Goal: Information Seeking & Learning: Learn about a topic

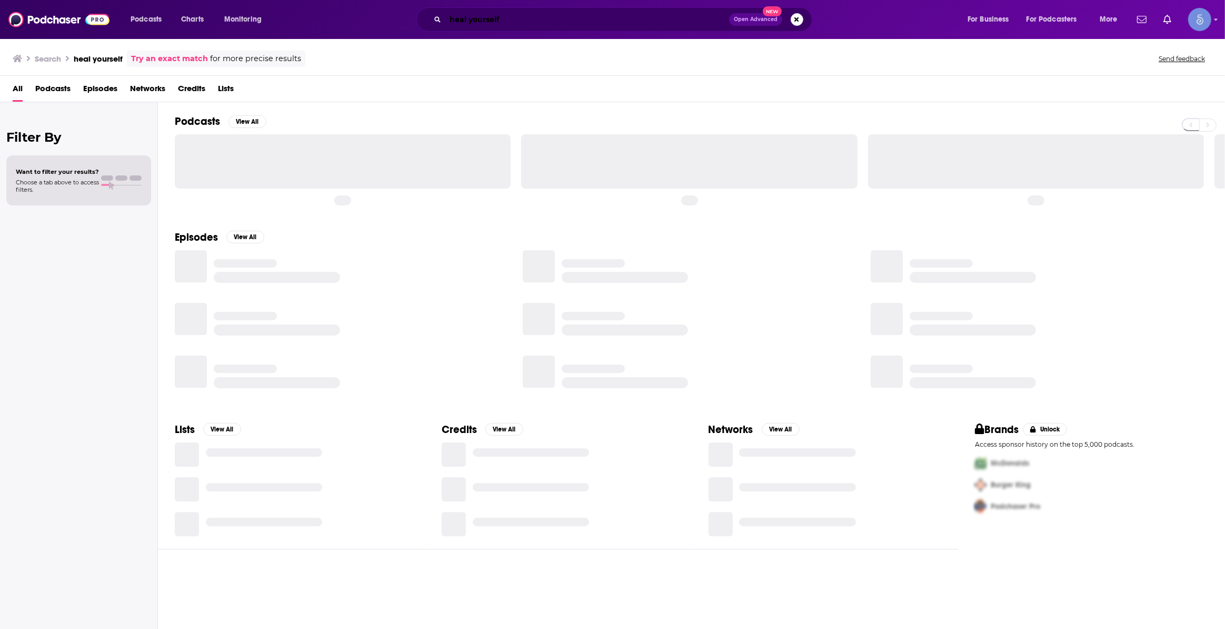
click at [510, 19] on input "heal yourself" at bounding box center [587, 19] width 284 height 17
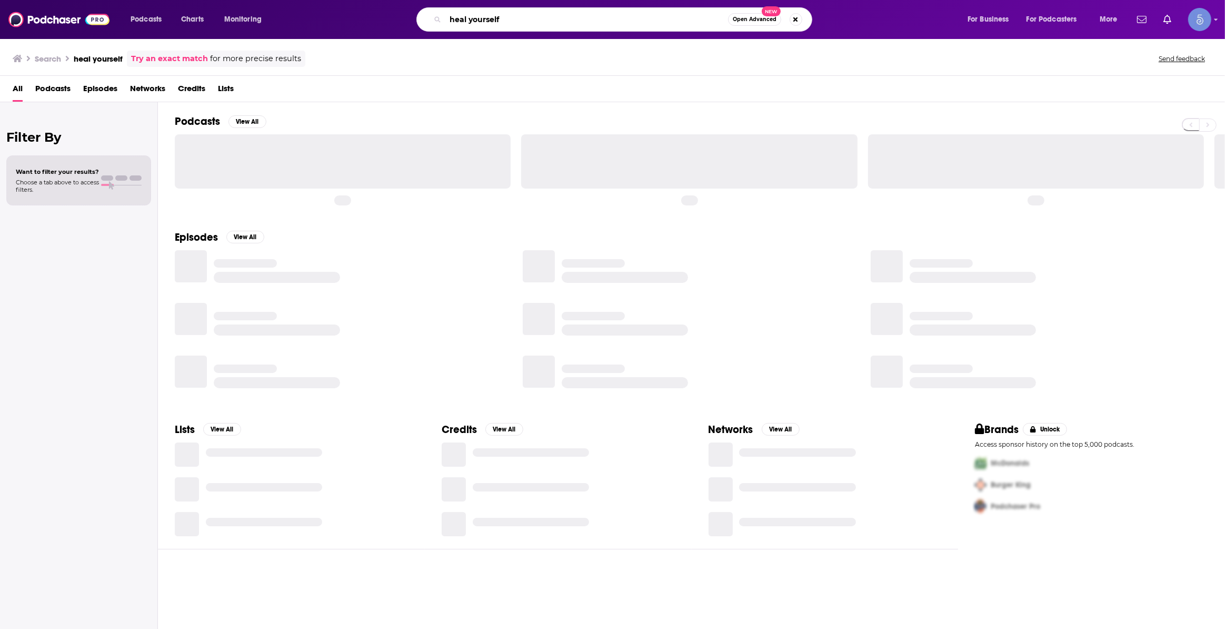
click at [510, 19] on input "heal yourself" at bounding box center [586, 19] width 283 height 17
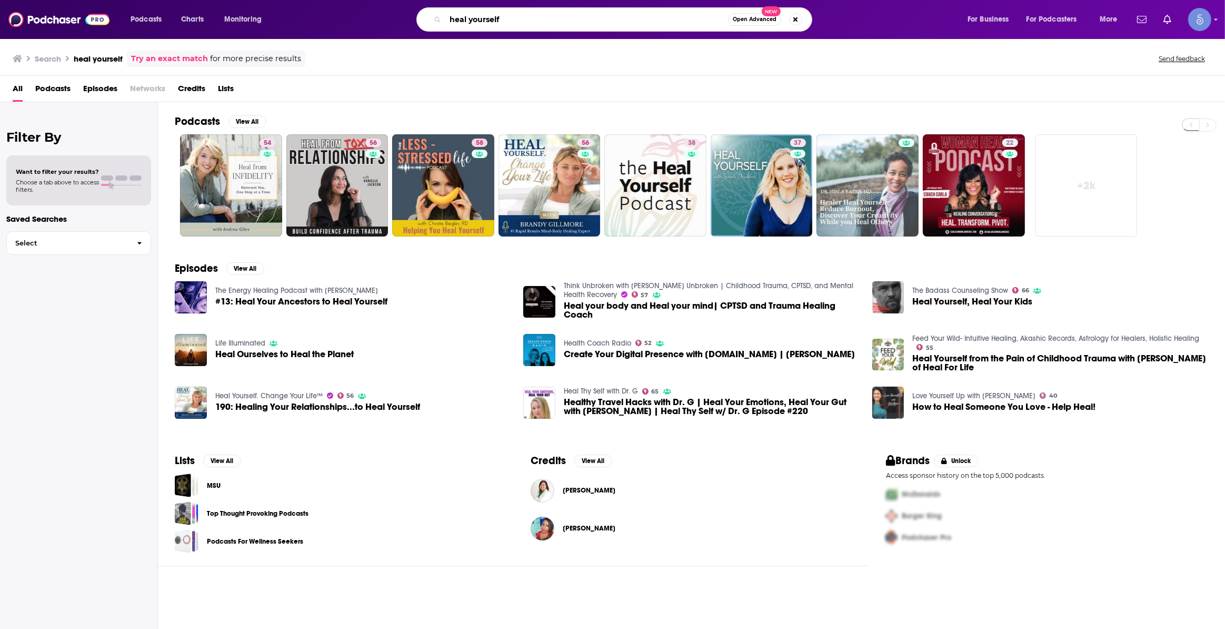
click at [502, 22] on input "heal yourself" at bounding box center [586, 19] width 283 height 17
click at [503, 22] on input "heal yourself" at bounding box center [586, 19] width 283 height 17
type input "m"
type input "money unplugged"
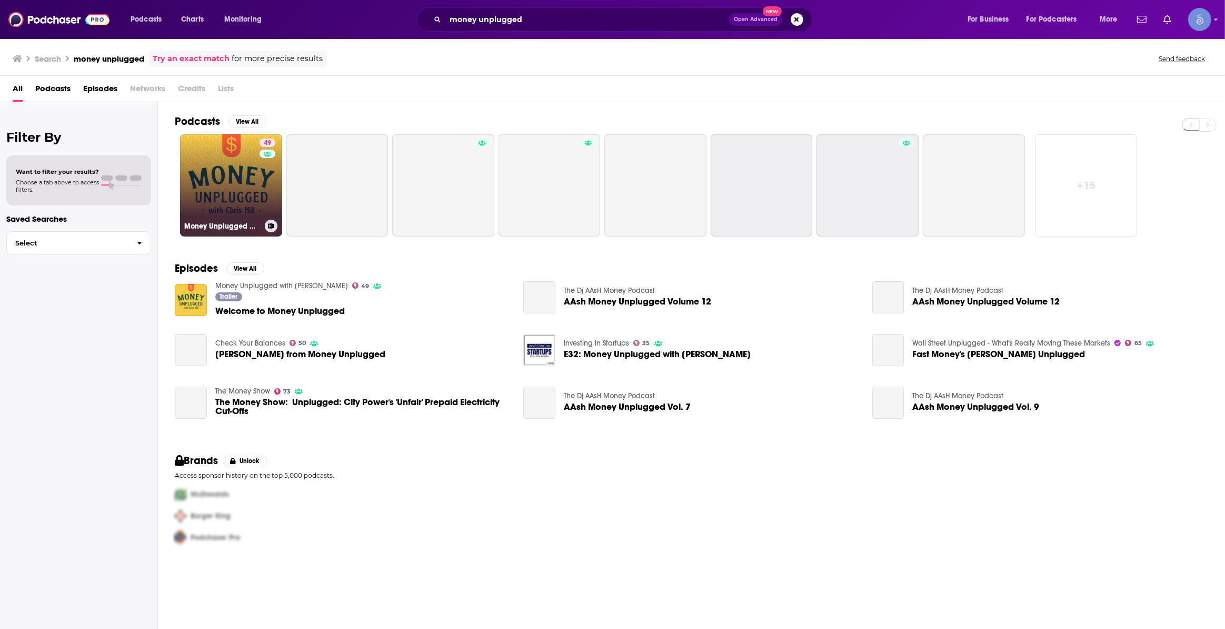
click at [238, 180] on link "49 Money Unplugged with Chris Hill" at bounding box center [231, 185] width 102 height 102
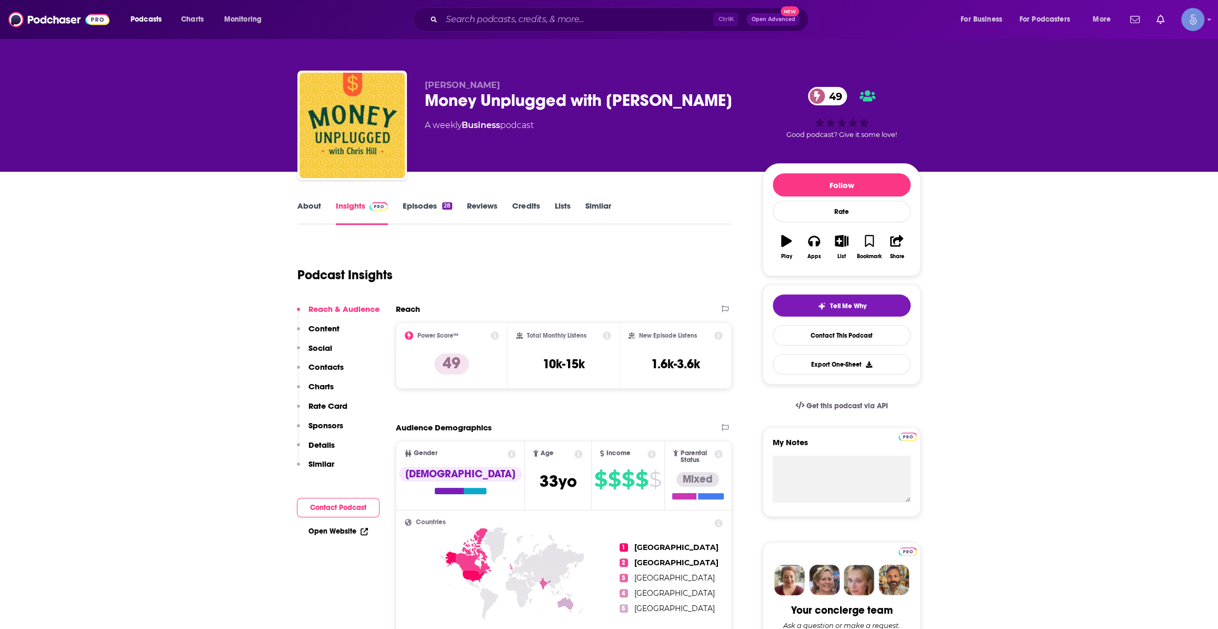
click at [510, 13] on input "Search podcasts, credits, & more..." at bounding box center [578, 19] width 272 height 17
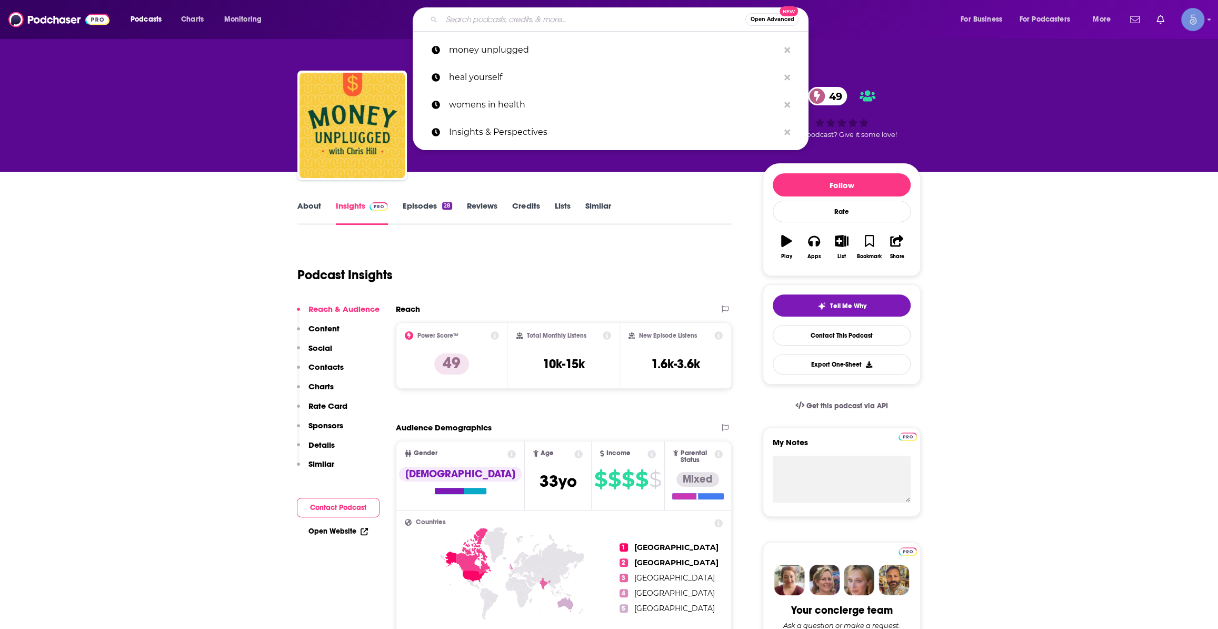
paste input "Confidence and Coffee"
type input "Confidence and Coffee"
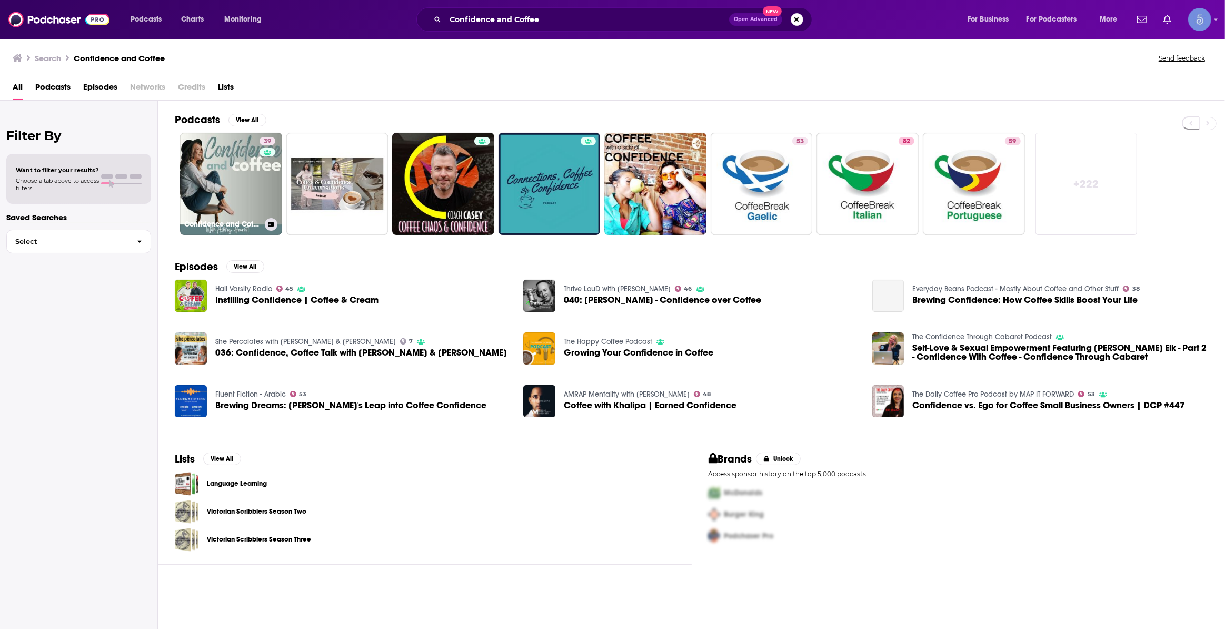
click at [249, 201] on link "39 Confidence and Coffee" at bounding box center [231, 184] width 102 height 102
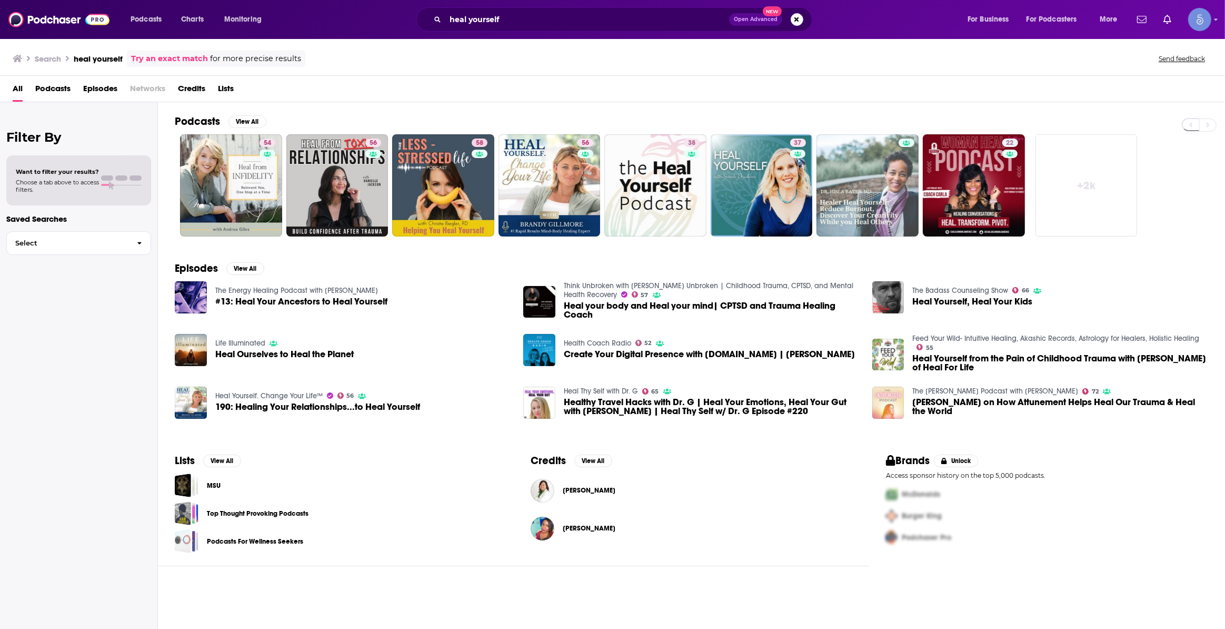
click at [472, 8] on div "heal yourself Open Advanced New" at bounding box center [614, 19] width 396 height 24
click at [489, 21] on input "heal yourself" at bounding box center [587, 19] width 284 height 17
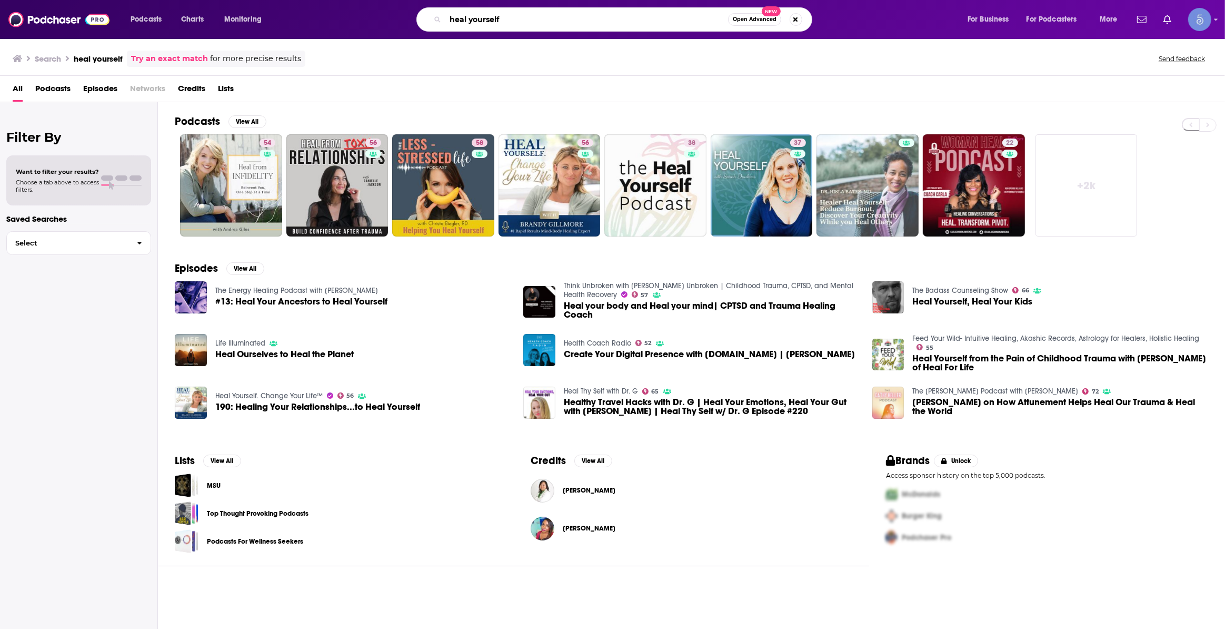
click at [489, 21] on input "heal yourself" at bounding box center [586, 19] width 283 height 17
type input "mindful money"
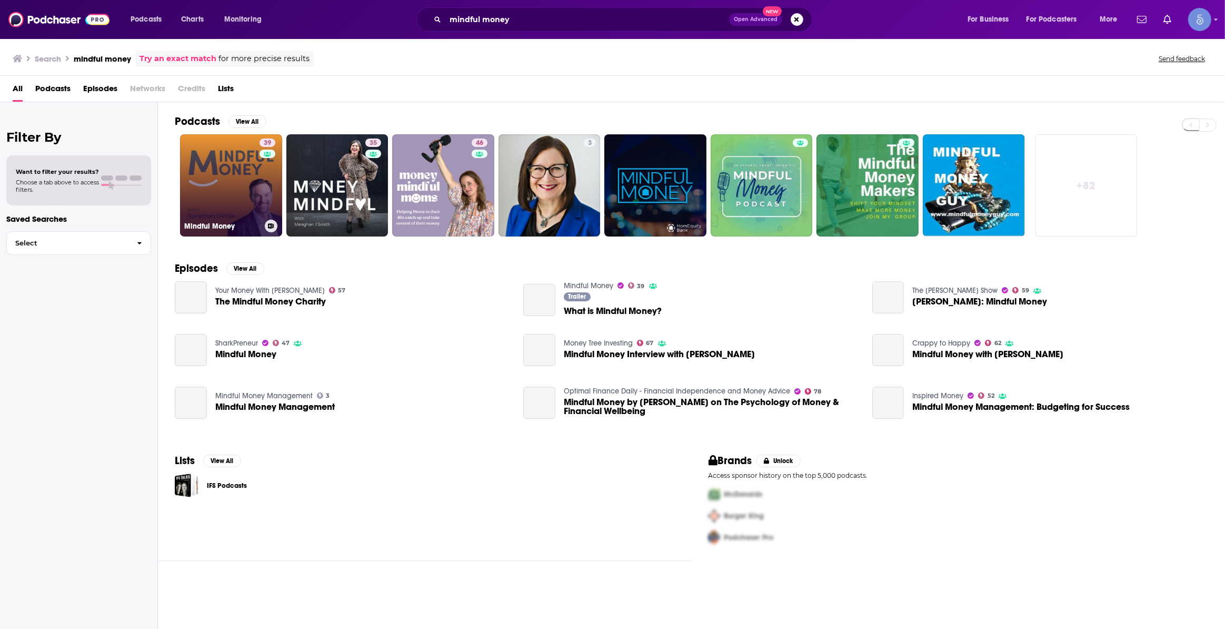
click at [222, 164] on link "39 Mindful Money" at bounding box center [231, 185] width 102 height 102
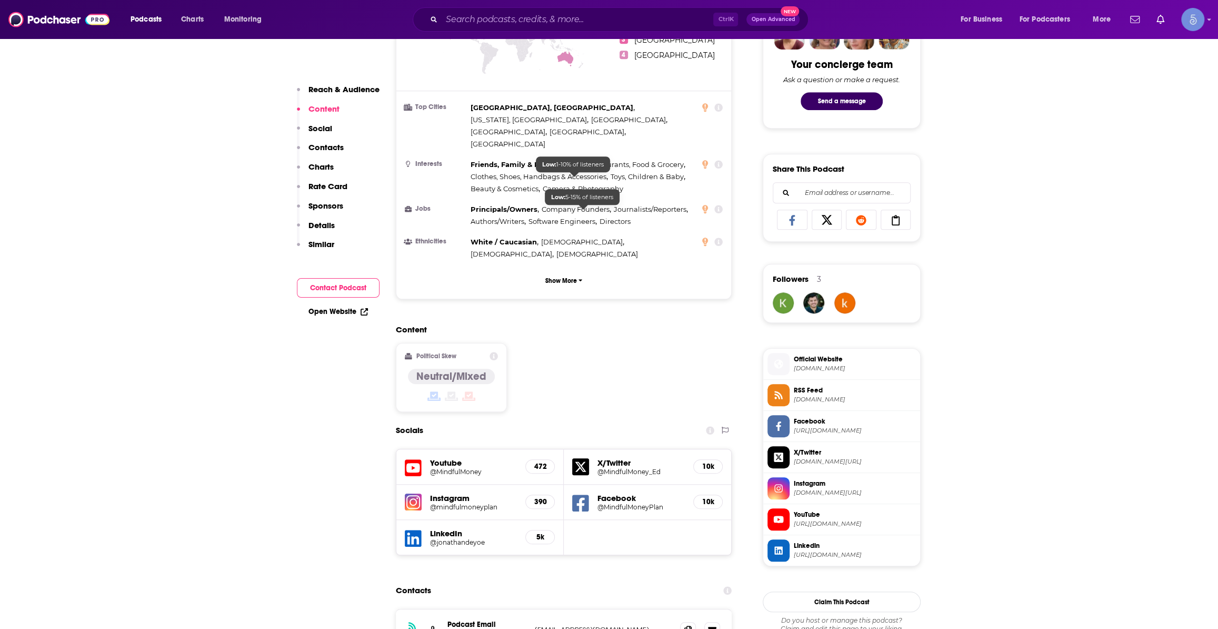
scroll to position [638, 0]
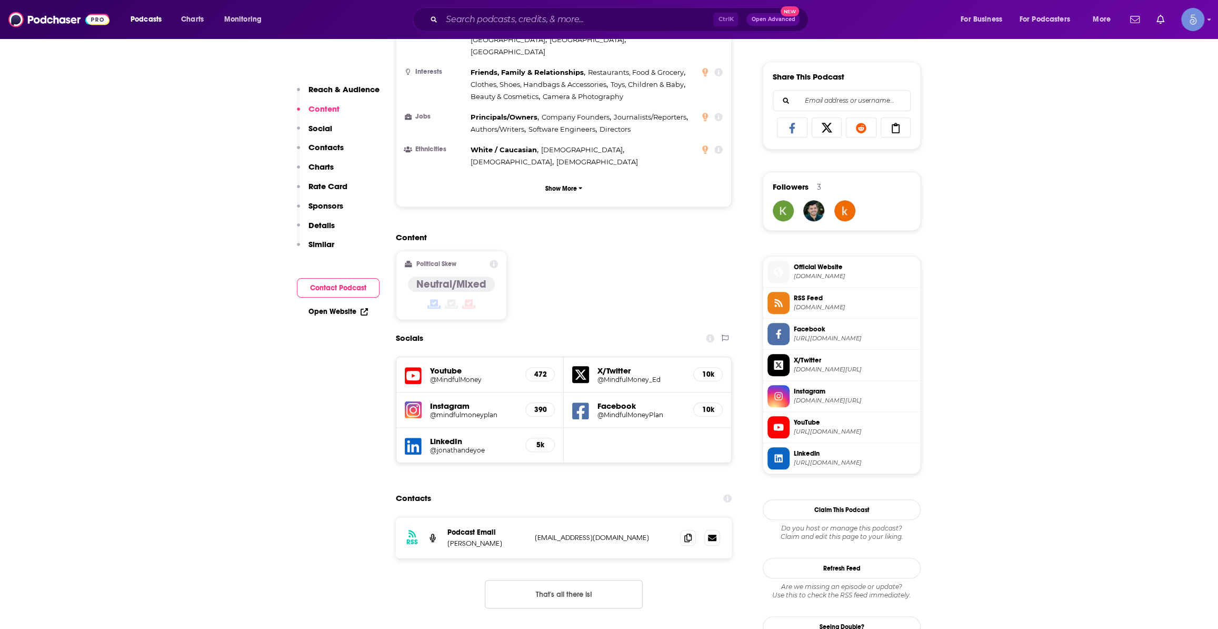
click at [451, 375] on h5 "@MindfulMoney" at bounding box center [473, 379] width 87 height 8
click at [558, 18] on input "Search podcasts, credits, & more..." at bounding box center [578, 19] width 272 height 17
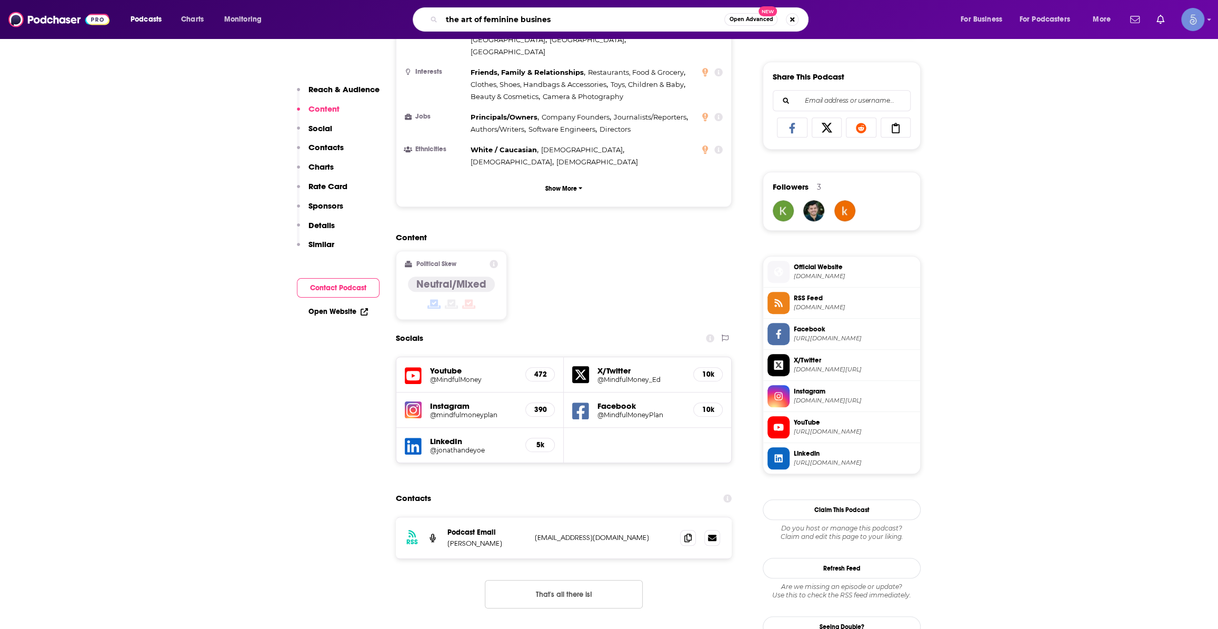
type input "the art of feminine business"
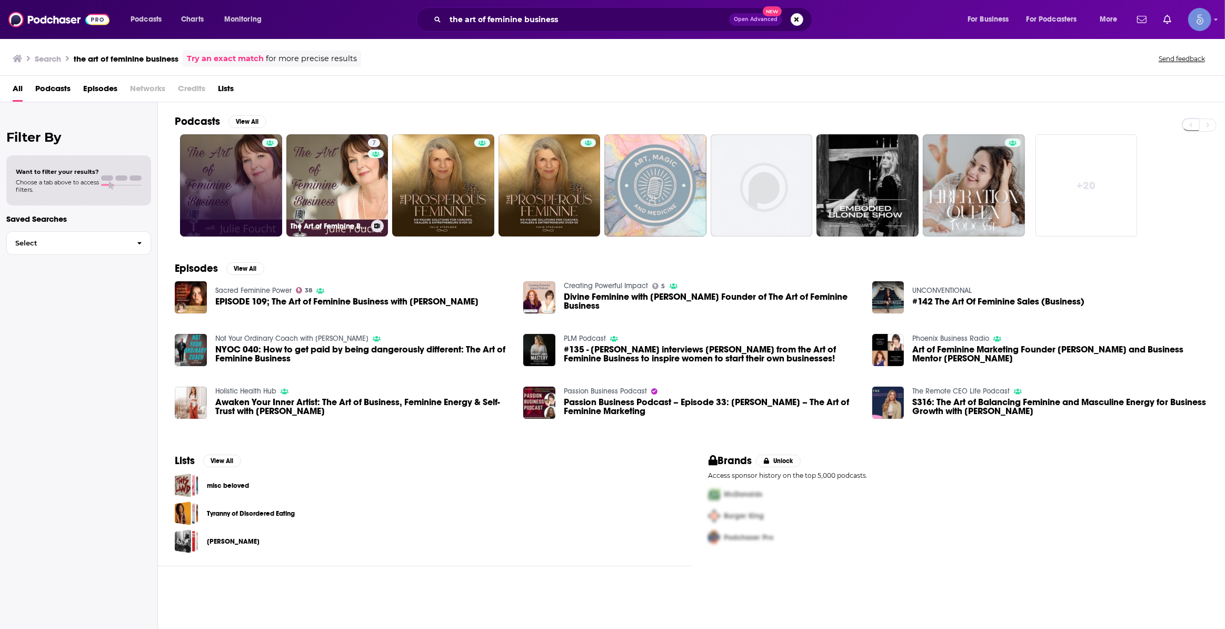
click at [257, 178] on link at bounding box center [231, 185] width 102 height 102
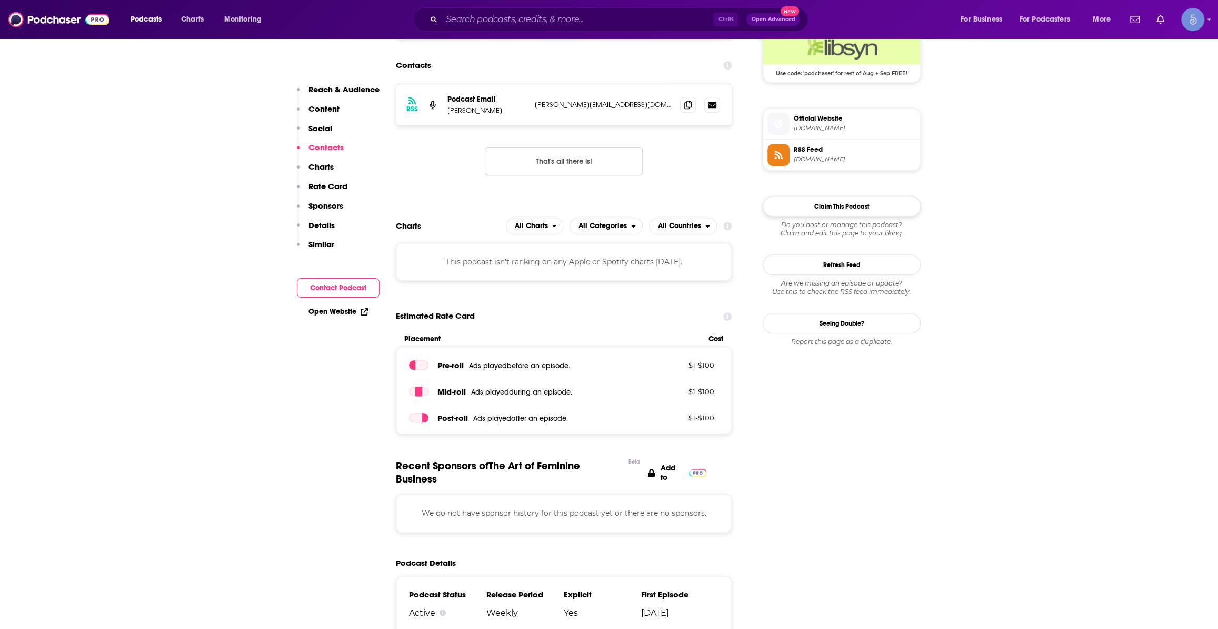
scroll to position [638, 0]
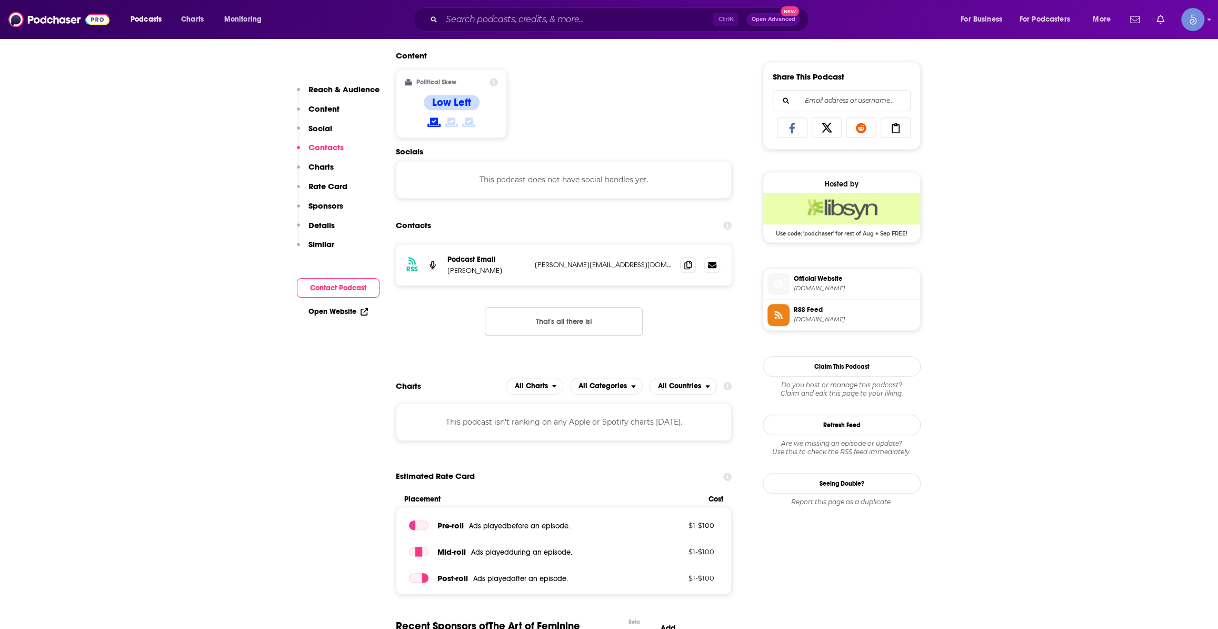
click at [825, 280] on span "Official Website" at bounding box center [855, 278] width 122 height 9
drag, startPoint x: 493, startPoint y: 26, endPoint x: 501, endPoint y: 21, distance: 9.1
click at [496, 24] on input "Search podcasts, credits, & more..." at bounding box center [578, 19] width 272 height 17
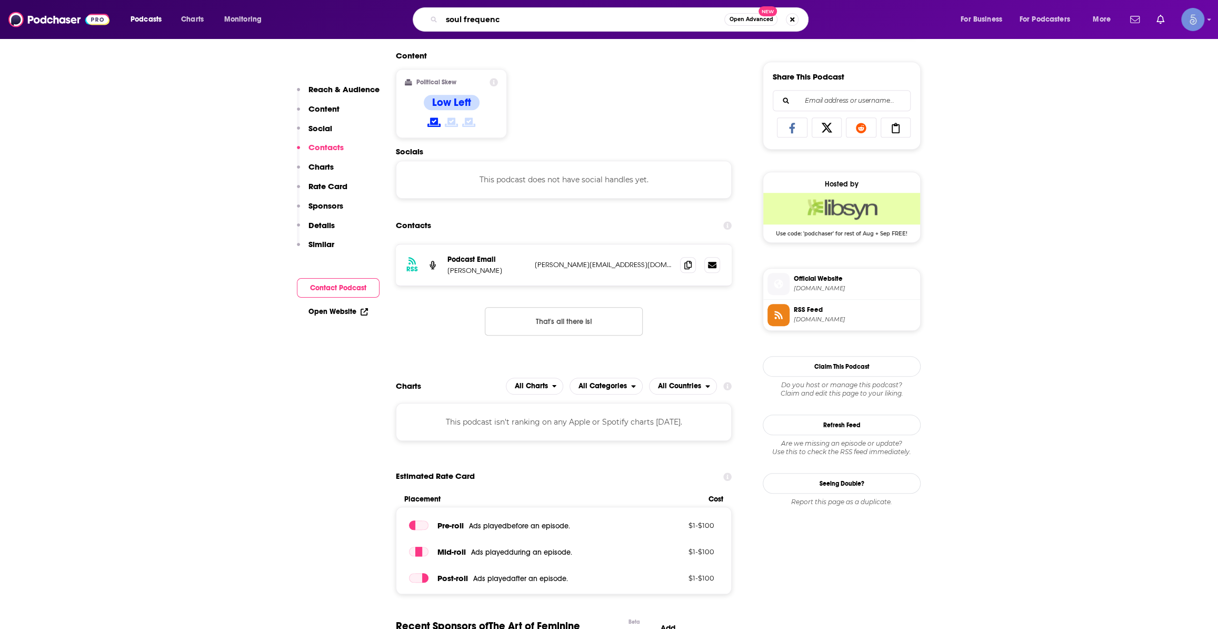
type input "soul frequency"
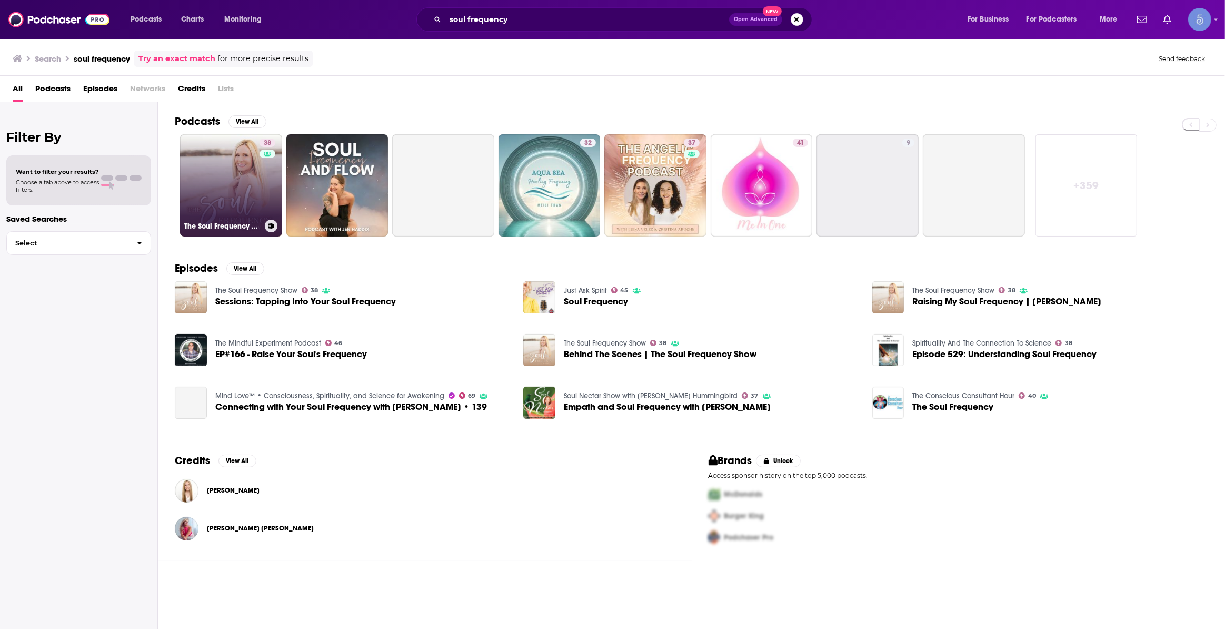
click at [233, 171] on link "38 The Soul Frequency Show" at bounding box center [231, 185] width 102 height 102
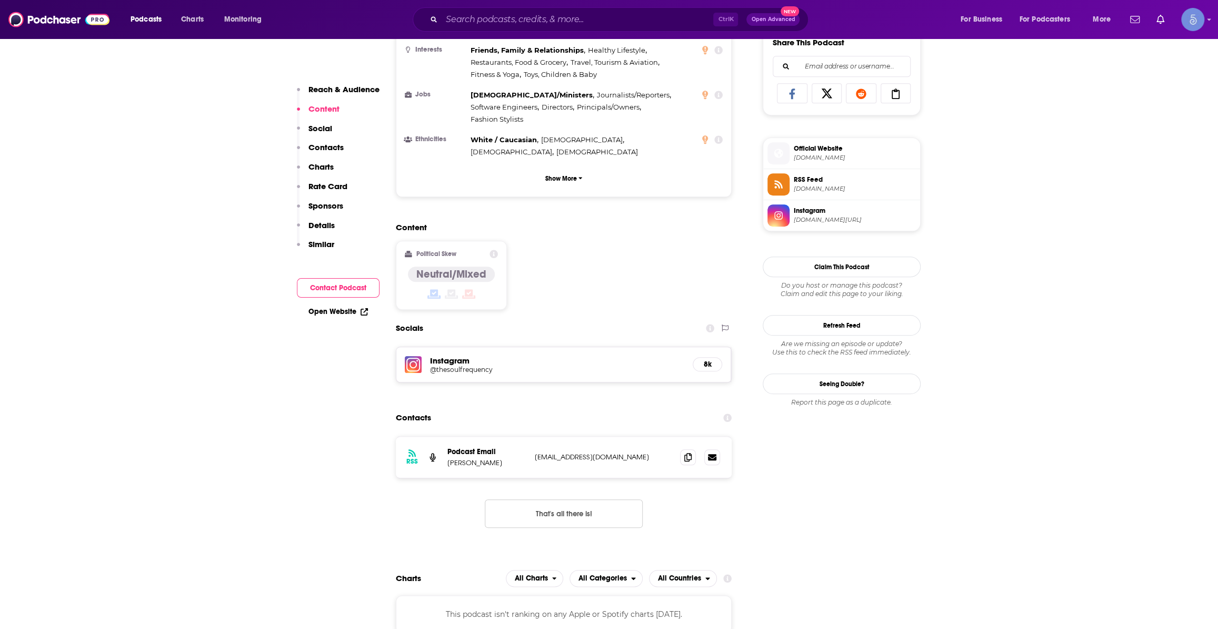
scroll to position [798, 0]
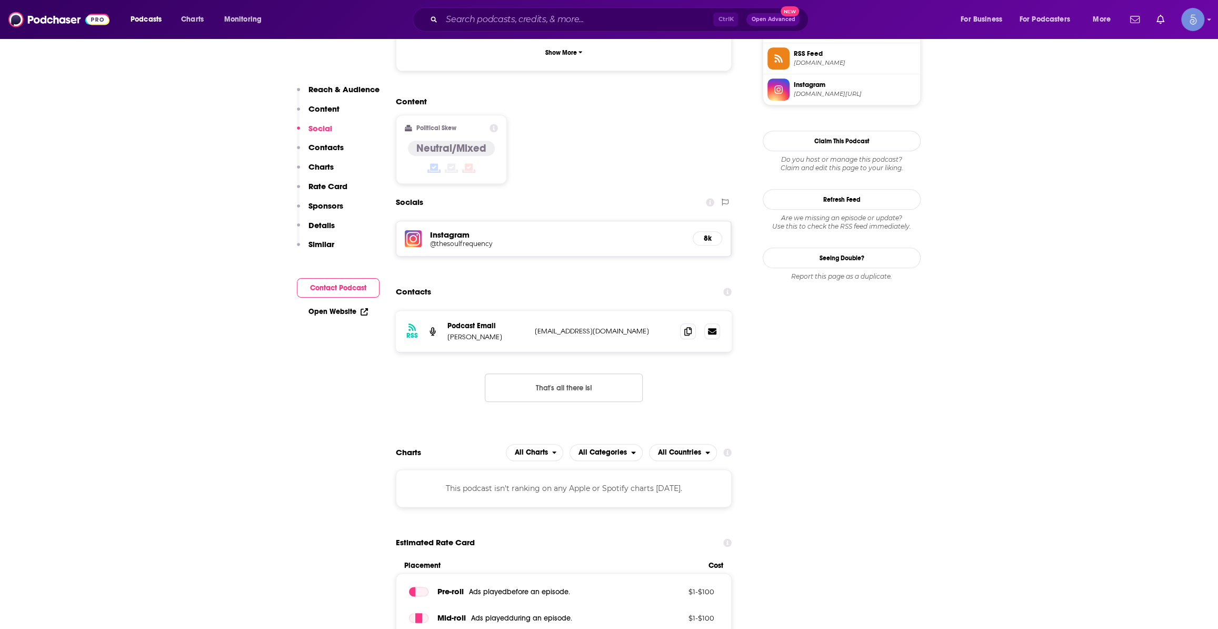
click at [458, 240] on h5 "@thesoulfrequency" at bounding box center [514, 244] width 168 height 8
click at [654, 15] on input "Search podcasts, credits, & more..." at bounding box center [578, 19] width 272 height 17
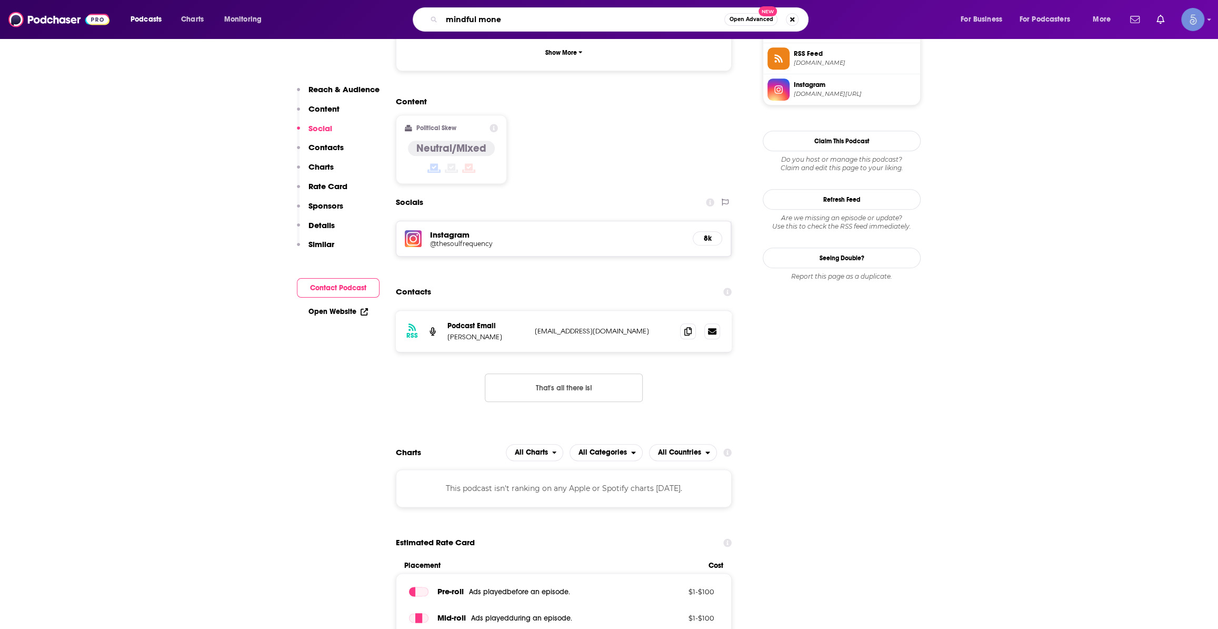
type input "mindful money"
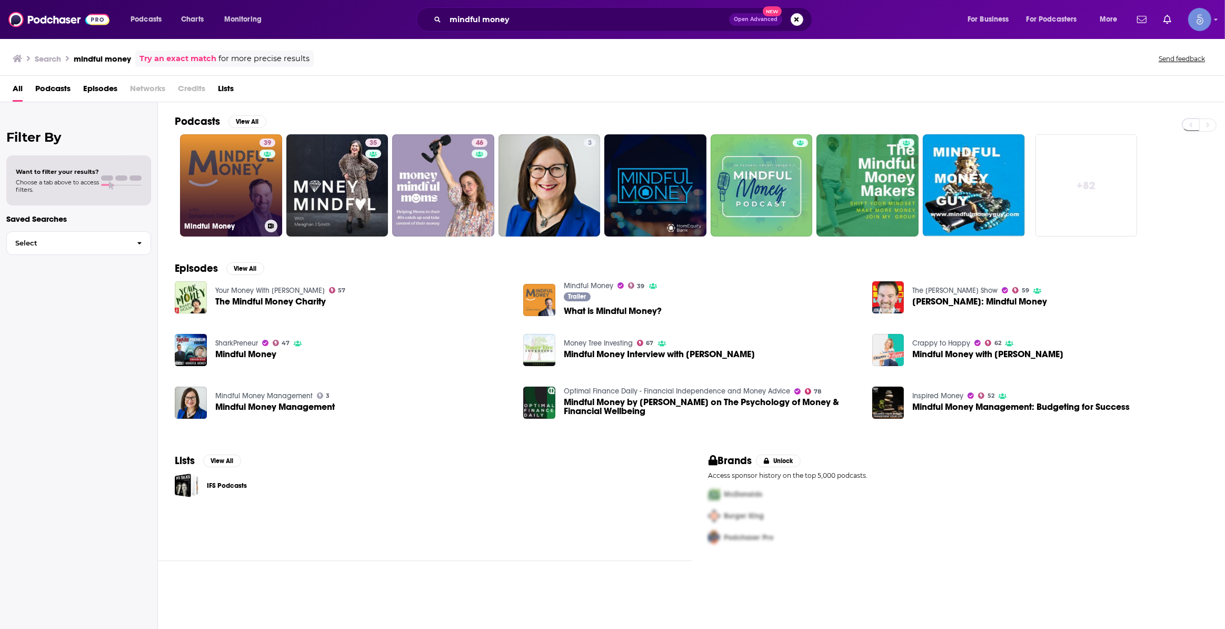
click at [210, 171] on link "39 Mindful Money" at bounding box center [231, 185] width 102 height 102
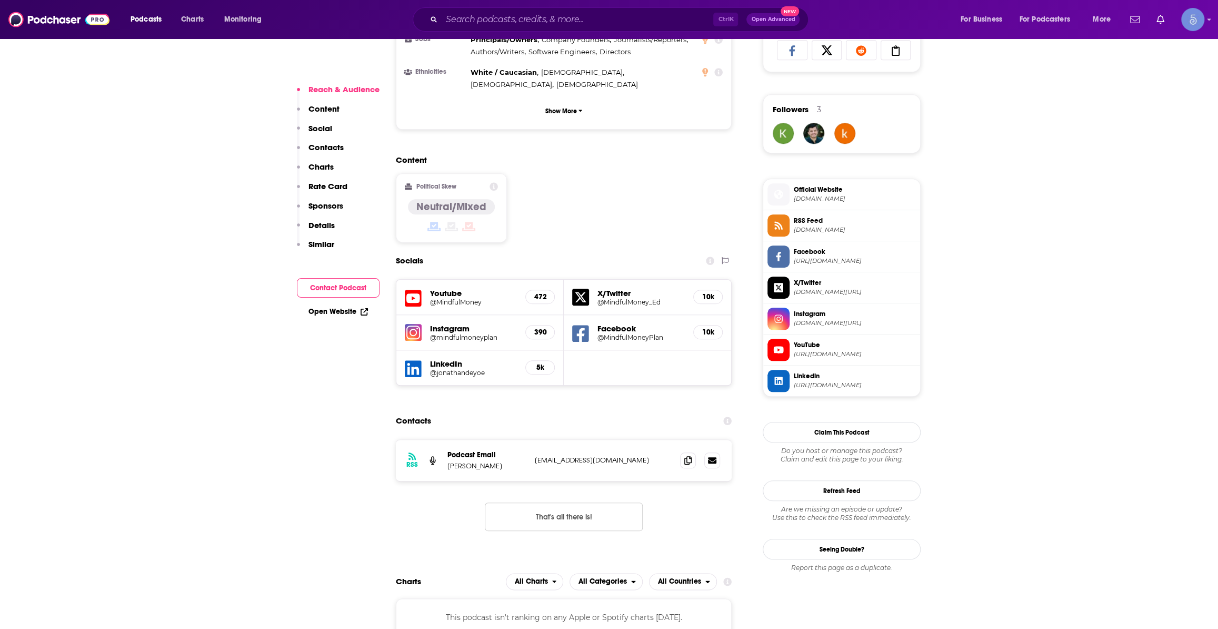
scroll to position [798, 0]
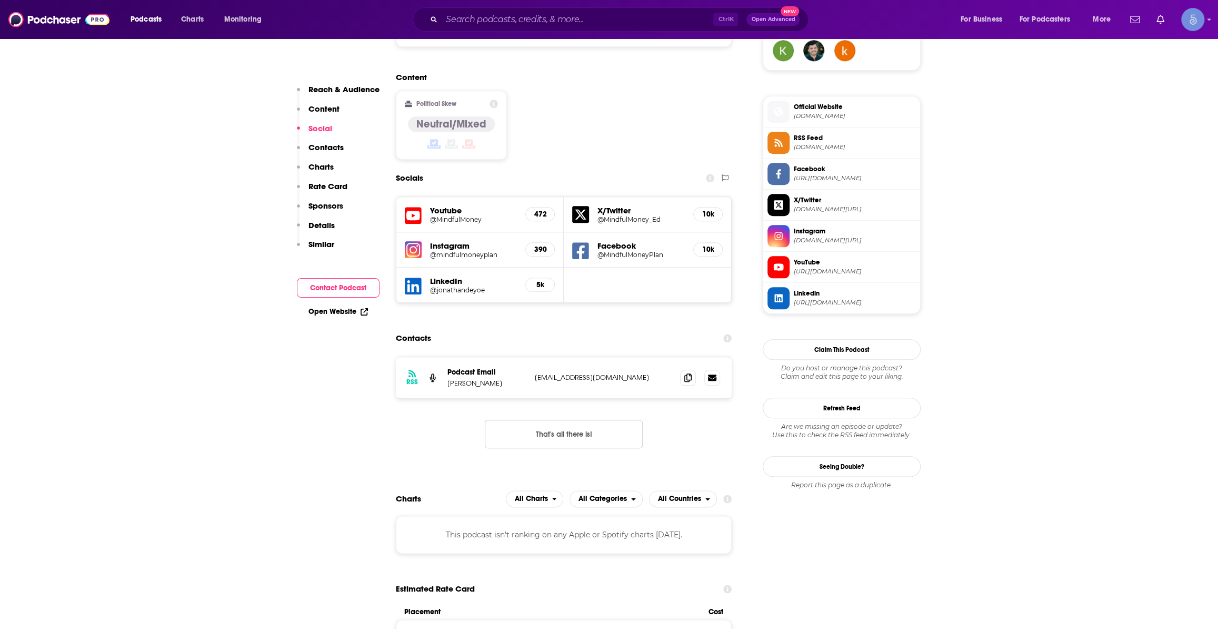
click at [454, 215] on h5 "@MindfulMoney" at bounding box center [473, 219] width 87 height 8
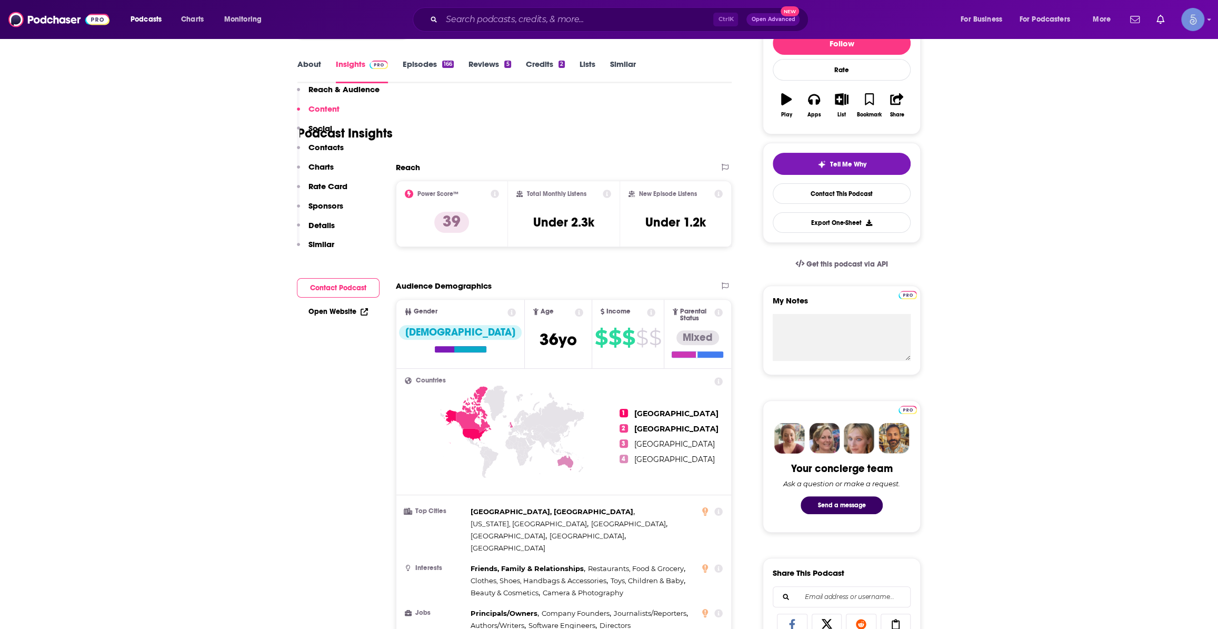
scroll to position [0, 0]
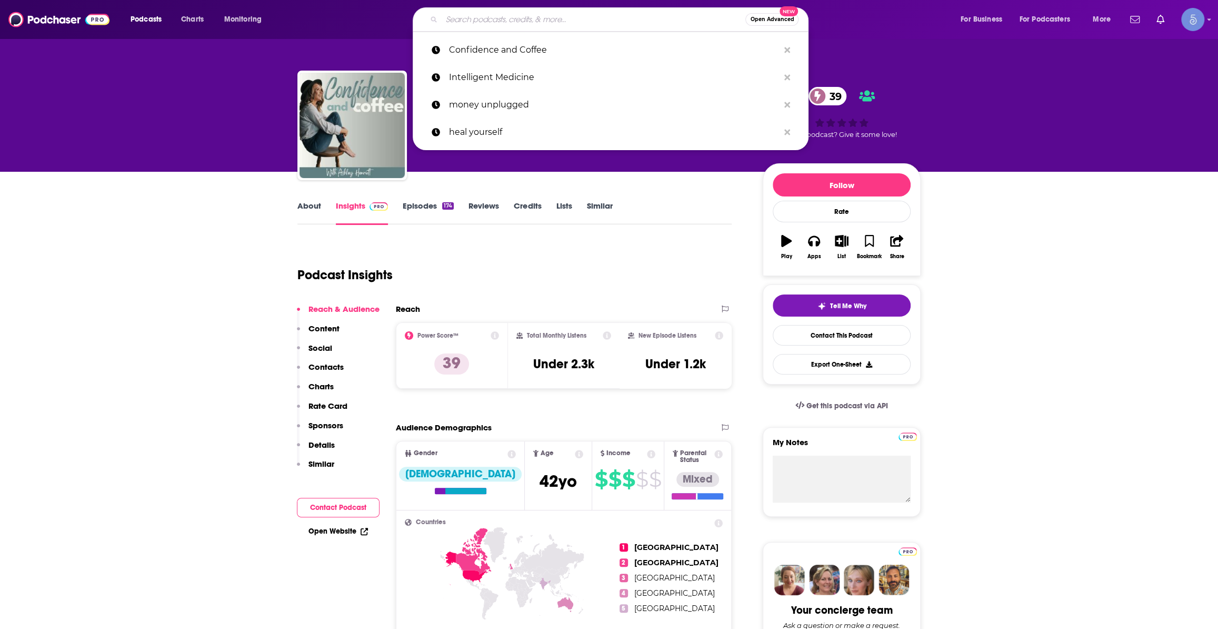
click at [537, 17] on input "Search podcasts, credits, & more..." at bounding box center [594, 19] width 304 height 17
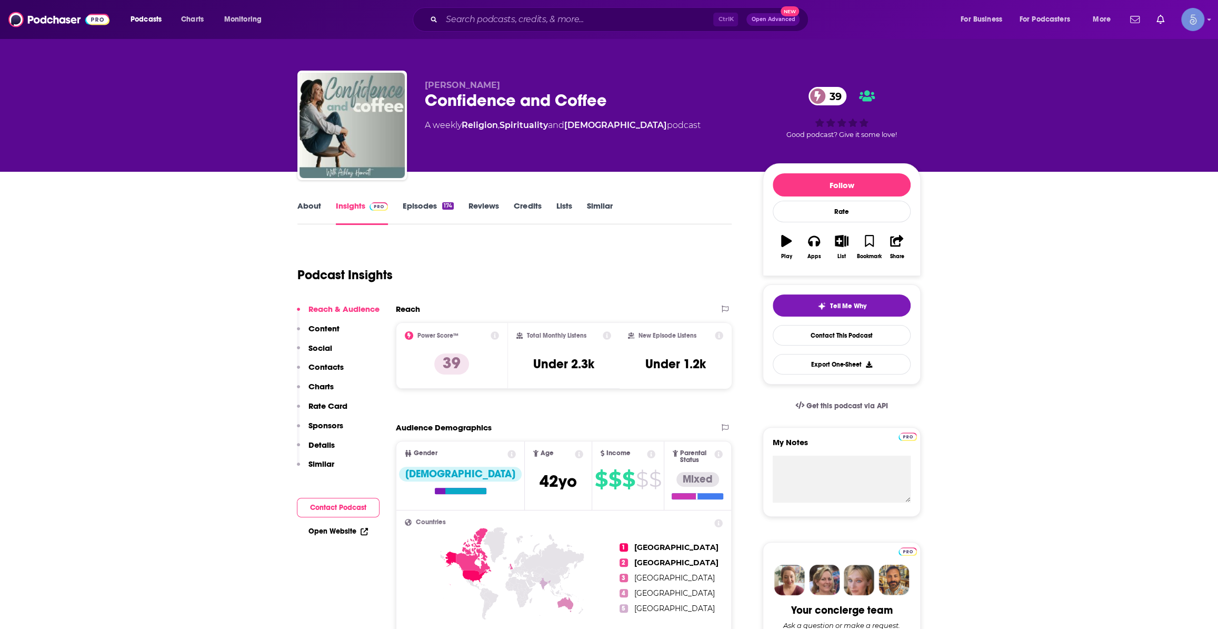
click at [447, 253] on div "Podcast Insights" at bounding box center [510, 269] width 426 height 54
drag, startPoint x: 612, startPoint y: 102, endPoint x: 421, endPoint y: 111, distance: 191.3
click at [421, 111] on div "[PERSON_NAME] Confidence and Coffee 39 A weekly Religion , Spirituality and [DE…" at bounding box center [608, 128] width 623 height 114
copy h2 "Confidence and Coffee"
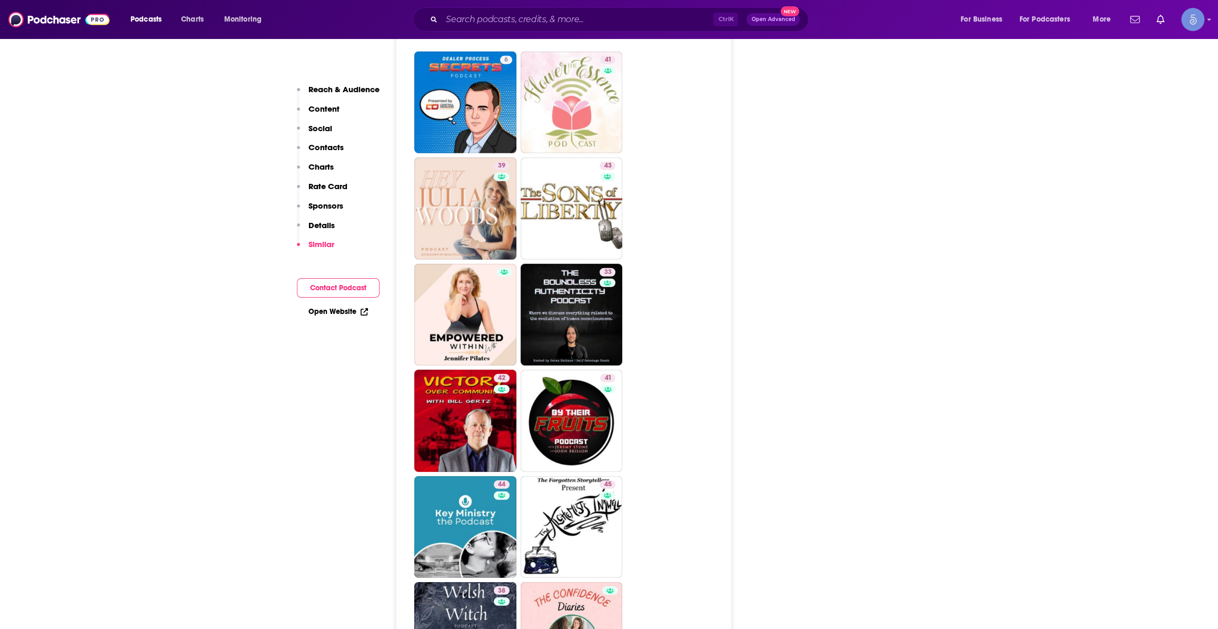
scroll to position [2393, 0]
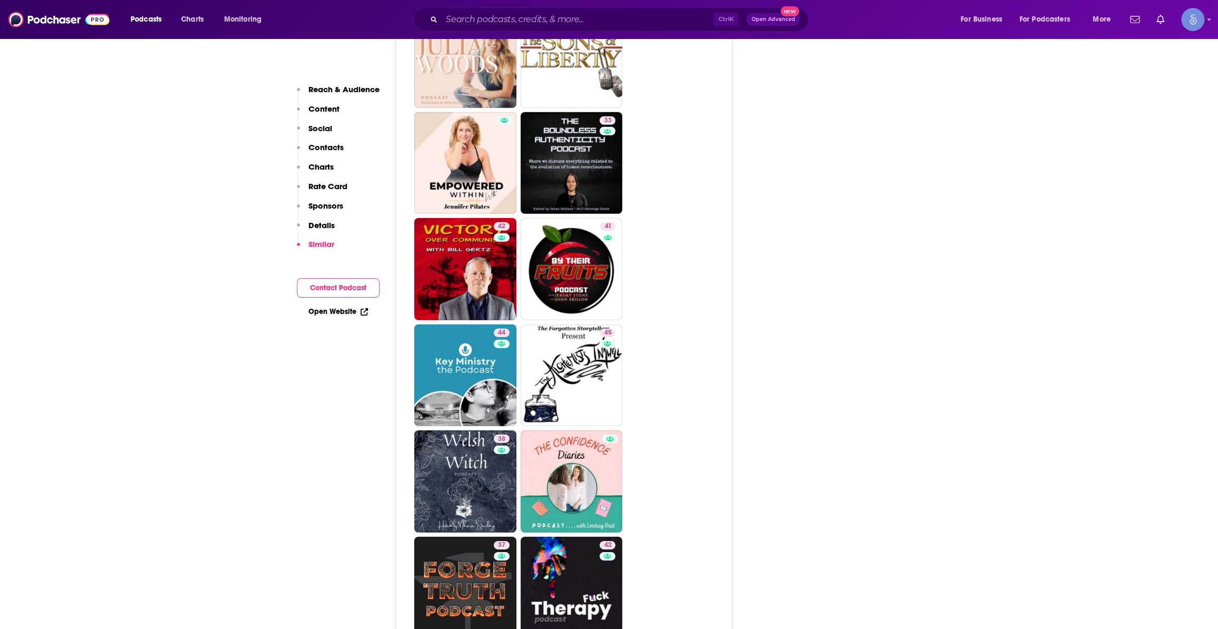
click at [834, 296] on div "Follow Rate Play Apps List Bookmark Share Tell Me Why Contact This Podcast Expo…" at bounding box center [842, 477] width 158 height 5415
click at [212, 445] on div "About Insights Episodes 174 Reviews Credits Lists Similar Podcast Insights Reac…" at bounding box center [609, 486] width 1218 height 5415
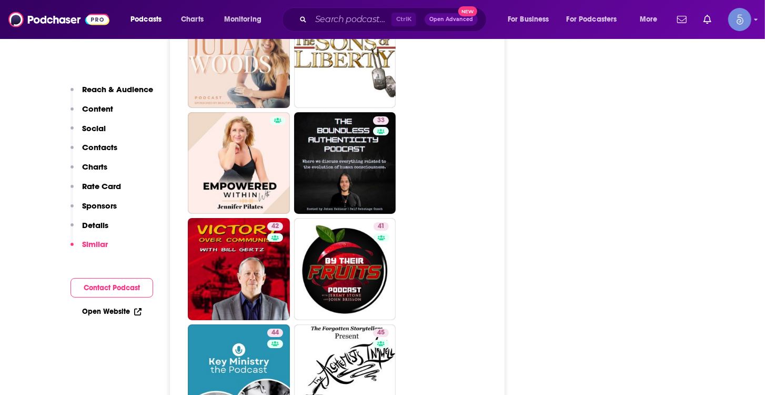
drag, startPoint x: 1149, startPoint y: 0, endPoint x: 605, endPoint y: 135, distance: 559.8
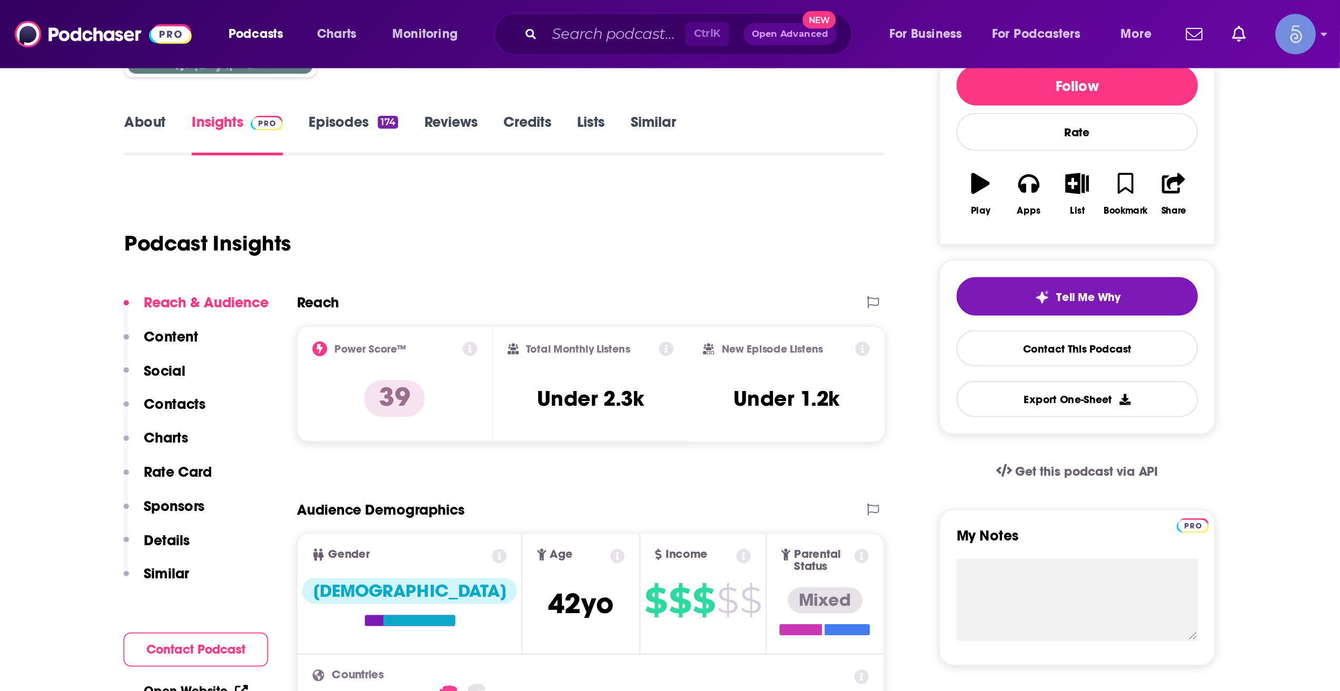
scroll to position [0, 0]
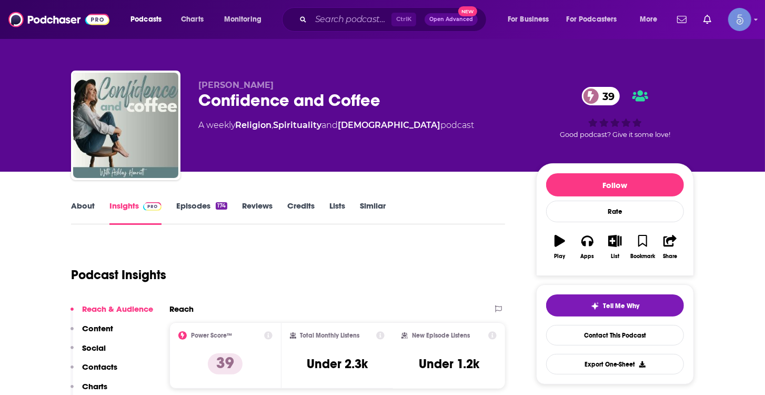
click at [216, 203] on div "174" at bounding box center [222, 205] width 12 height 7
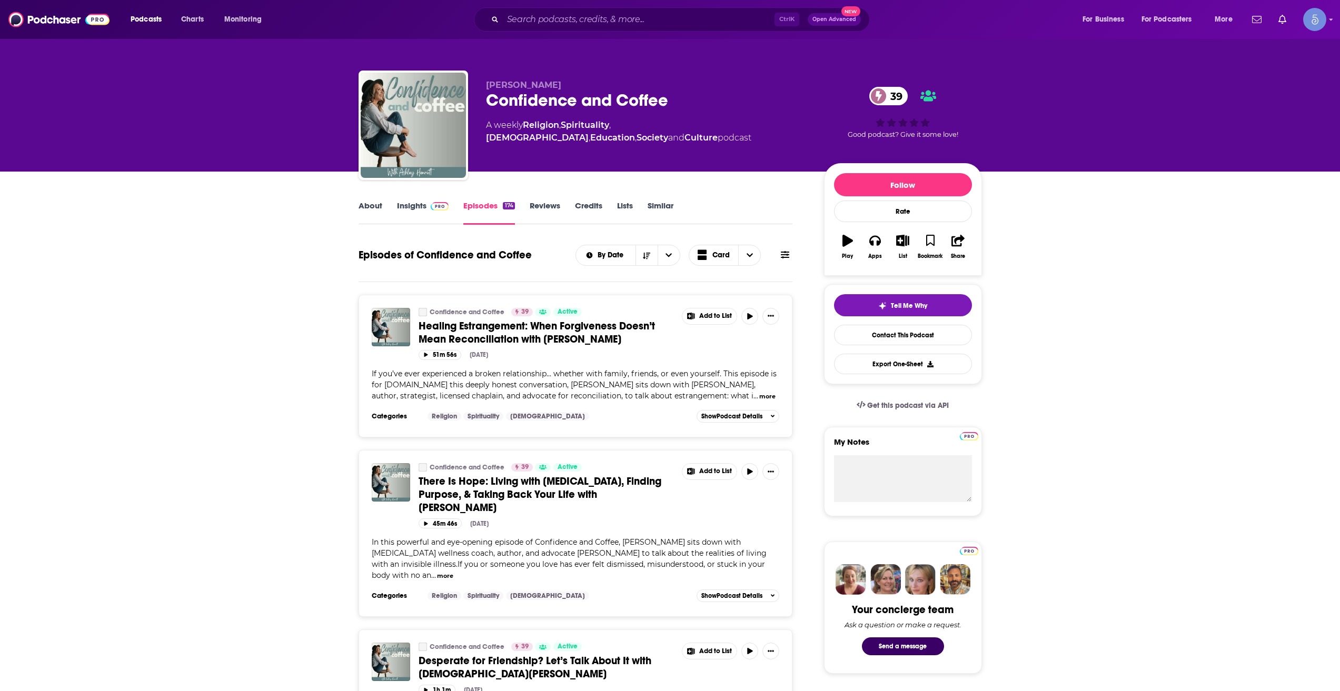
drag, startPoint x: 706, startPoint y: 0, endPoint x: 1036, endPoint y: 410, distance: 525.7
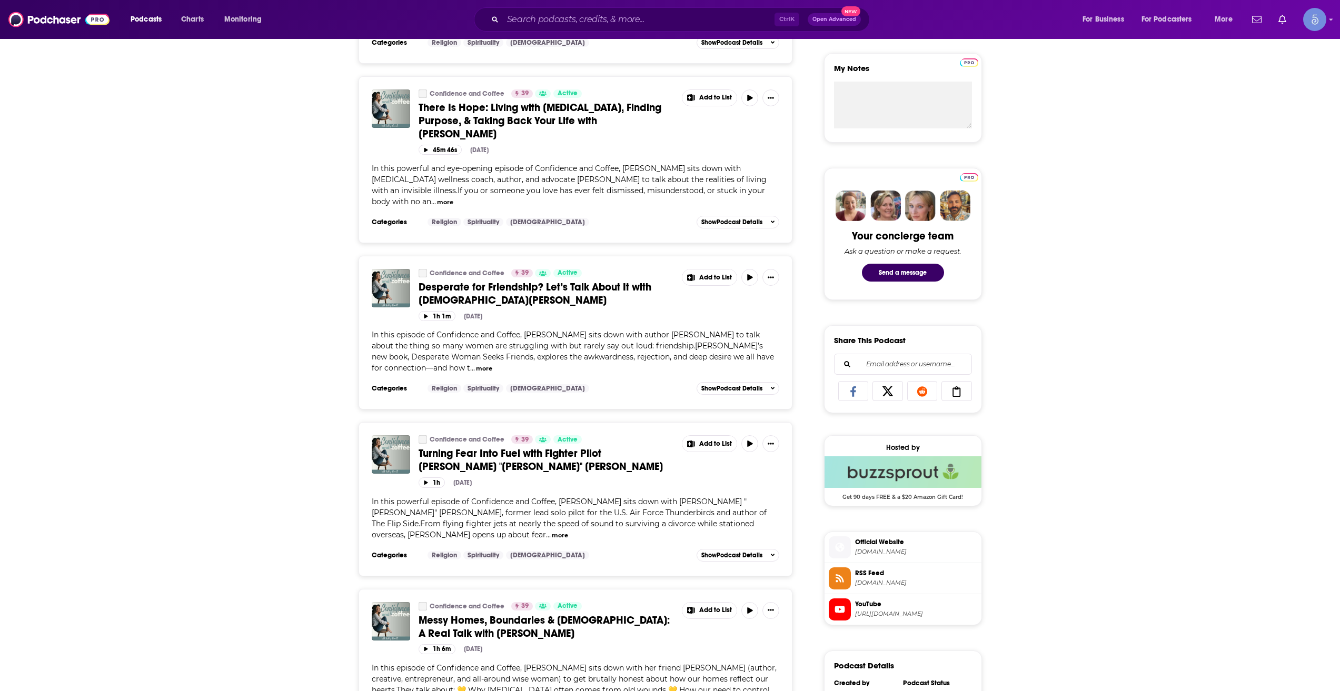
scroll to position [702, 0]
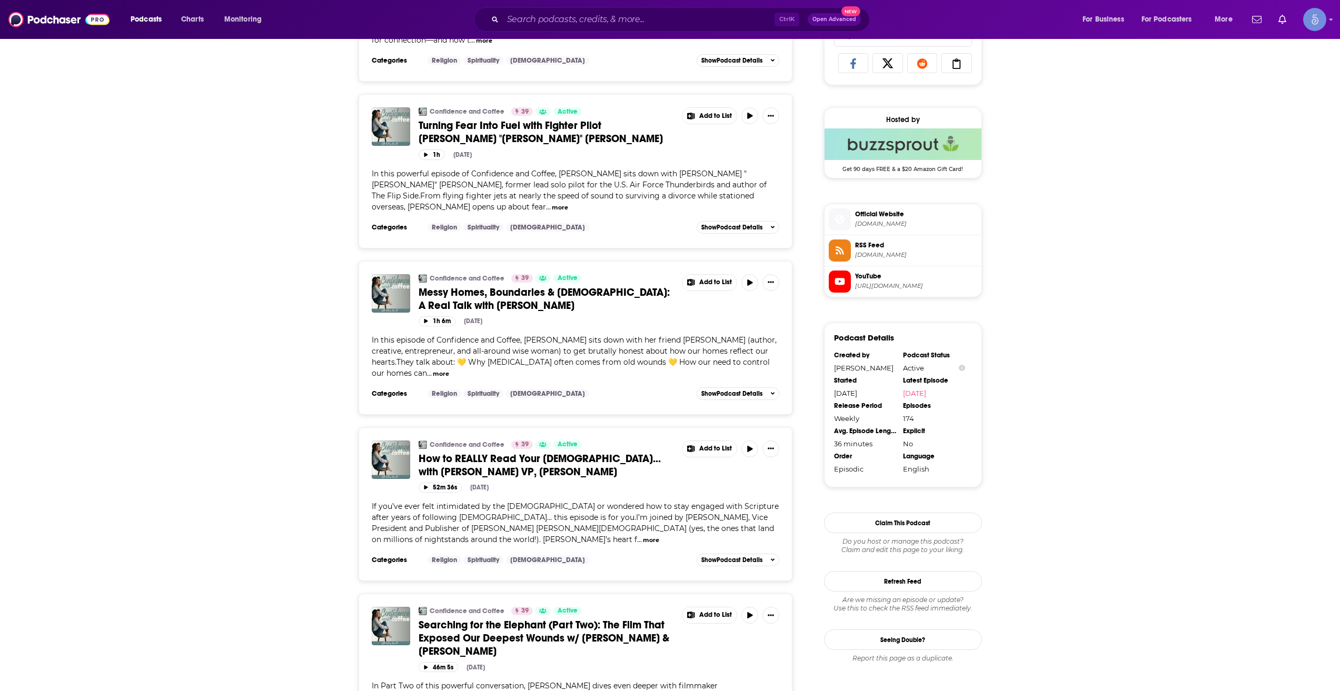
click at [526, 452] on span "How to REALLY Read Your [DEMOGRAPHIC_DATA]... with [PERSON_NAME] VP, [PERSON_NA…" at bounding box center [540, 465] width 242 height 26
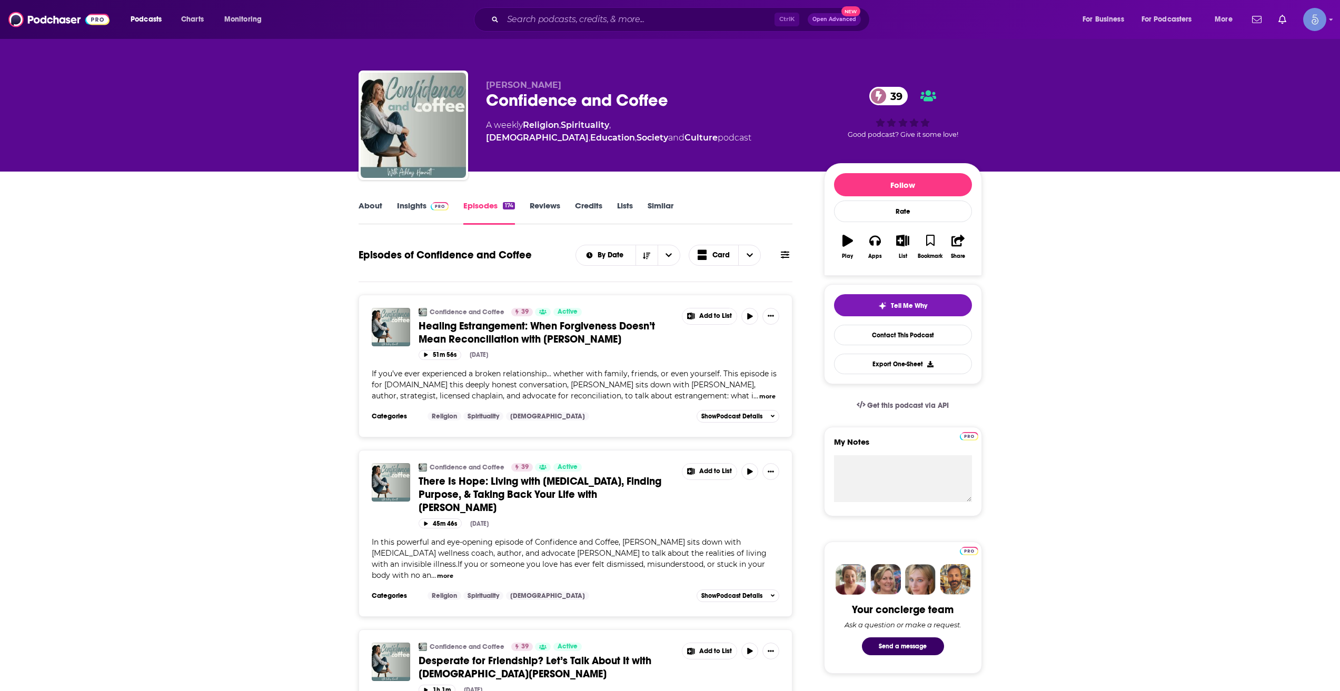
click at [369, 215] on link "About" at bounding box center [371, 213] width 24 height 24
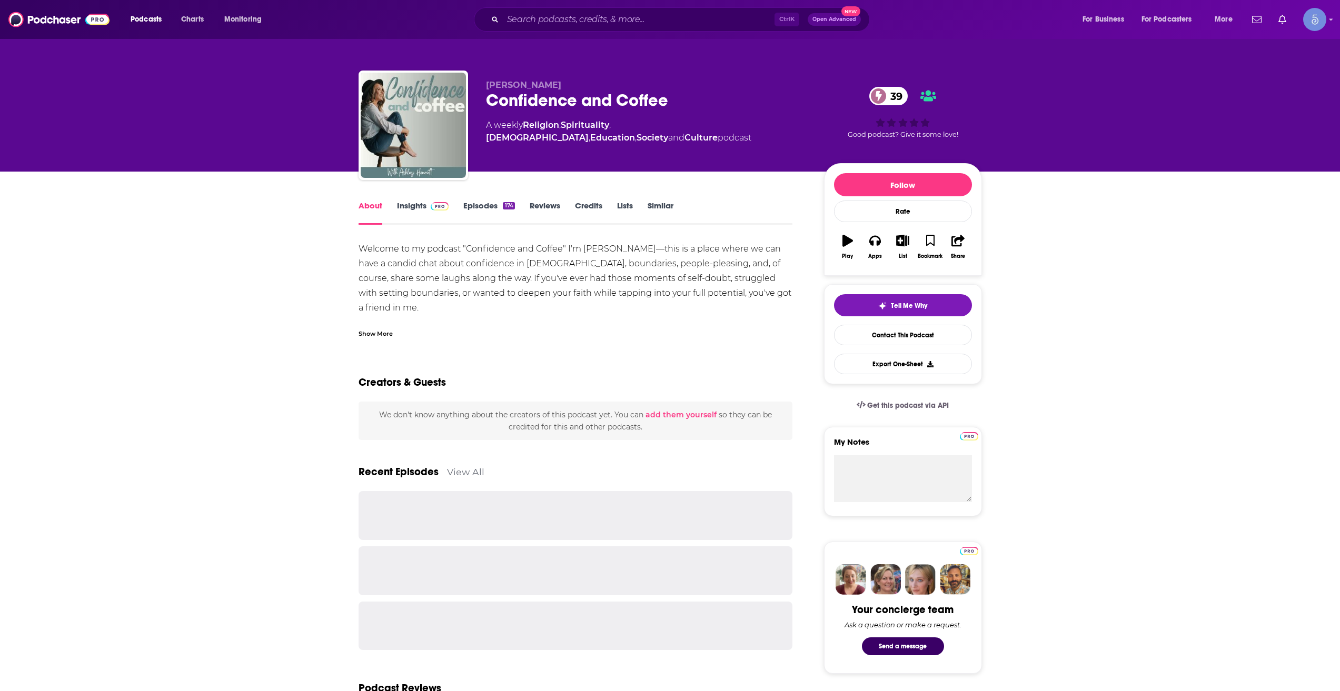
click at [434, 220] on link "Insights" at bounding box center [423, 213] width 52 height 24
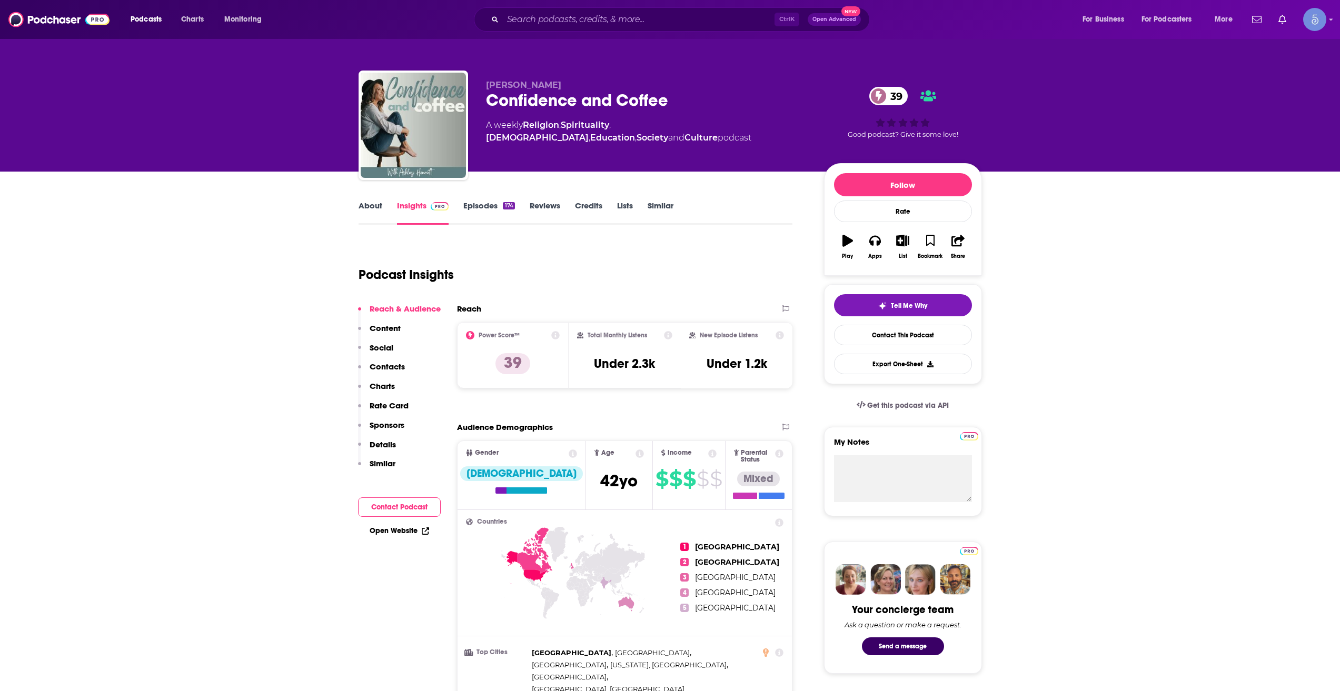
click at [361, 212] on link "About" at bounding box center [371, 213] width 24 height 24
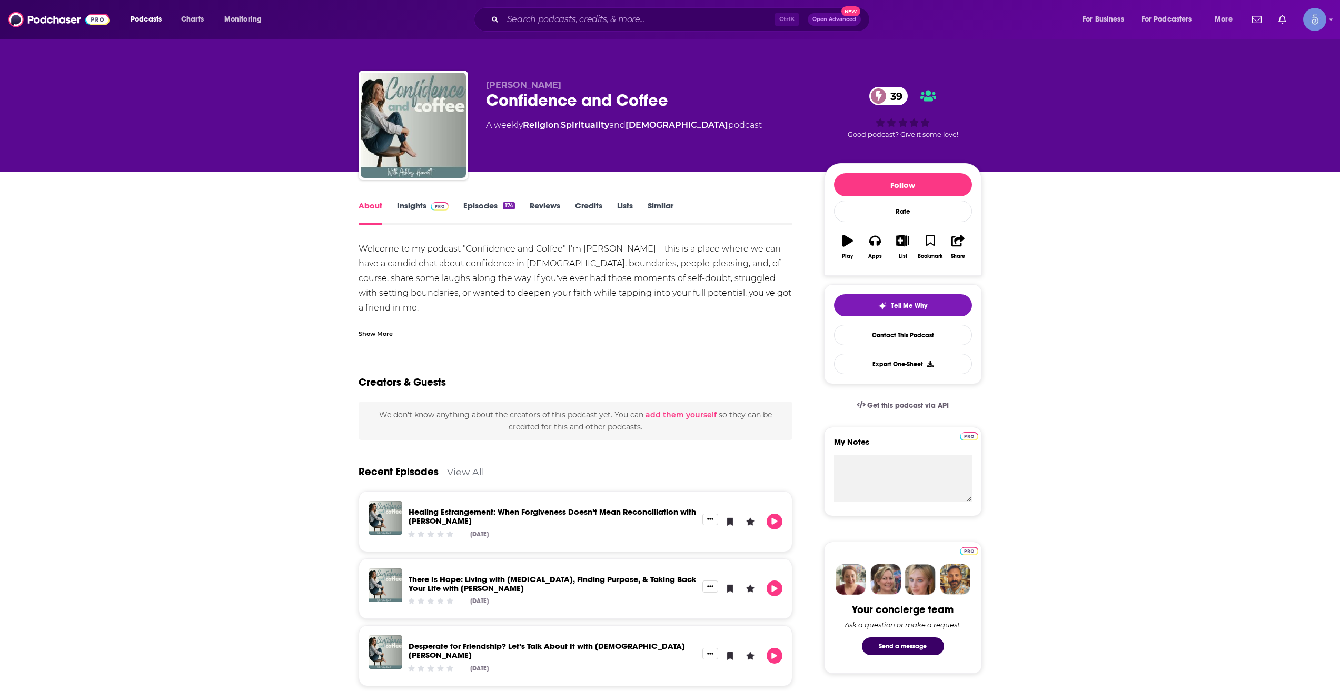
click at [384, 333] on div "Show More" at bounding box center [376, 333] width 34 height 10
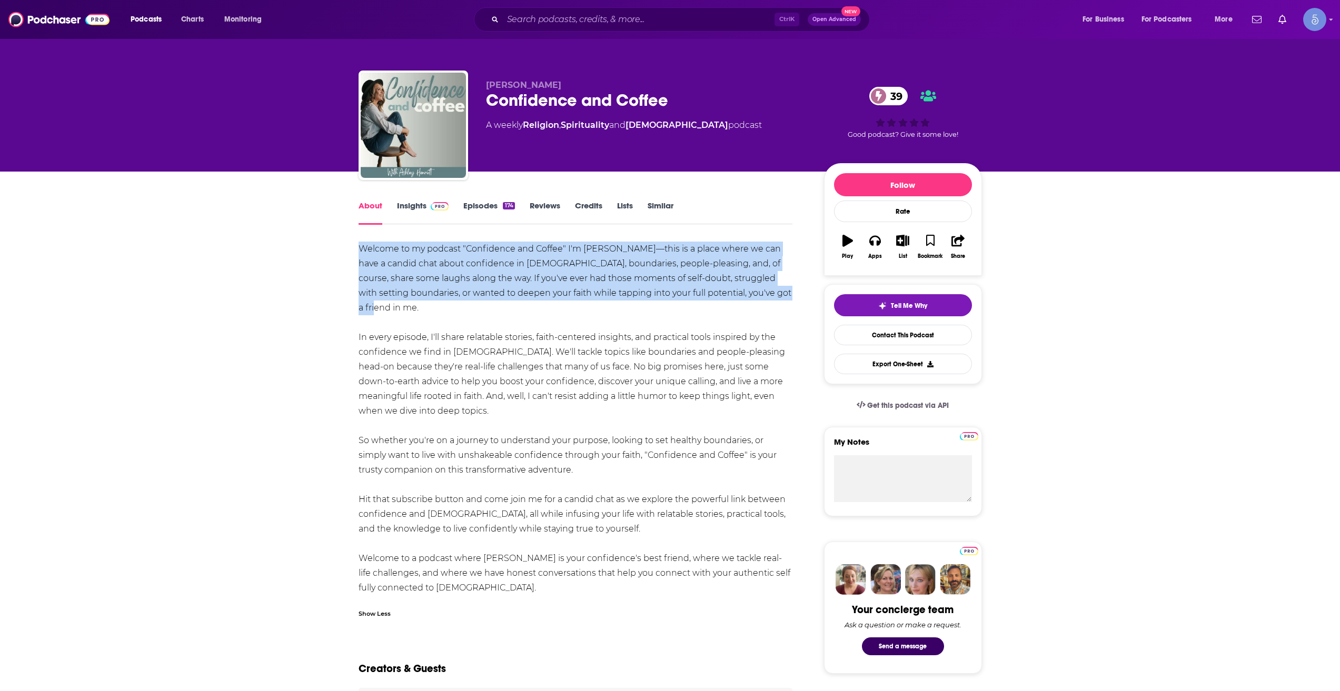
drag, startPoint x: 359, startPoint y: 249, endPoint x: 422, endPoint y: 304, distance: 84.3
click at [422, 304] on div "Welcome to my podcast "Confidence and Coffee" I'm [PERSON_NAME]—this is a place…" at bounding box center [576, 419] width 434 height 354
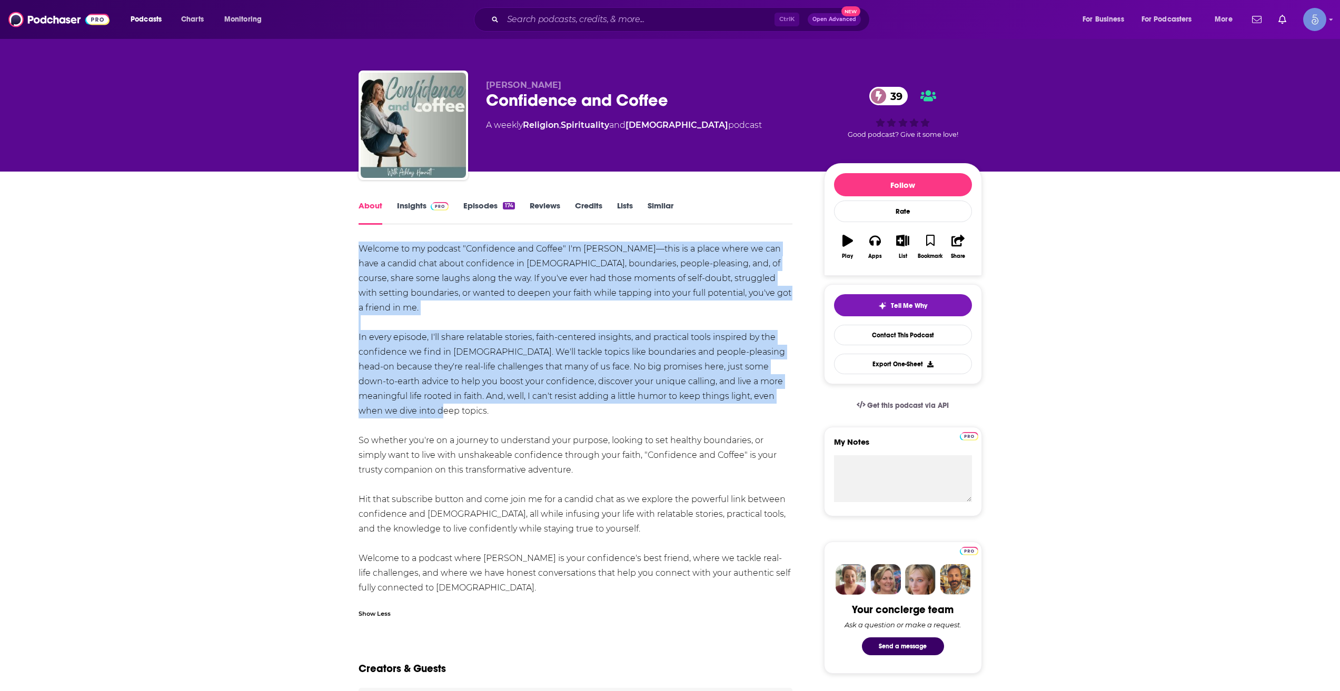
drag, startPoint x: 402, startPoint y: 413, endPoint x: 357, endPoint y: 246, distance: 173.3
copy div "Welcome to my podcast "Confidence and Coffee" I'm [PERSON_NAME]—this is a place…"
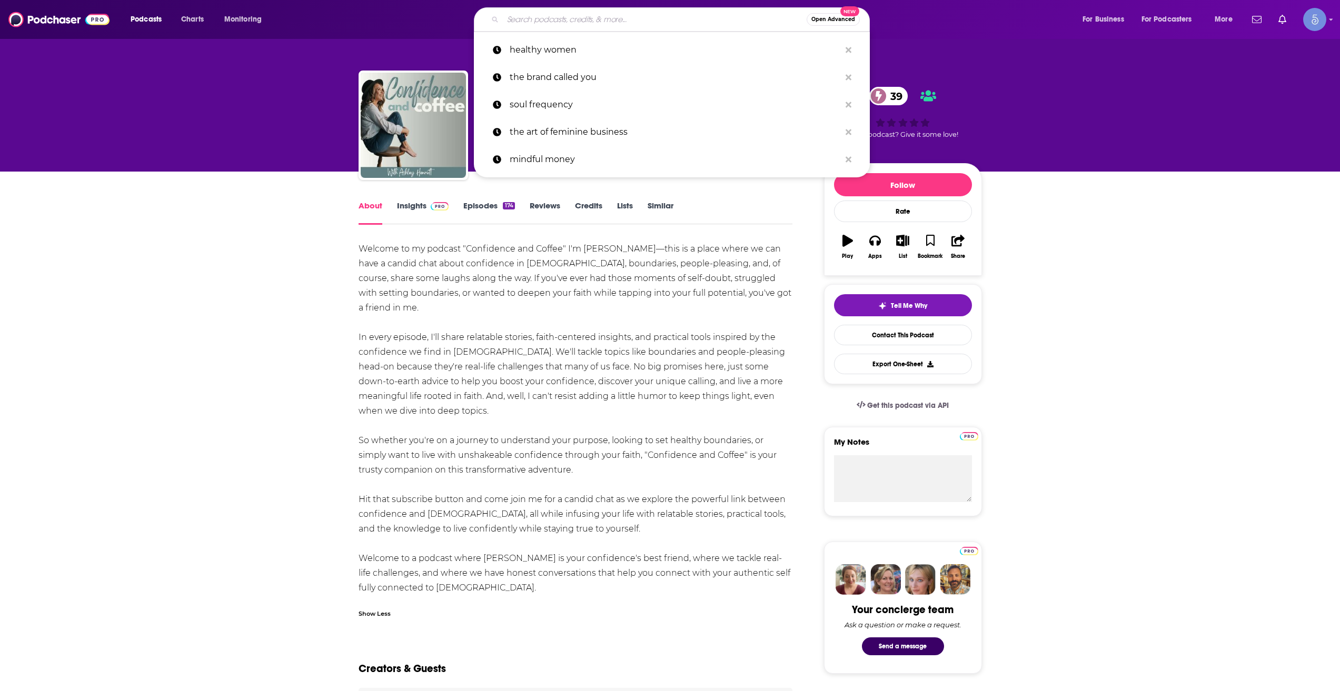
click at [655, 16] on input "Search podcasts, credits, & more..." at bounding box center [655, 19] width 304 height 17
paste input "Pennies To Pounds Podcast"
type input "Pennies To Pounds Podcast"
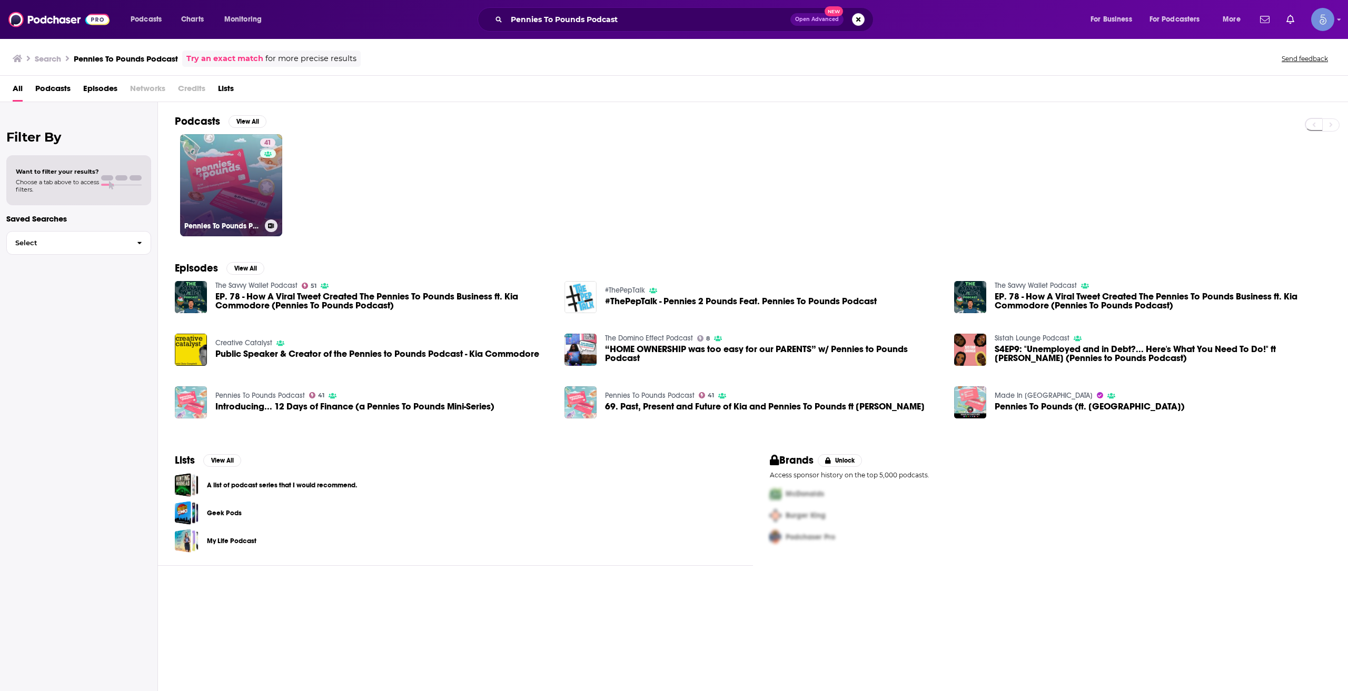
click at [235, 202] on link "41 Pennies To Pounds Podcast" at bounding box center [231, 185] width 102 height 102
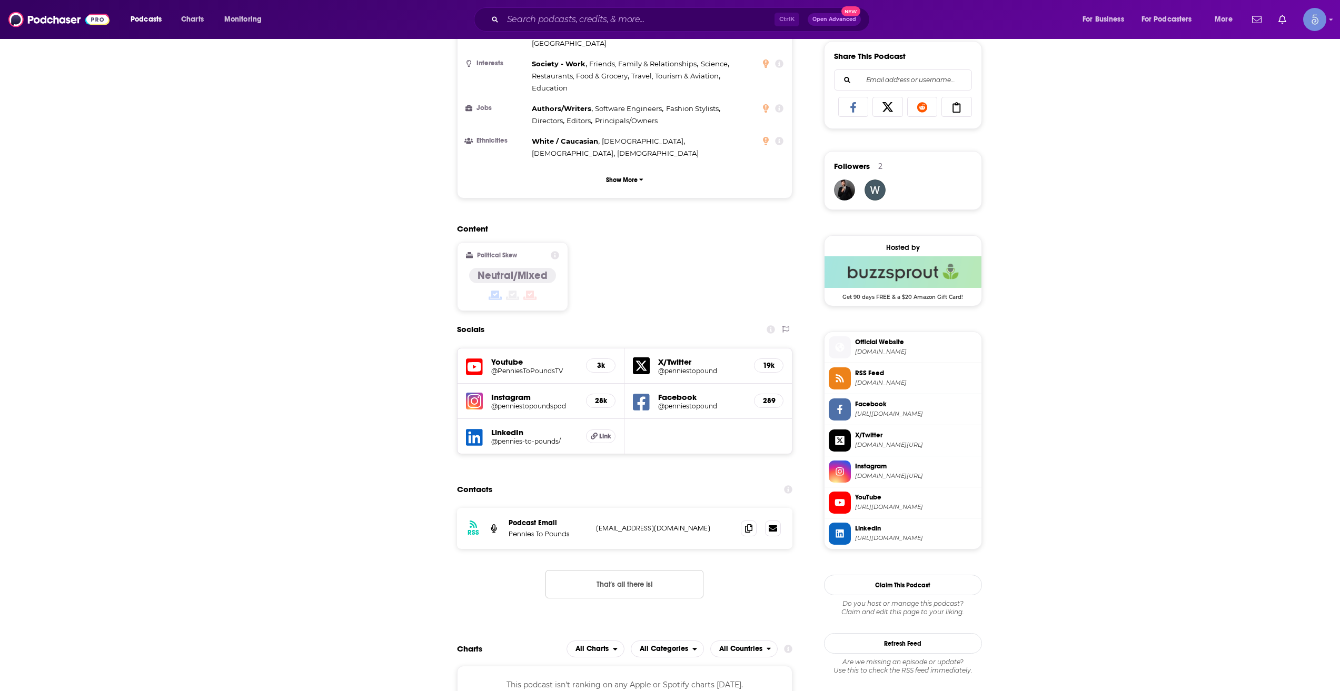
scroll to position [702, 0]
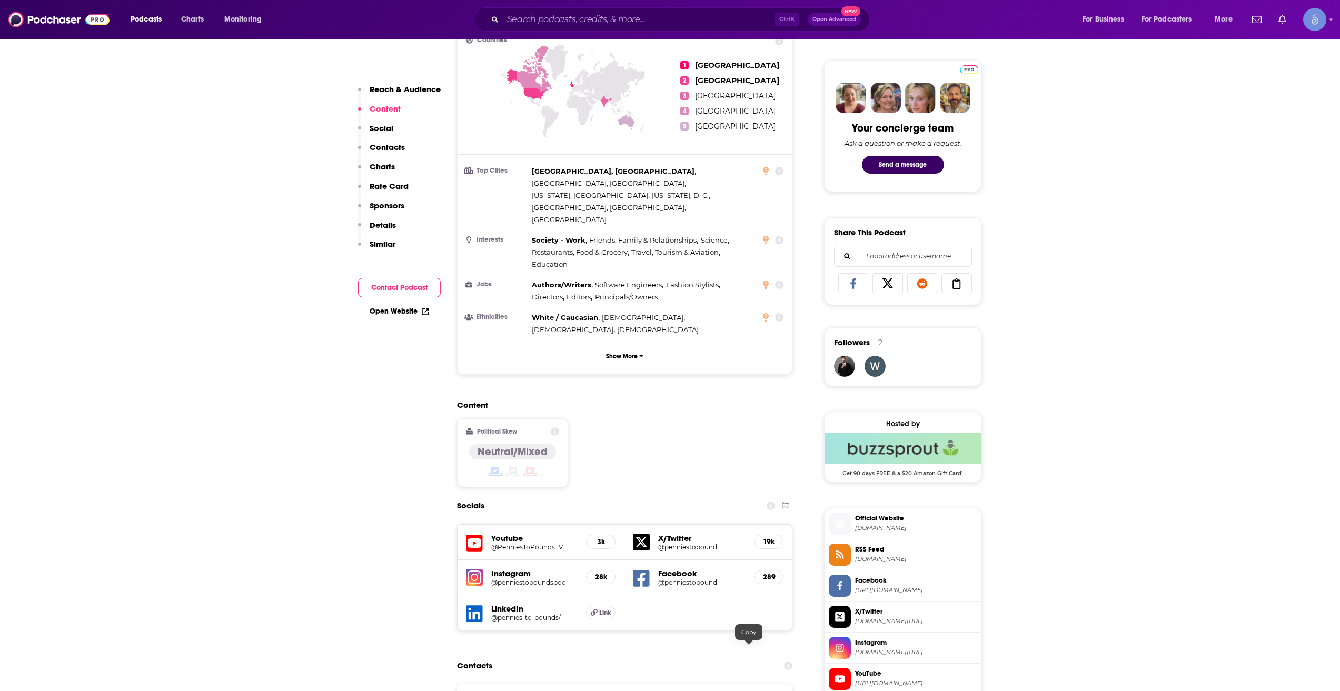
scroll to position [0, 0]
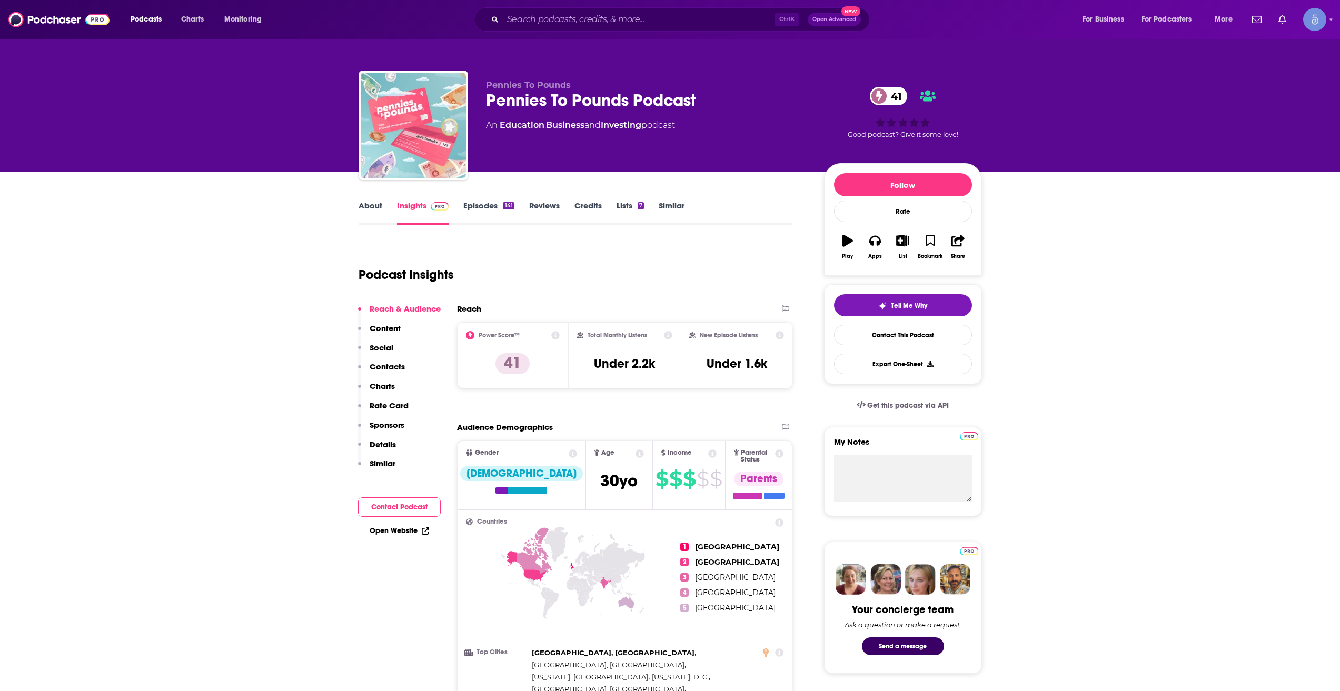
click at [485, 209] on link "Episodes 141" at bounding box center [488, 213] width 51 height 24
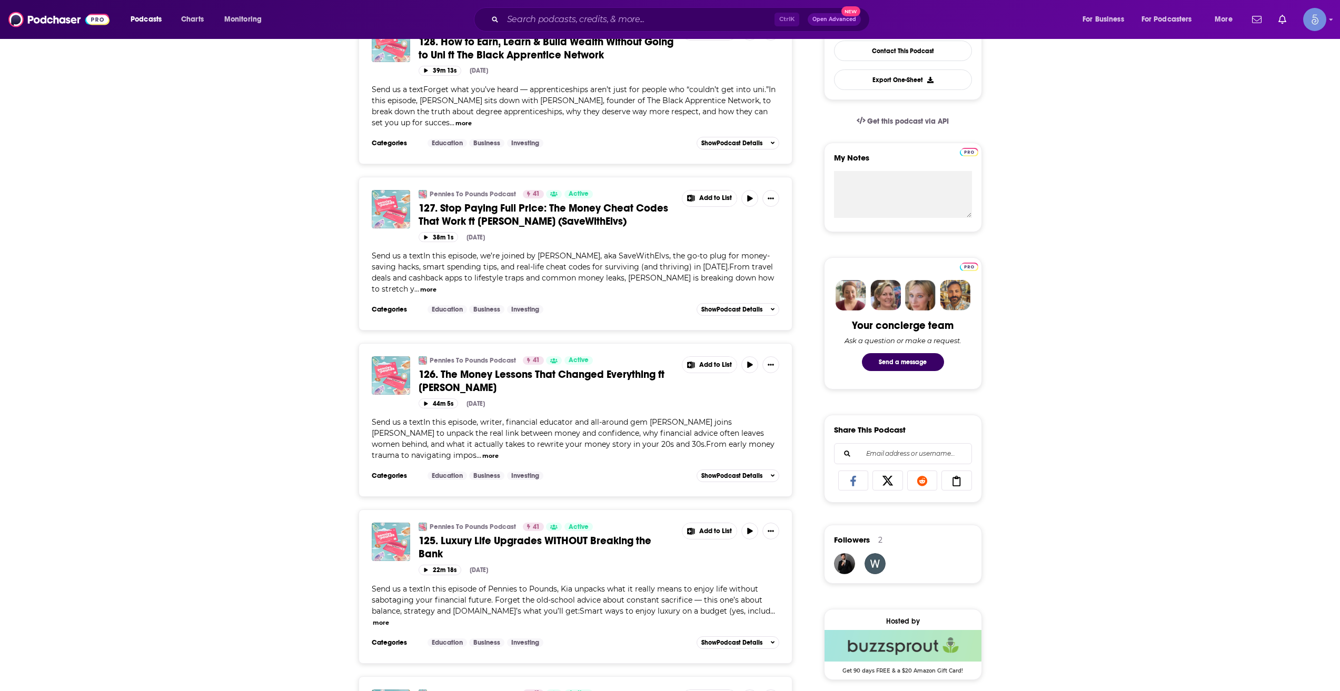
scroll to position [351, 0]
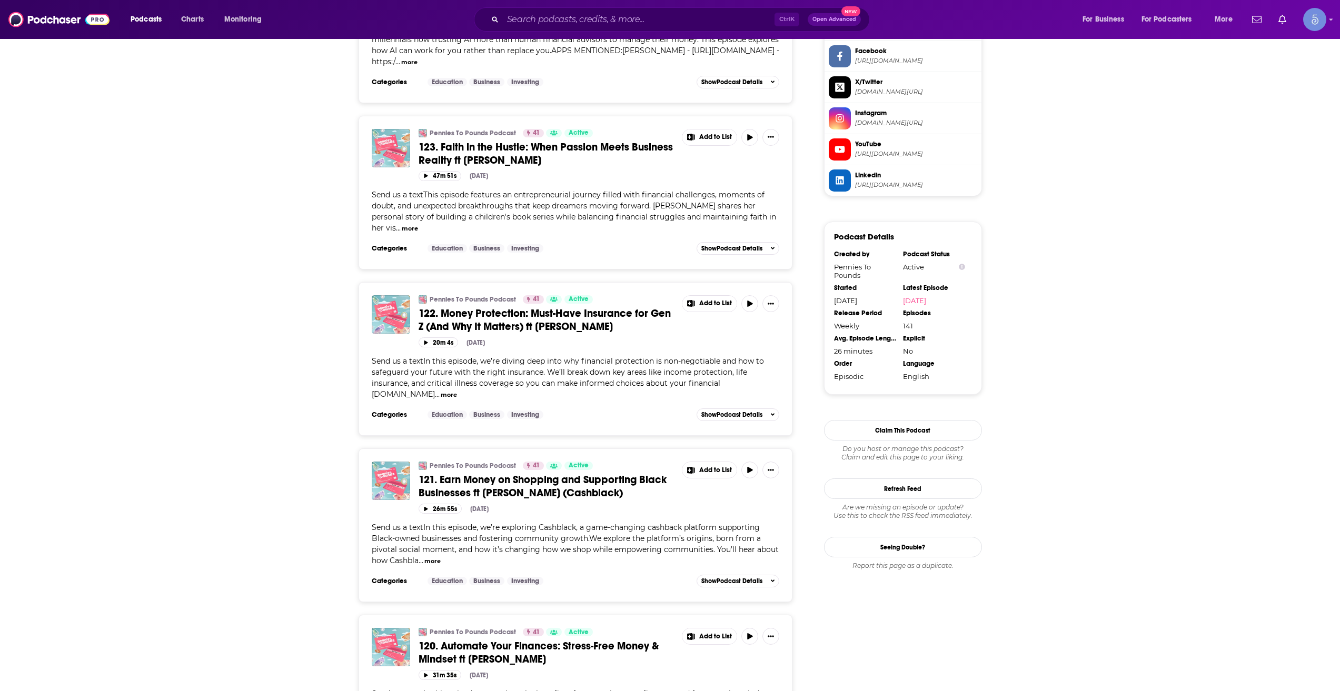
scroll to position [1053, 0]
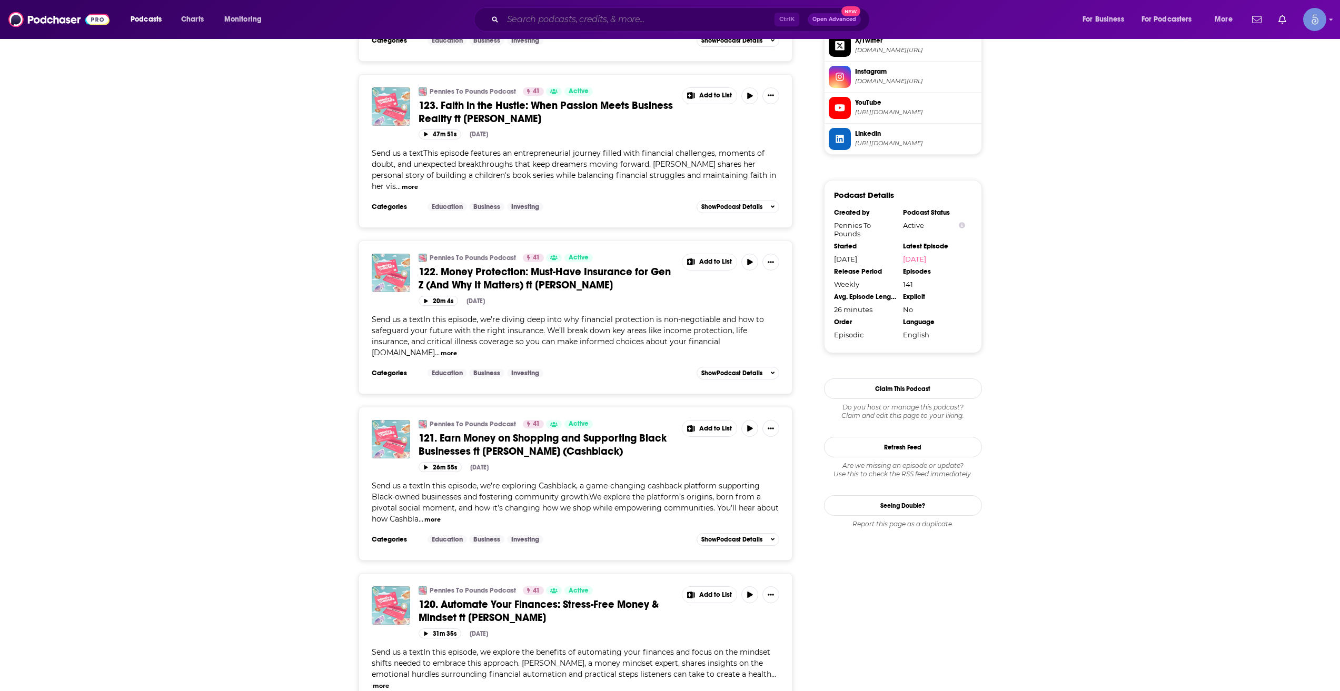
click at [605, 11] on input "Search podcasts, credits, & more..." at bounding box center [639, 19] width 272 height 17
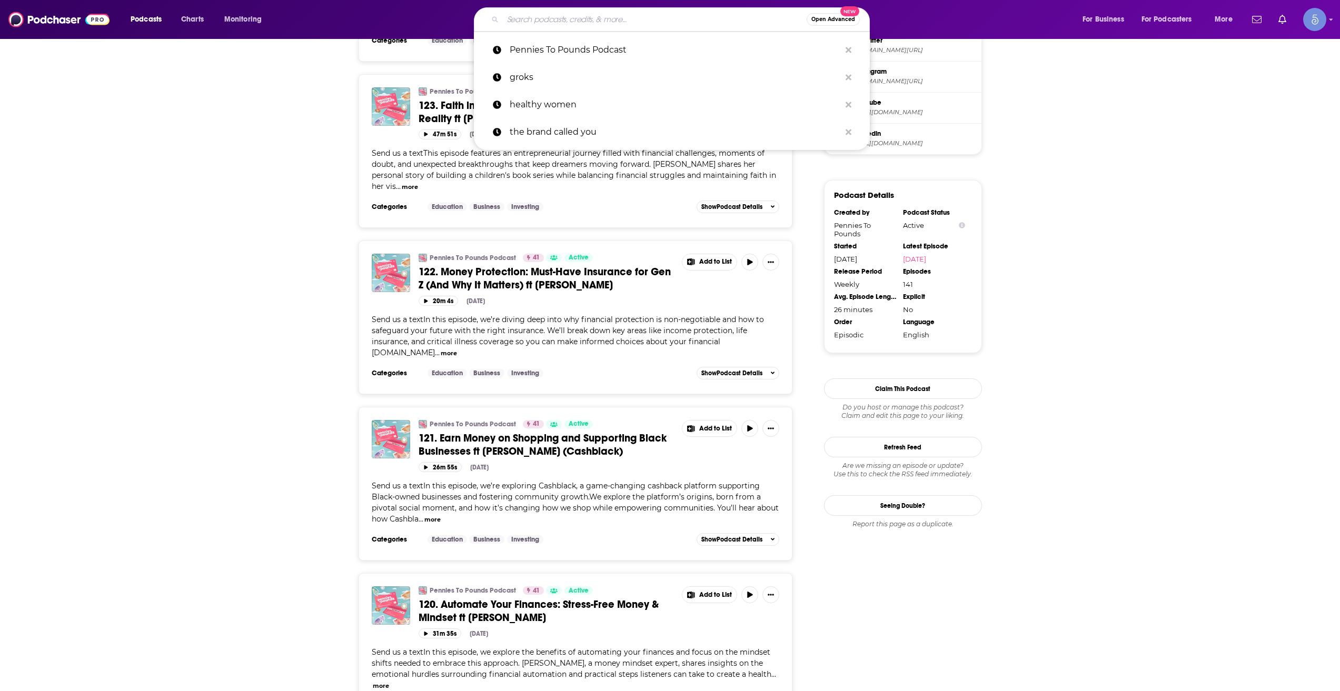
paste input "My Money My Lifestyle"
type input "My Money My Lifestyle"
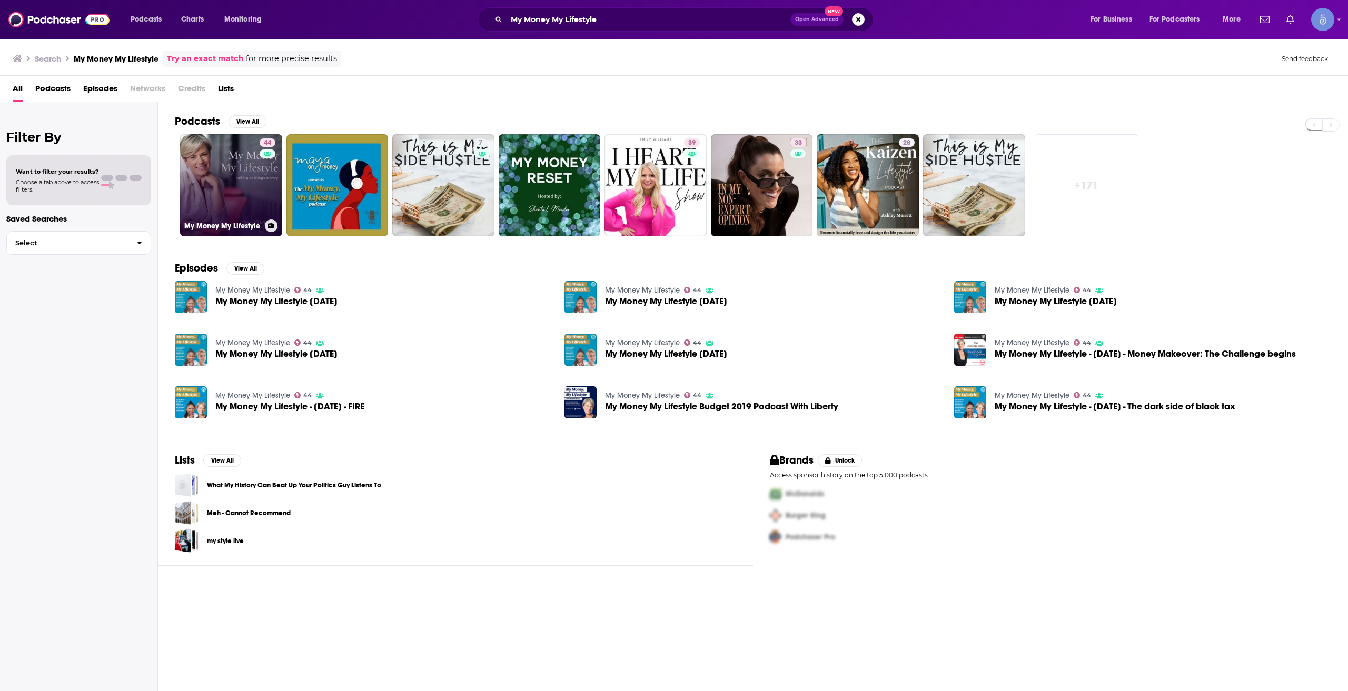
click at [232, 185] on link "44 My Money My Lifestyle" at bounding box center [231, 185] width 102 height 102
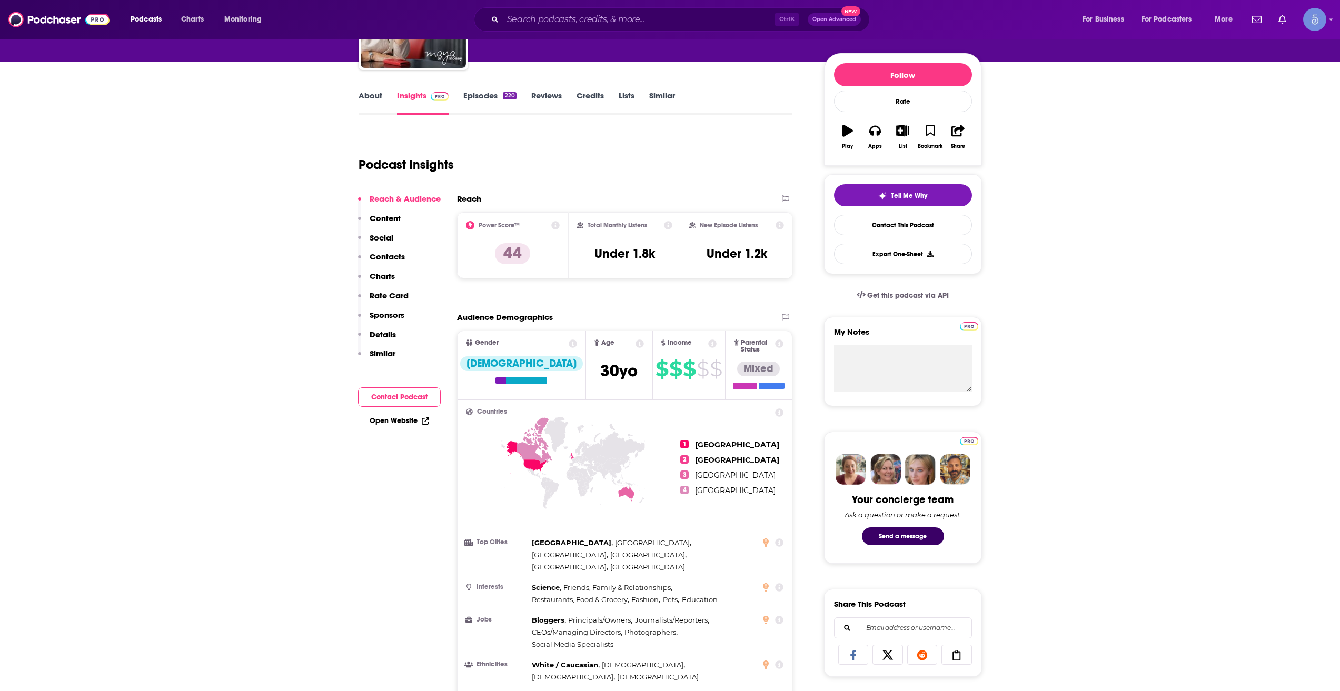
scroll to position [175, 0]
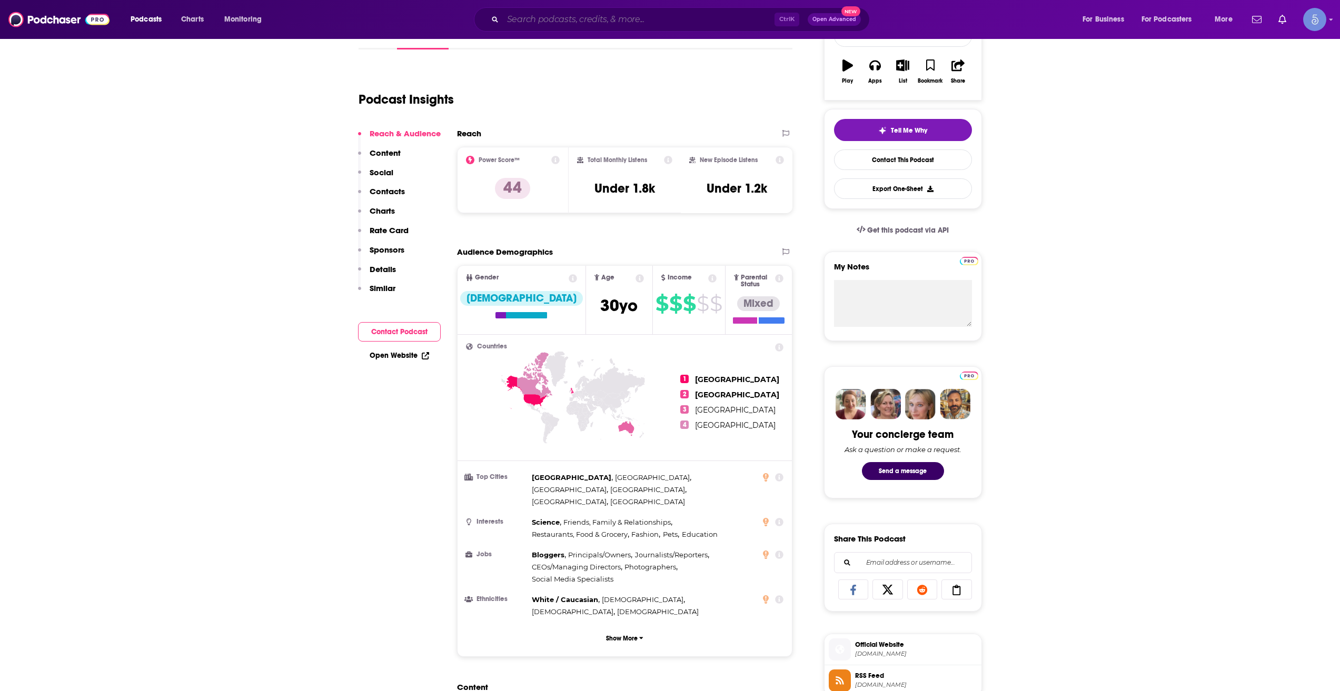
click at [544, 24] on input "Search podcasts, credits, & more..." at bounding box center [639, 19] width 272 height 17
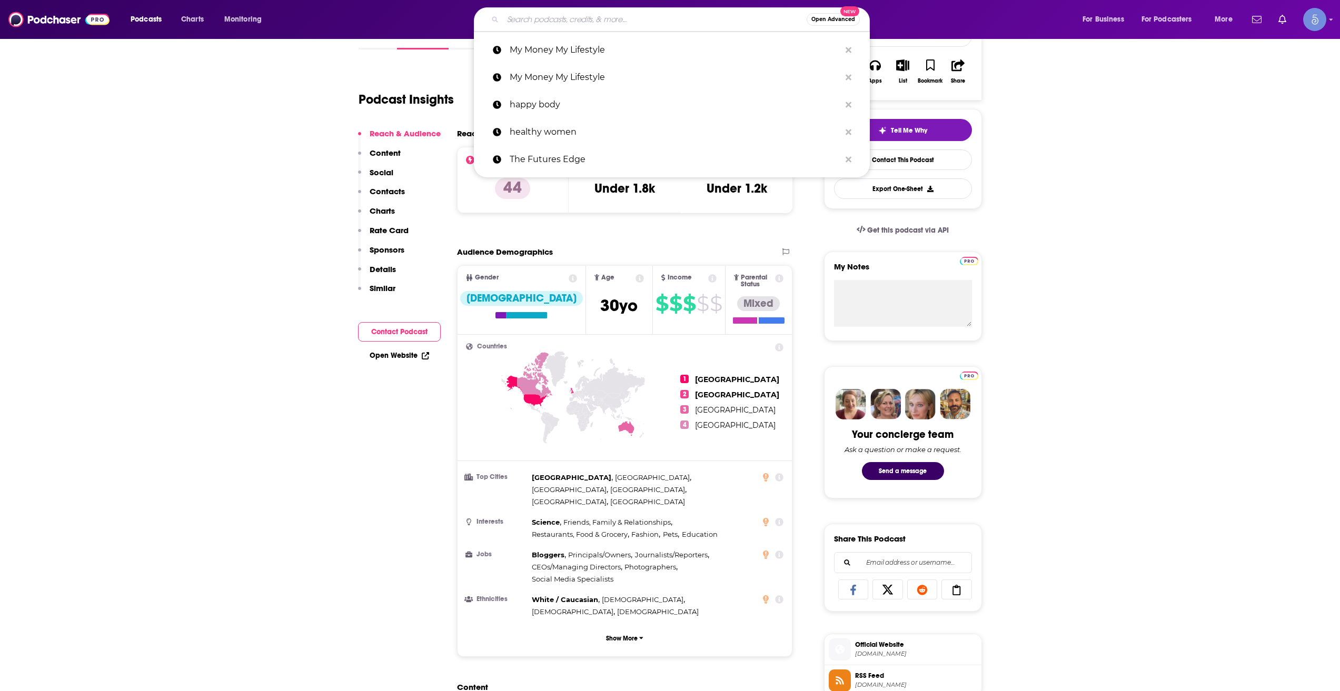
paste input "Investors' Chronicle"
type input "Investors' Chronicle"
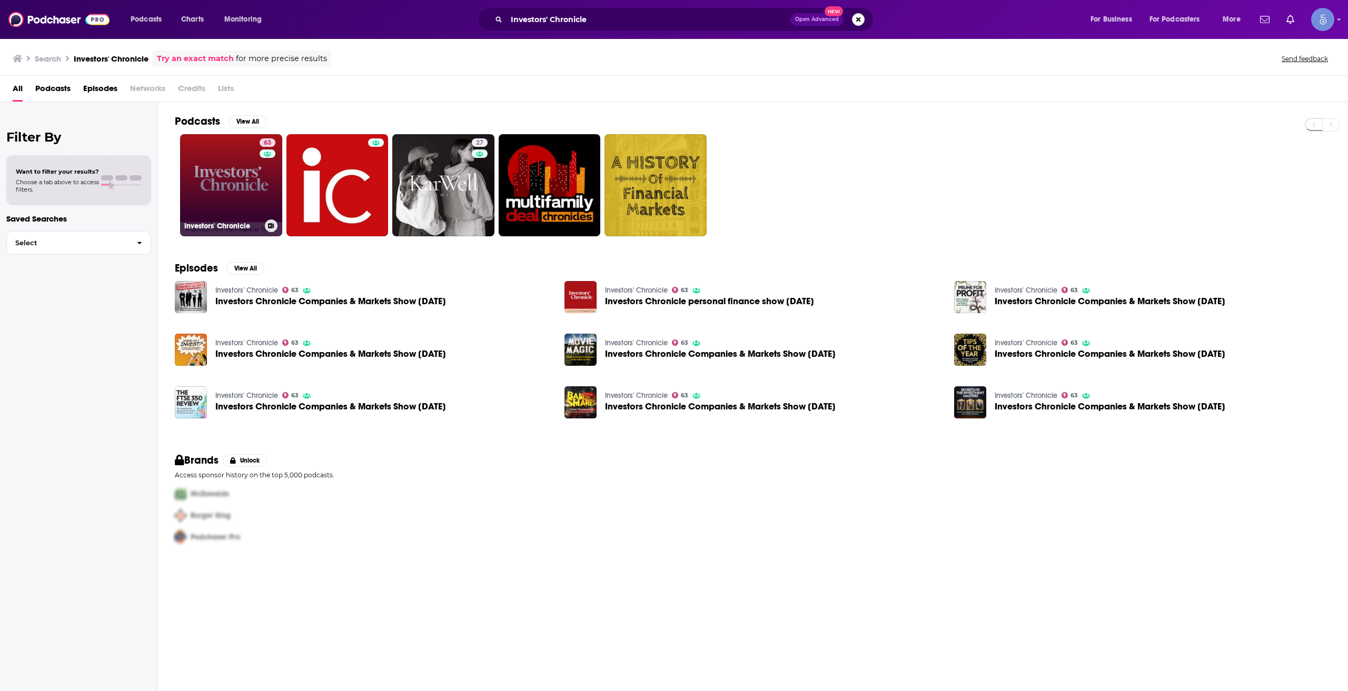
click at [233, 188] on link "63 Investors' Chronicle" at bounding box center [231, 185] width 102 height 102
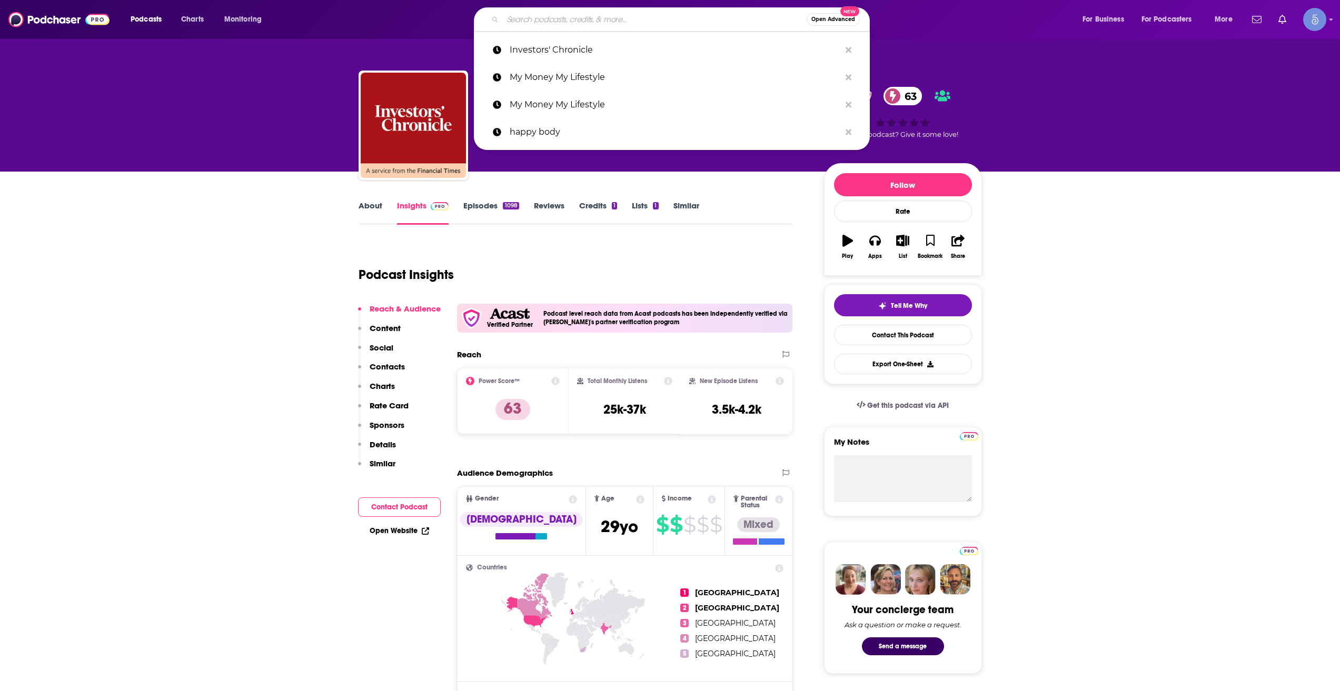
click at [583, 12] on input "Search podcasts, credits, & more..." at bounding box center [655, 19] width 304 height 17
paste input "The [PERSON_NAME] Podcast"
type input "The [PERSON_NAME] Podcast"
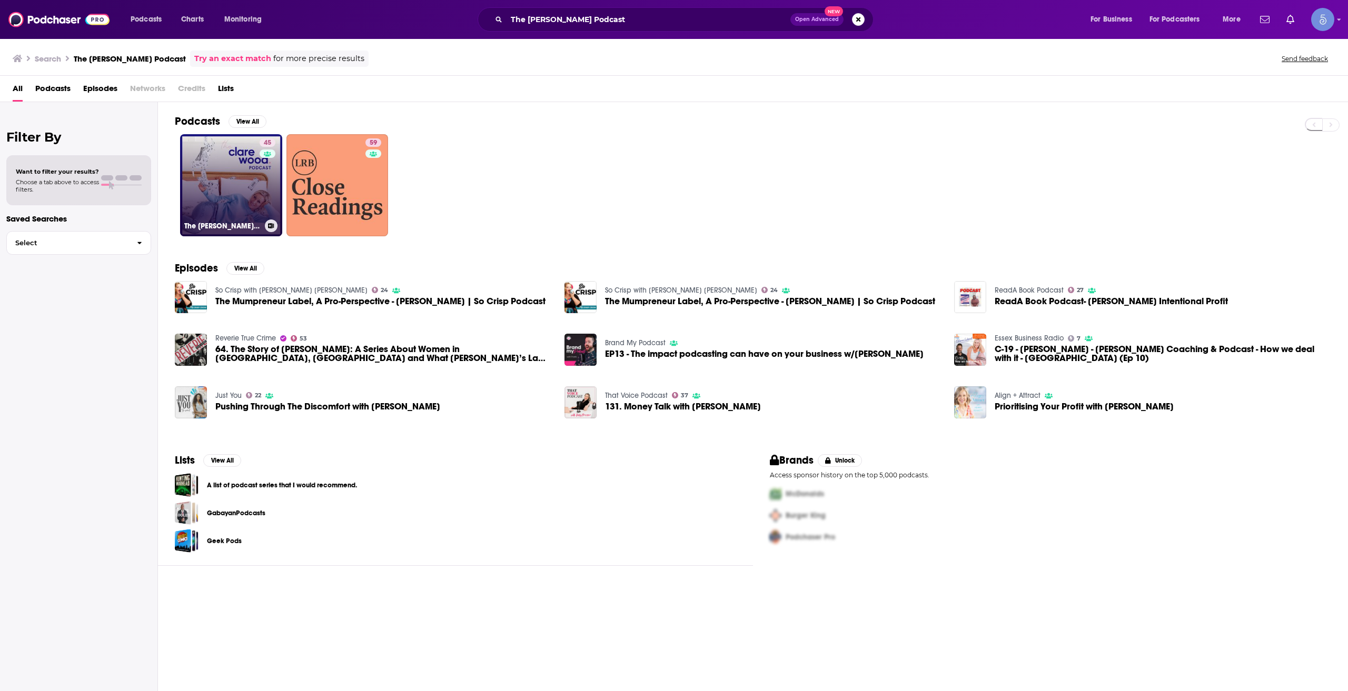
click at [245, 197] on link "45 The [PERSON_NAME] Podcast" at bounding box center [231, 185] width 102 height 102
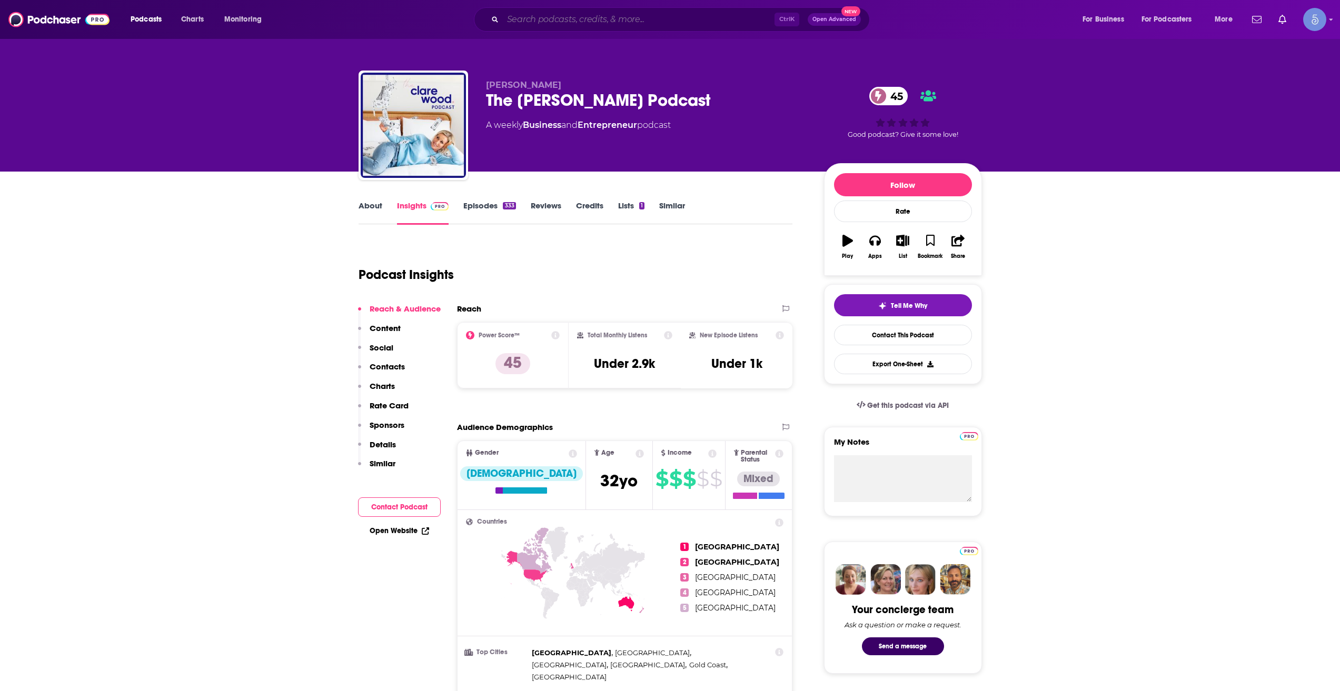
click at [598, 18] on input "Search podcasts, credits, & more..." at bounding box center [639, 19] width 272 height 17
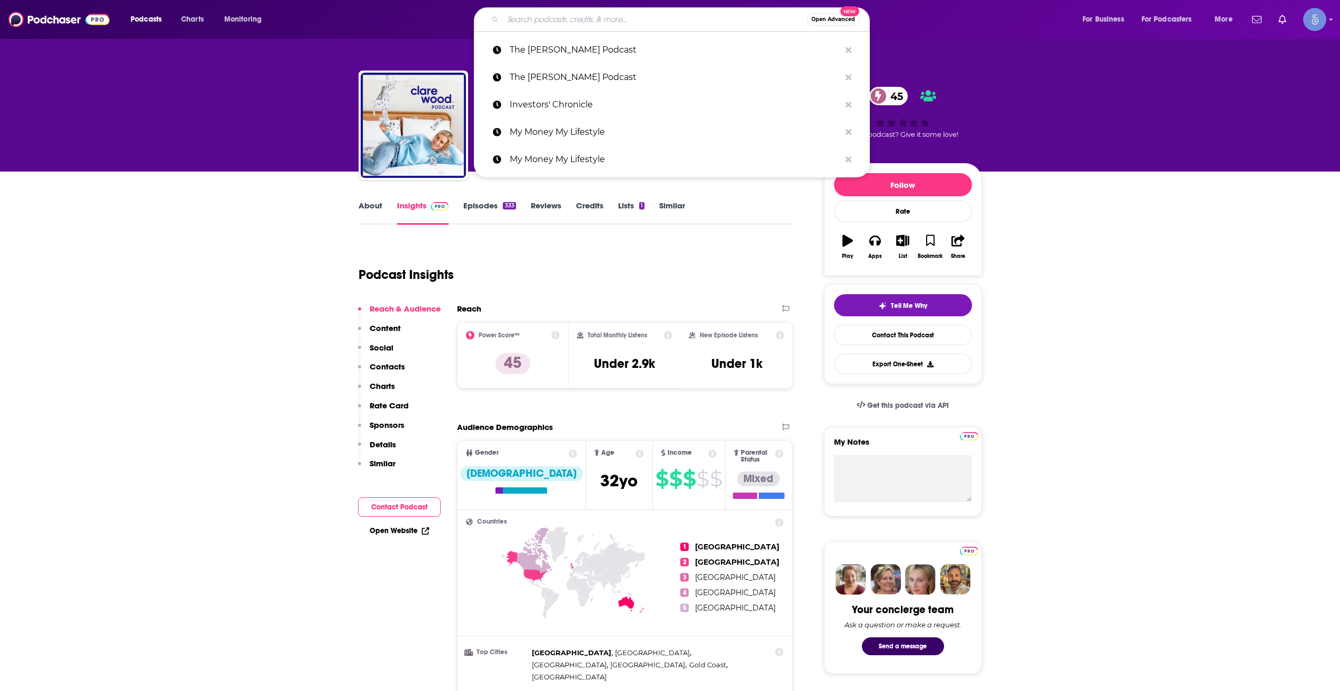
paste input "Wealthy After 40"
type input "Wealthy After 40"
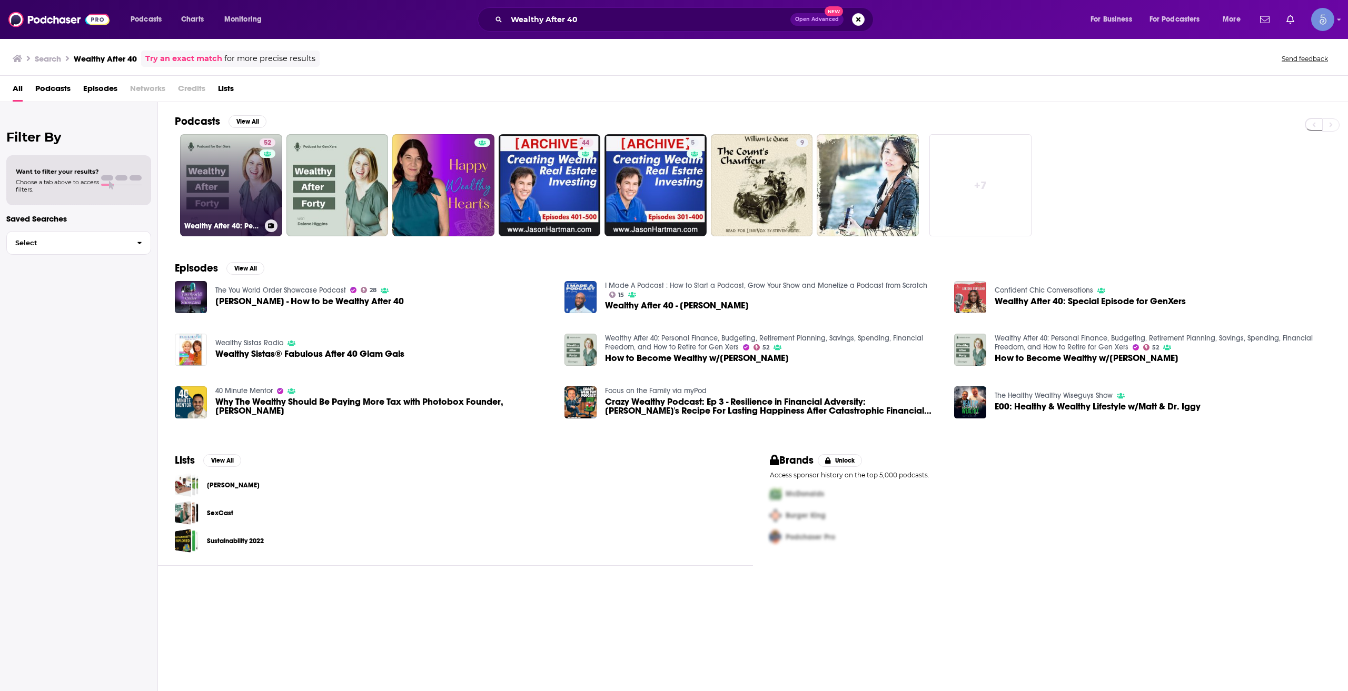
click at [250, 187] on link "52 Wealthy After 40: Personal Finance, Budgeting, Retirement Planning, Savings,…" at bounding box center [231, 185] width 102 height 102
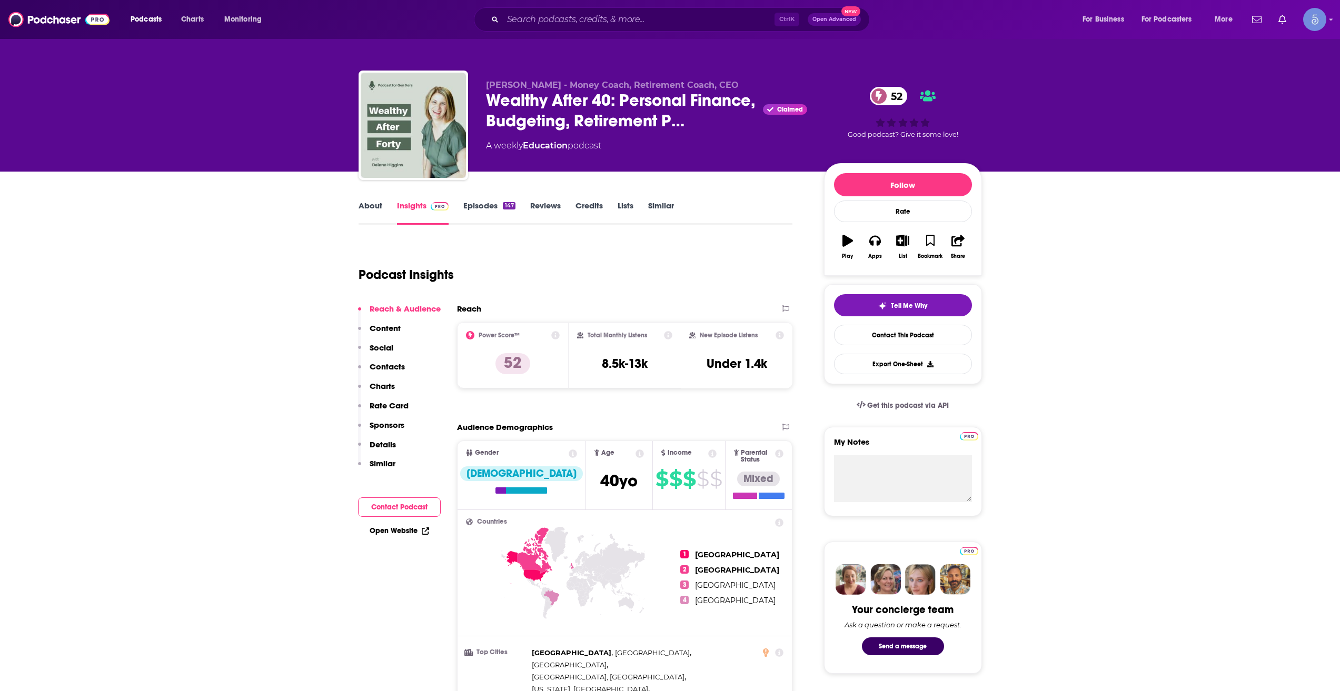
click at [622, 33] on div "Podcasts Charts Monitoring Ctrl K Open Advanced New For Business For Podcasters…" at bounding box center [670, 19] width 1340 height 39
drag, startPoint x: 635, startPoint y: 21, endPoint x: 641, endPoint y: 19, distance: 6.0
click at [635, 21] on input "Search podcasts, credits, & more..." at bounding box center [639, 19] width 272 height 17
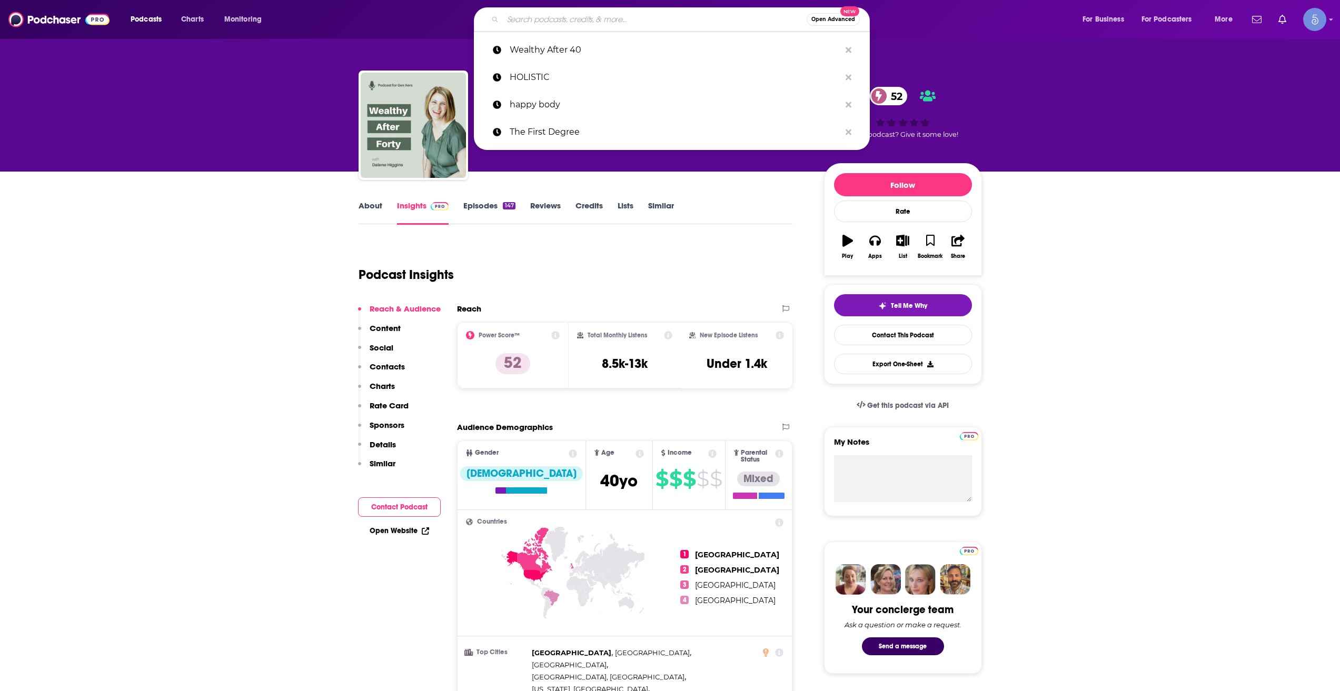
paste input "The Paper Trail"
type input "The Paper Trail"
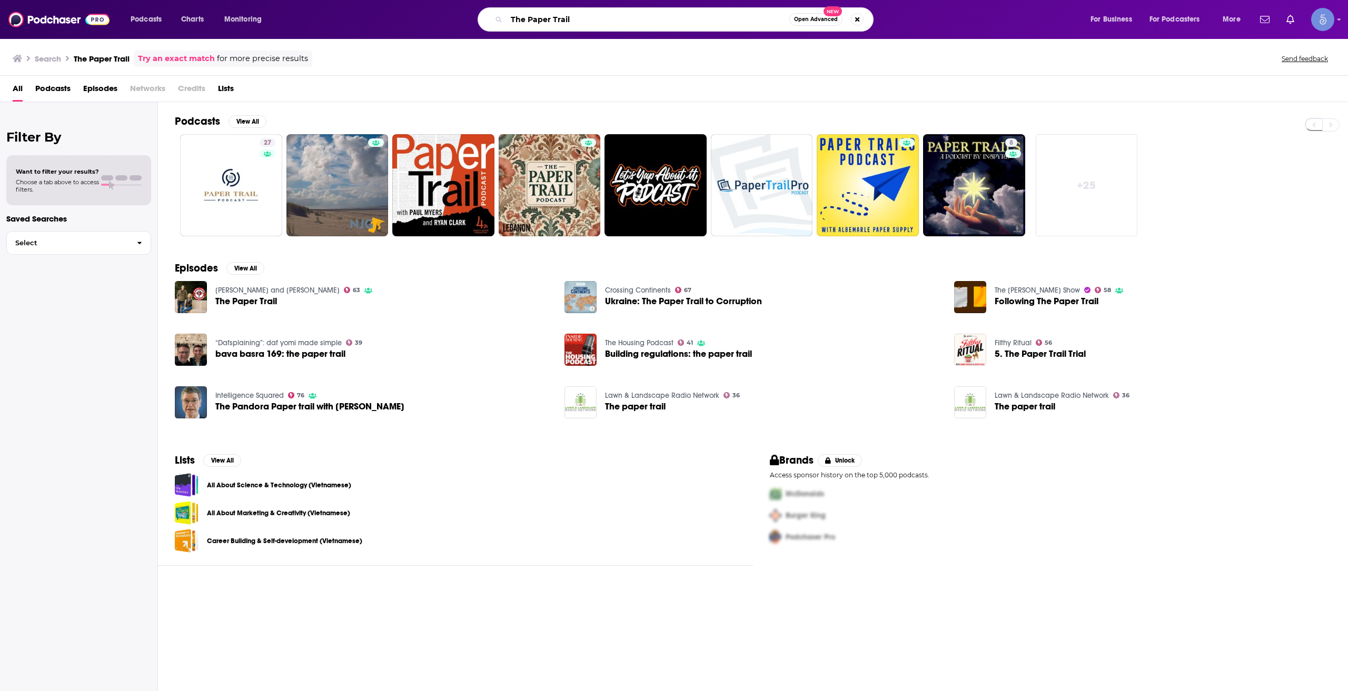
click at [645, 18] on input "The Paper Trail" at bounding box center [647, 19] width 283 height 17
paste input "More Money Podcast"
type input "More Money Podcast"
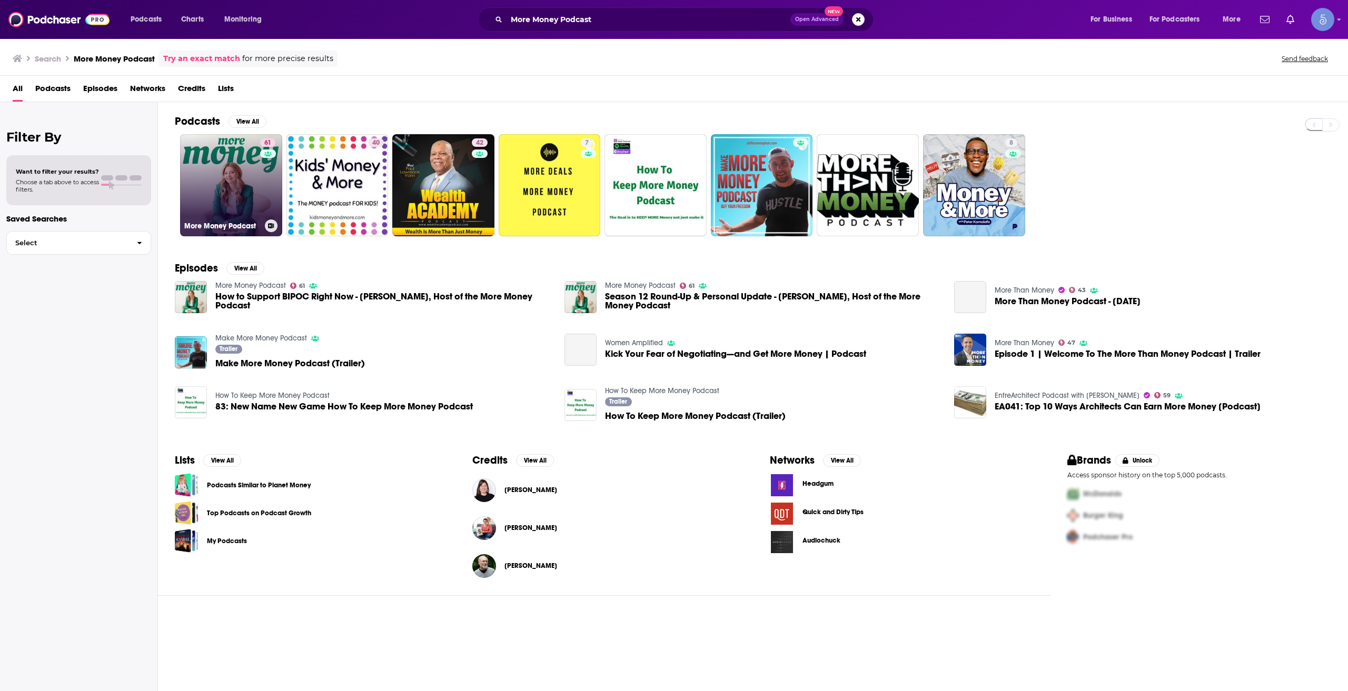
click at [242, 214] on link "61 More Money Podcast" at bounding box center [231, 185] width 102 height 102
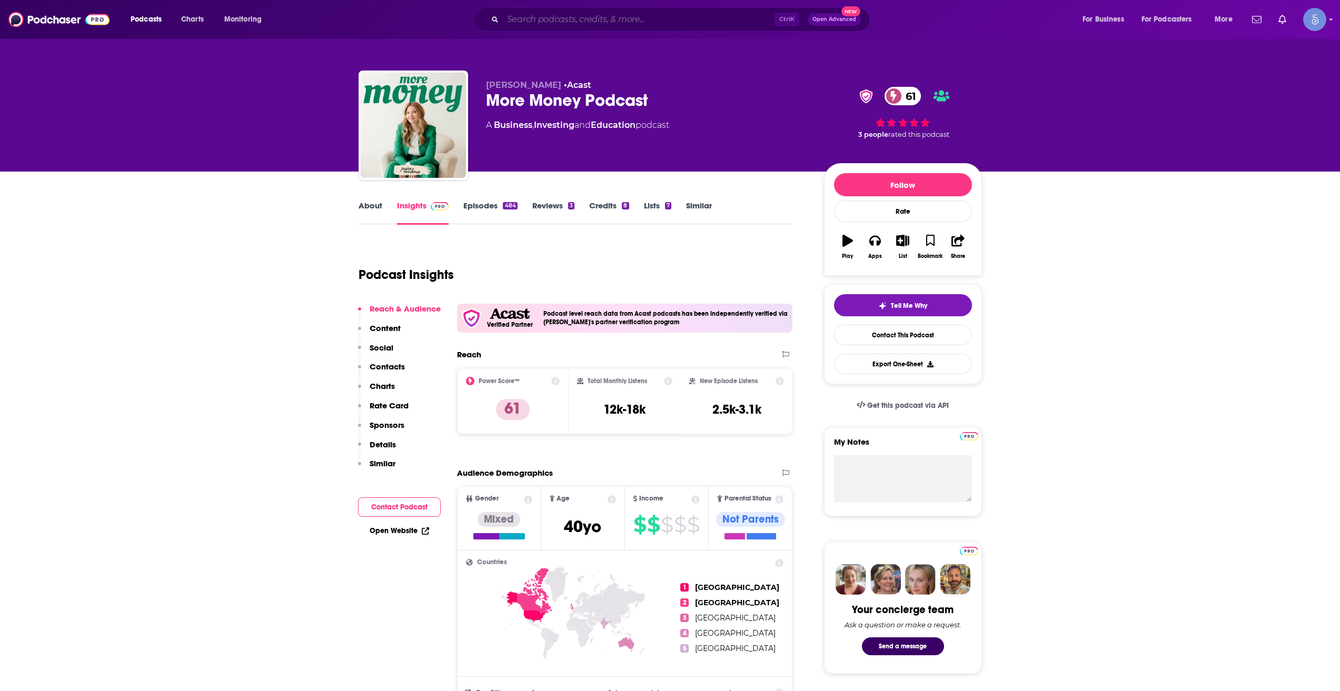
click at [656, 18] on input "Search podcasts, credits, & more..." at bounding box center [639, 19] width 272 height 17
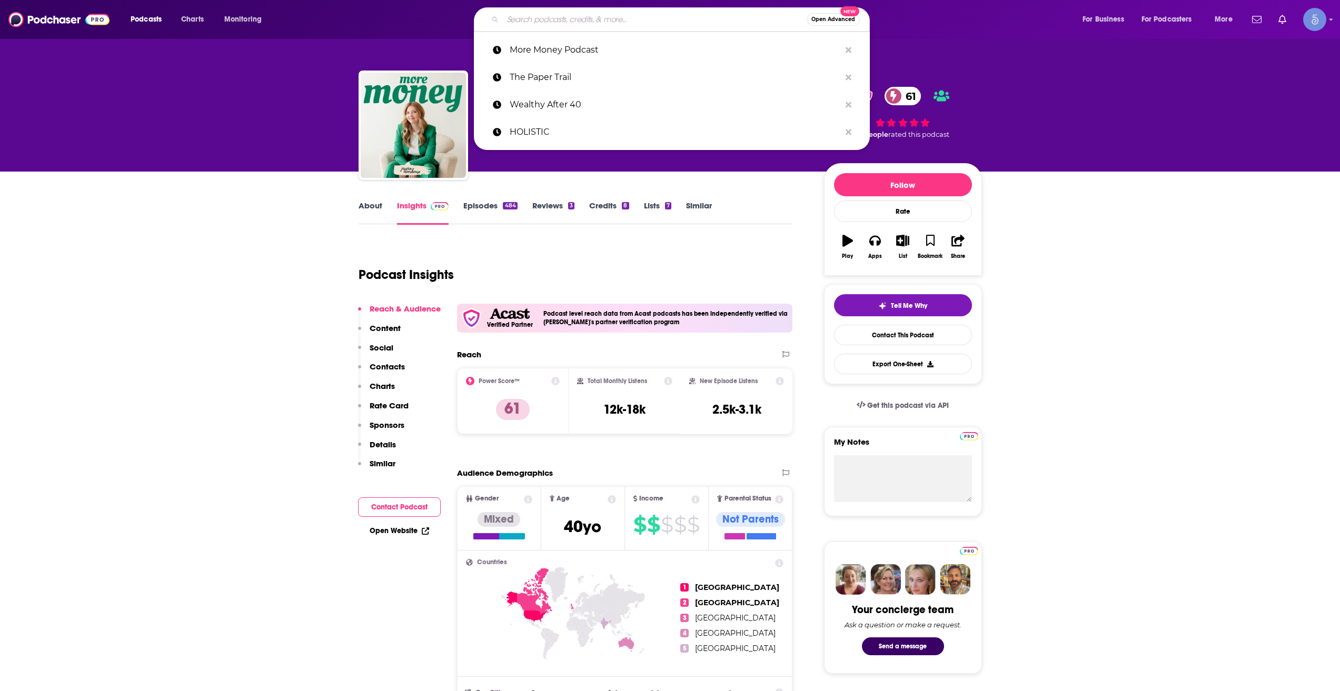
paste input "Chatter"
type input "Chatter"
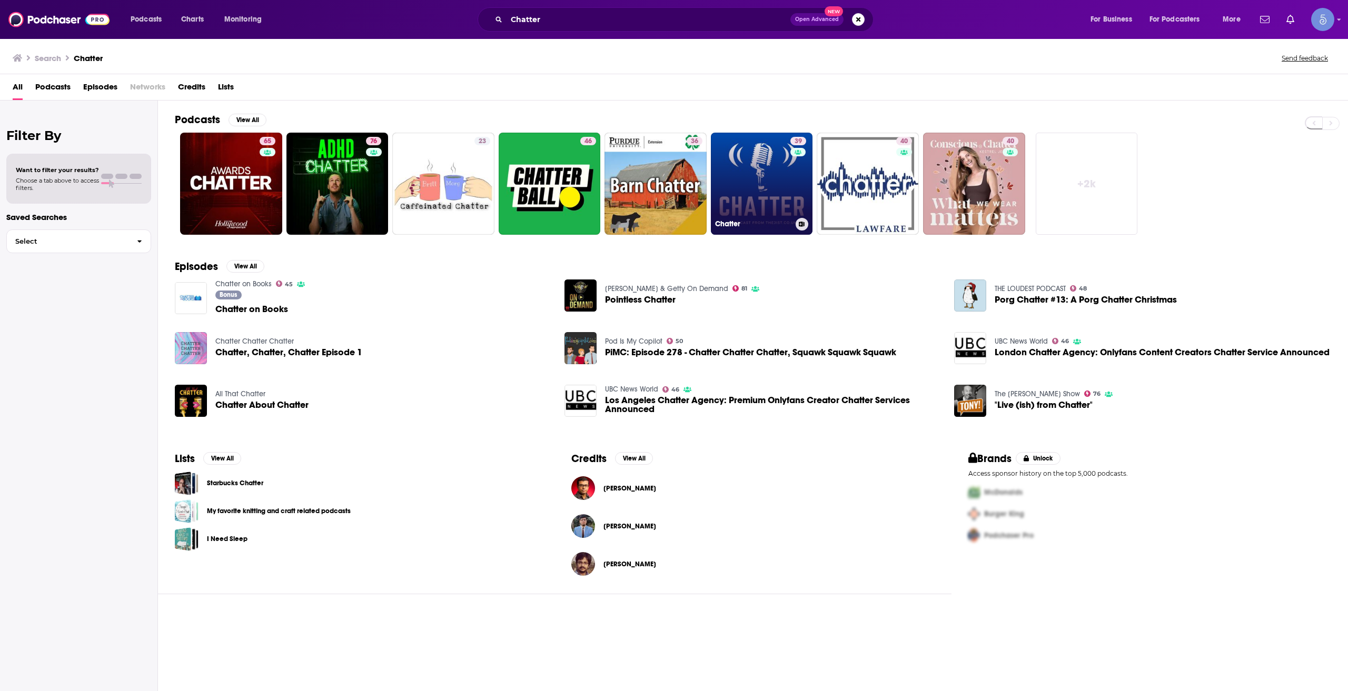
click at [761, 167] on link "39 Chatter" at bounding box center [762, 184] width 102 height 102
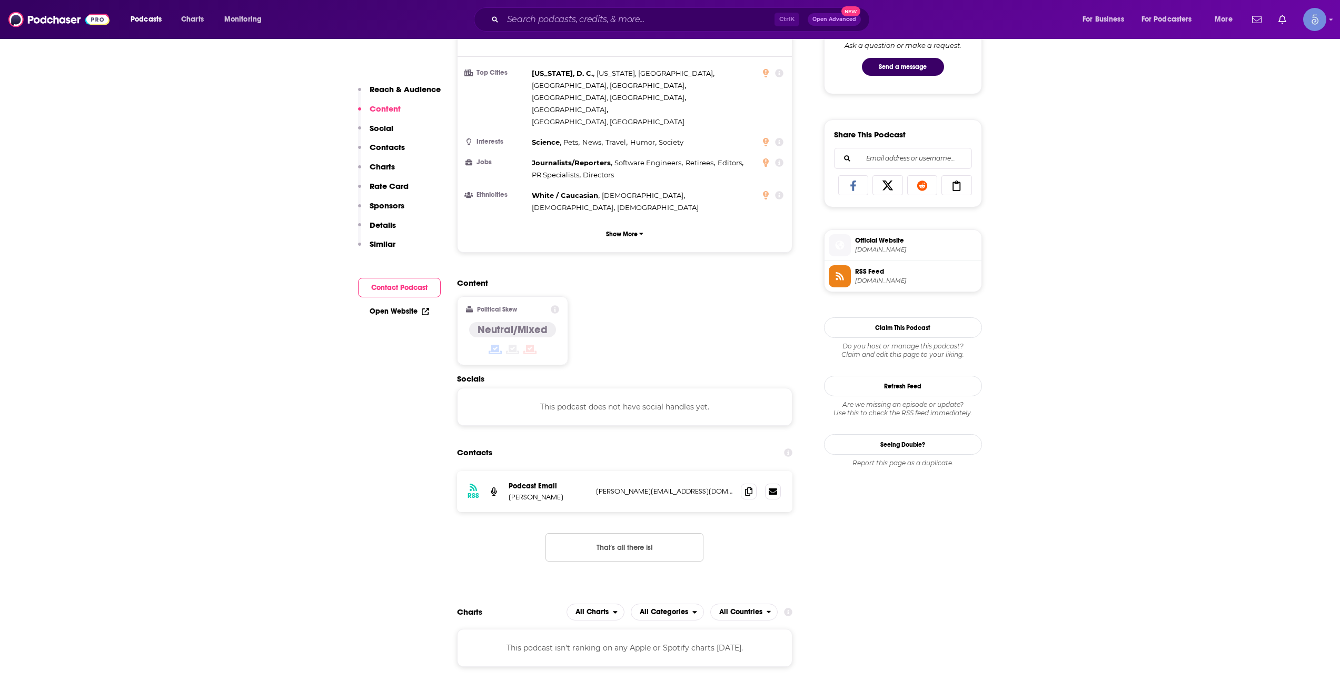
scroll to position [526, 0]
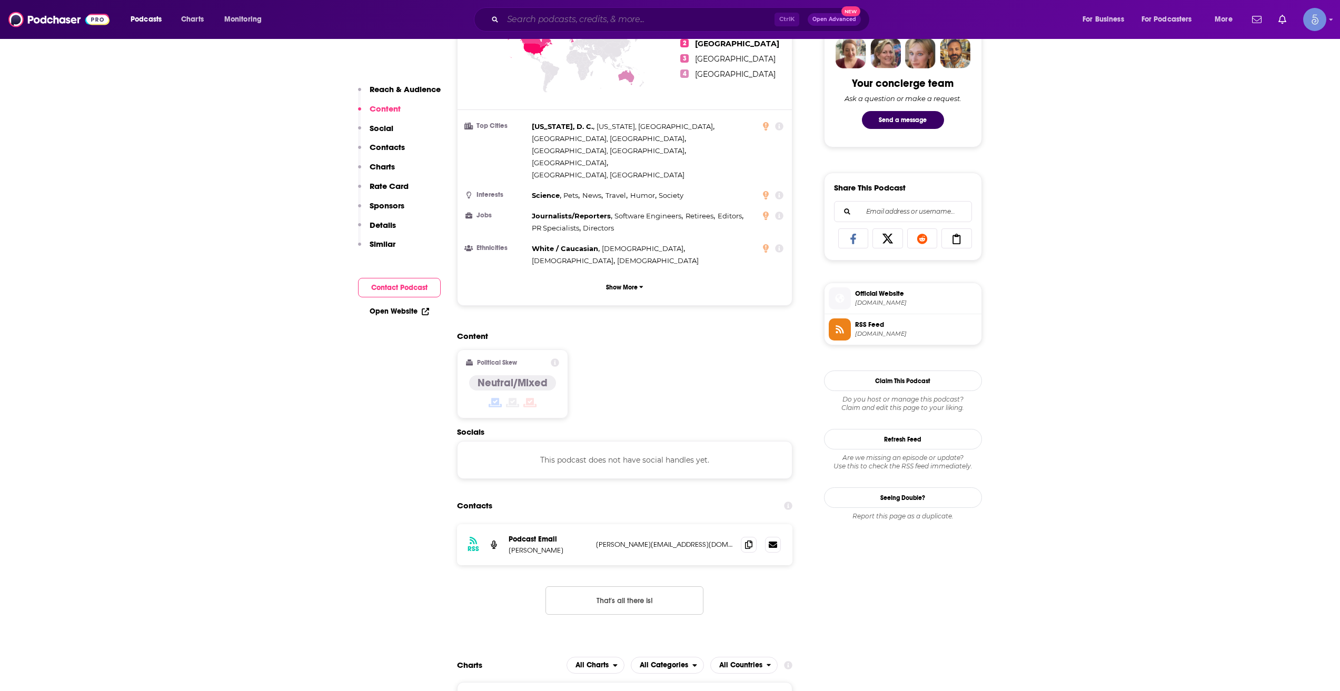
click at [583, 25] on input "Search podcasts, credits, & more..." at bounding box center [639, 19] width 272 height 17
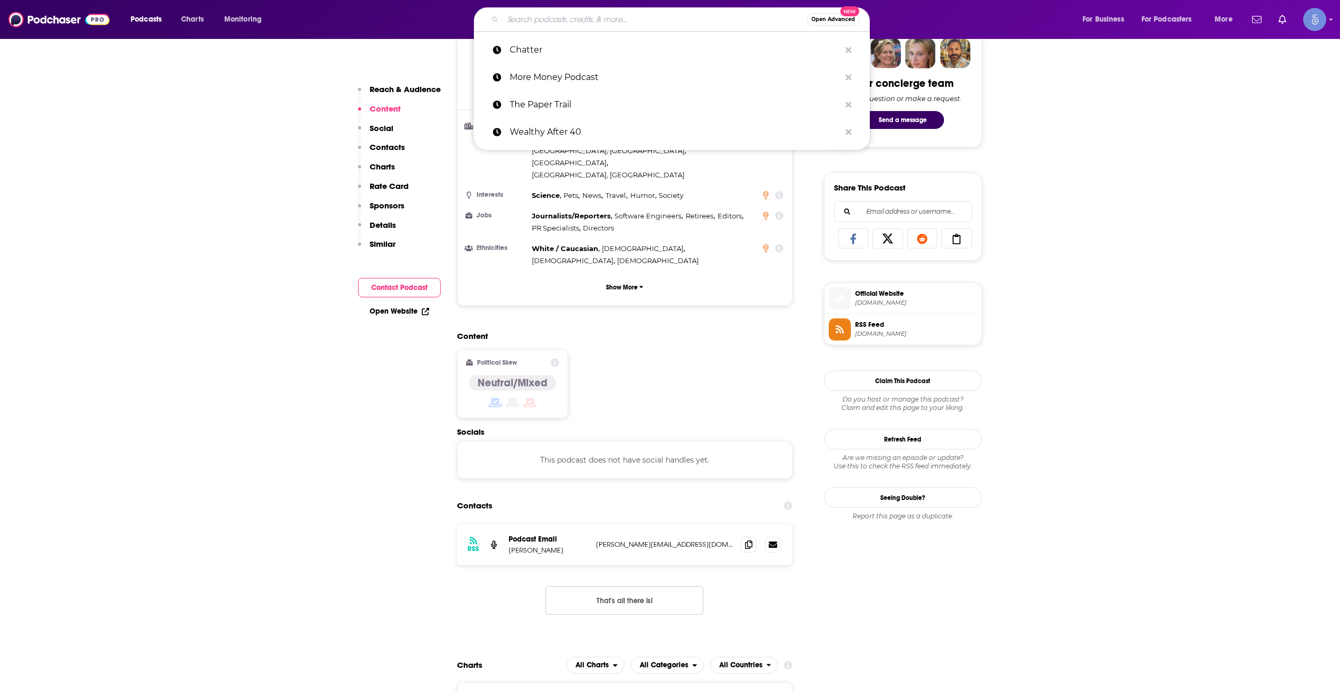
paste input "Friends With Money"
type input "Friends With Money"
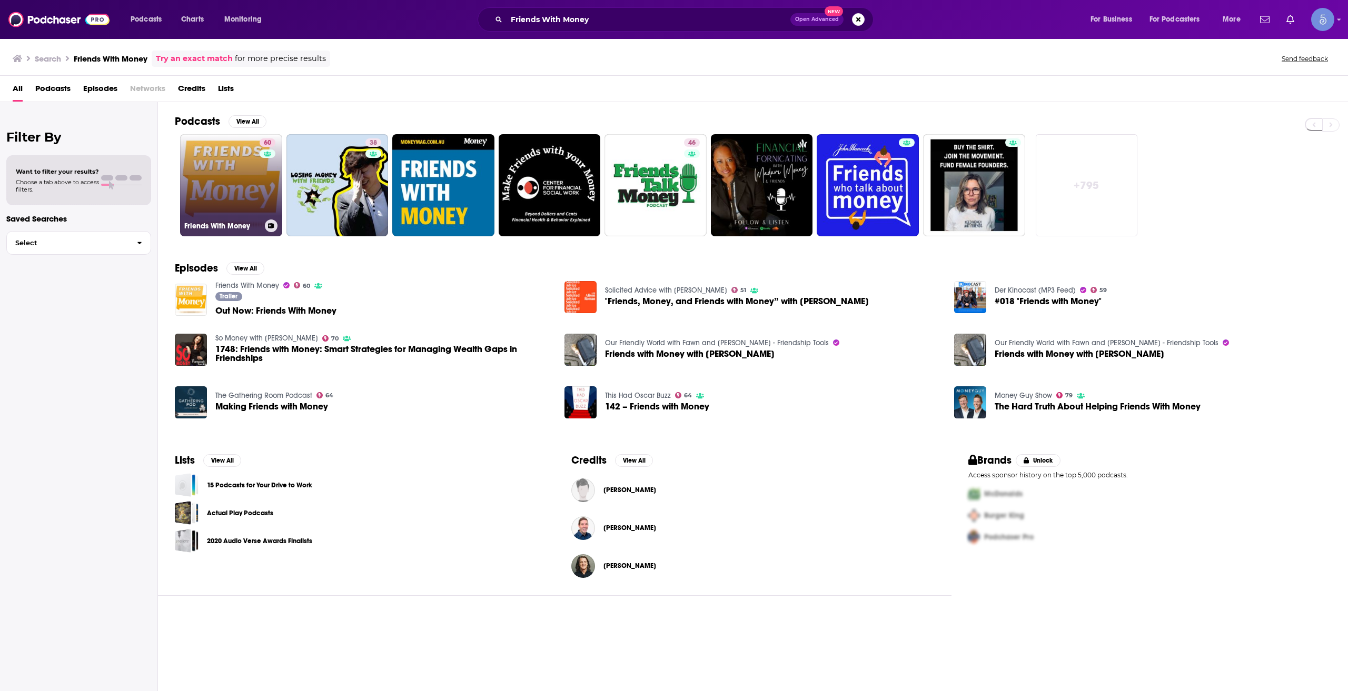
click at [205, 186] on link "60 Friends With Money" at bounding box center [231, 185] width 102 height 102
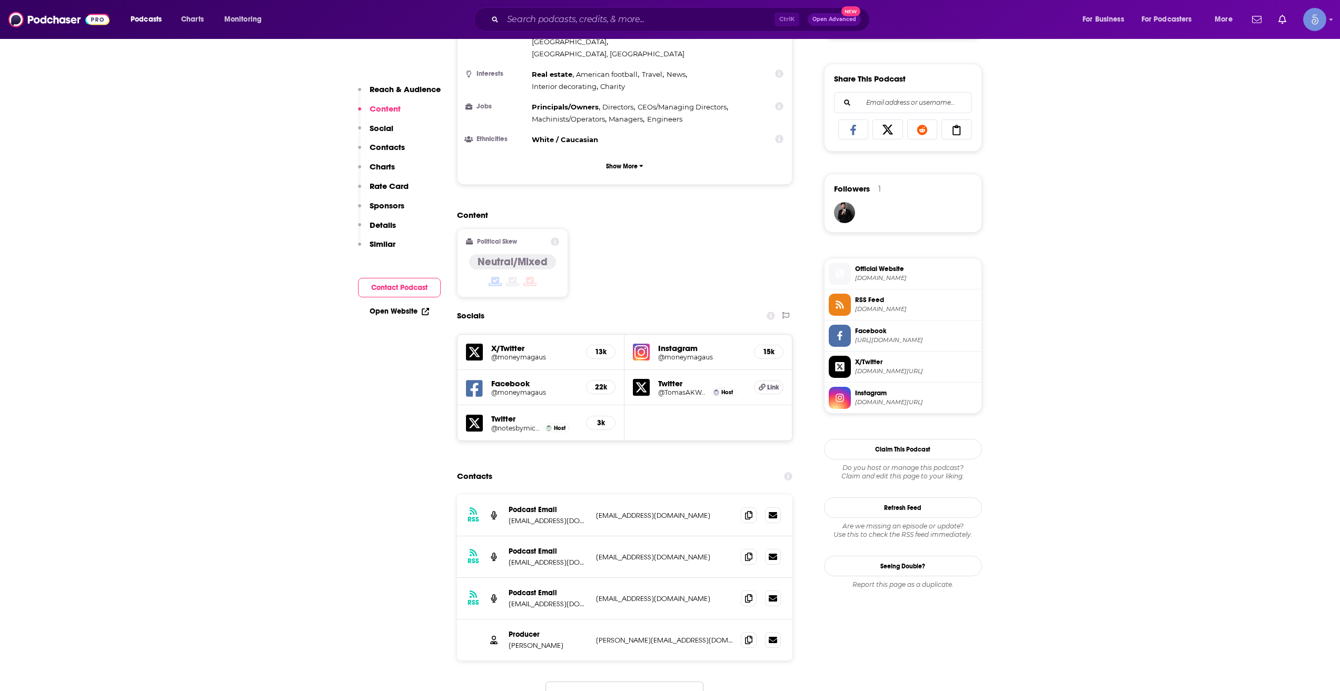
scroll to position [702, 0]
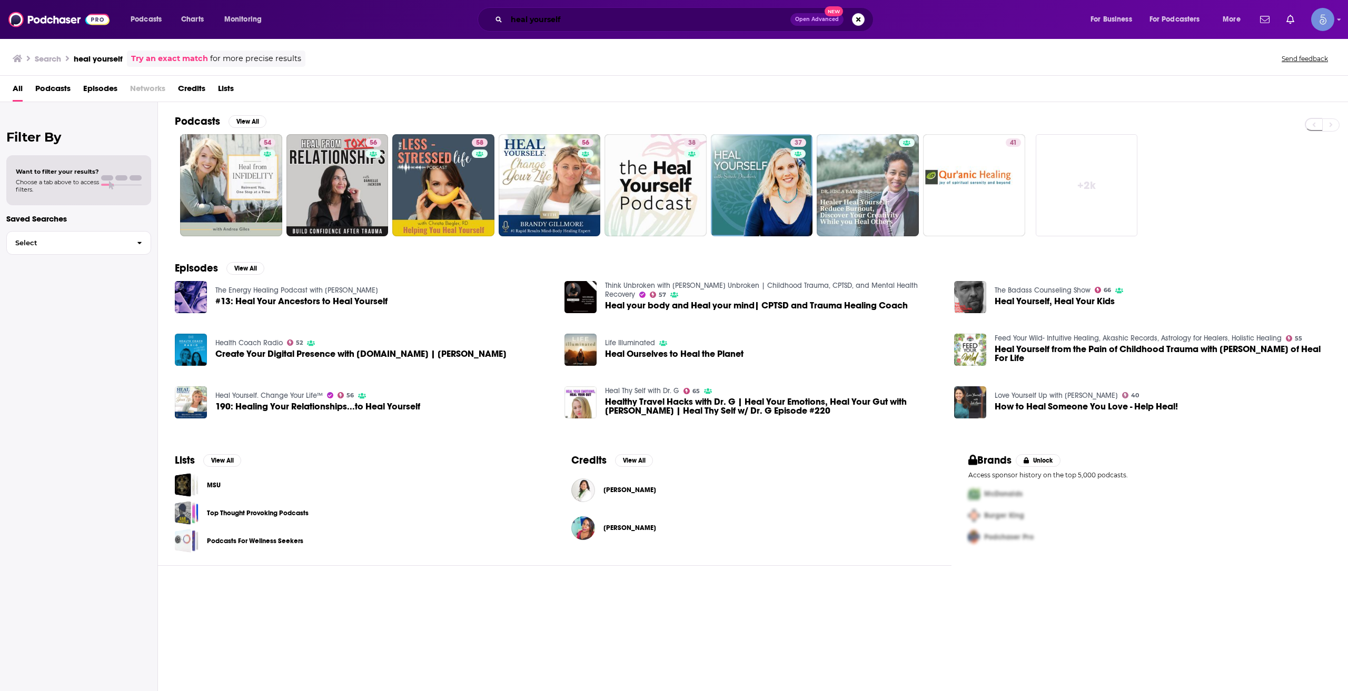
click at [707, 24] on input "heal yourself" at bounding box center [648, 19] width 284 height 17
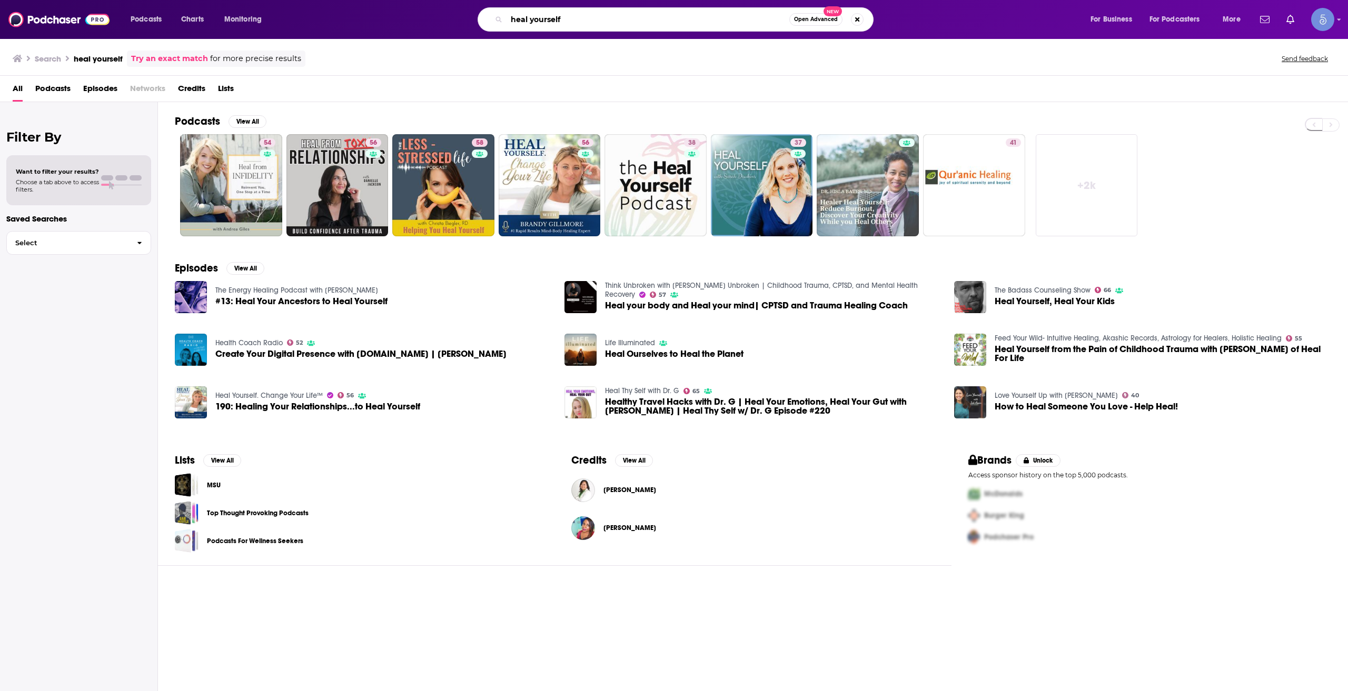
click at [707, 24] on input "heal yourself" at bounding box center [647, 19] width 283 height 17
paste input "BlockHash Podcast"
type input "BlockHash Podcast"
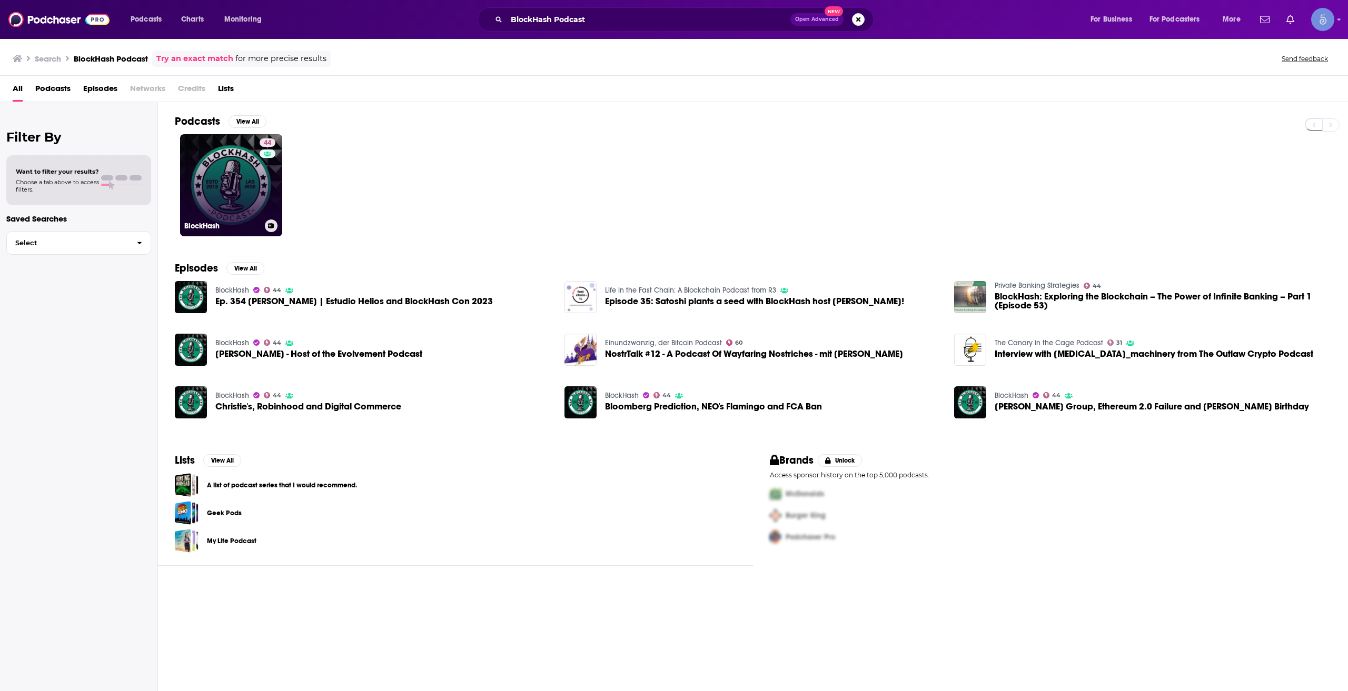
click at [223, 192] on link "44 BlockHash" at bounding box center [231, 185] width 102 height 102
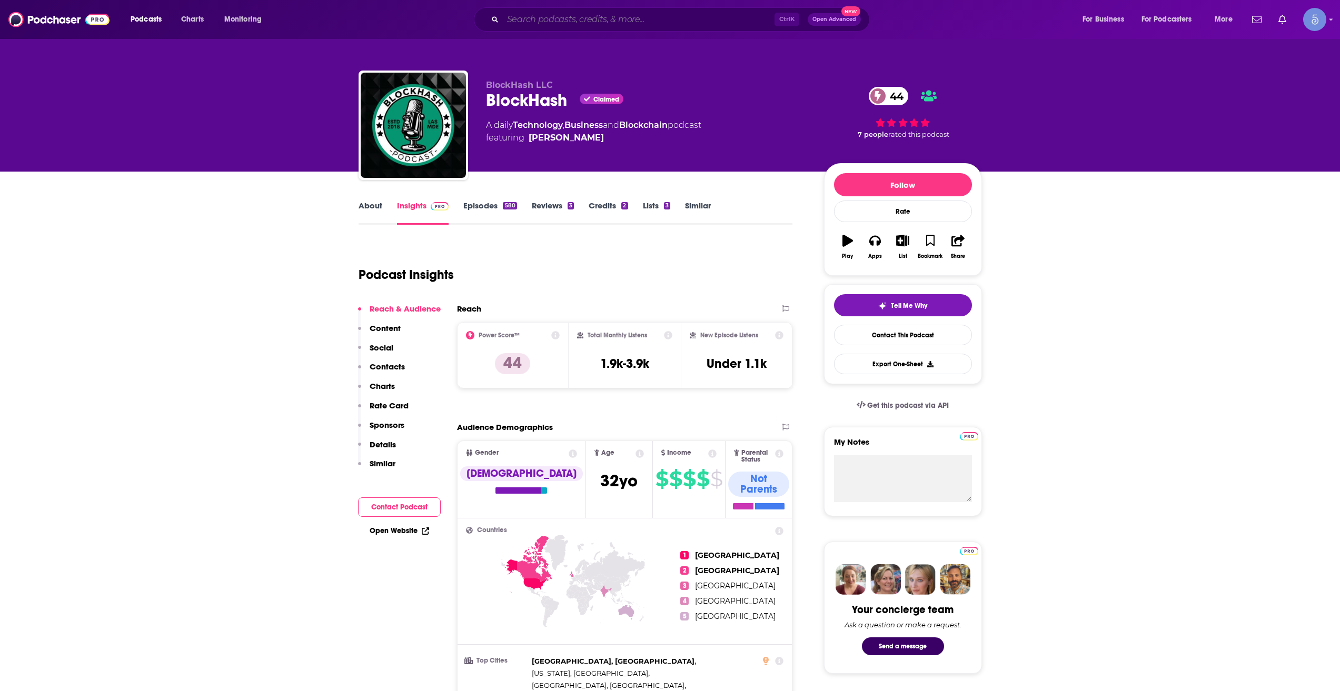
click at [684, 26] on input "Search podcasts, credits, & more..." at bounding box center [639, 19] width 272 height 17
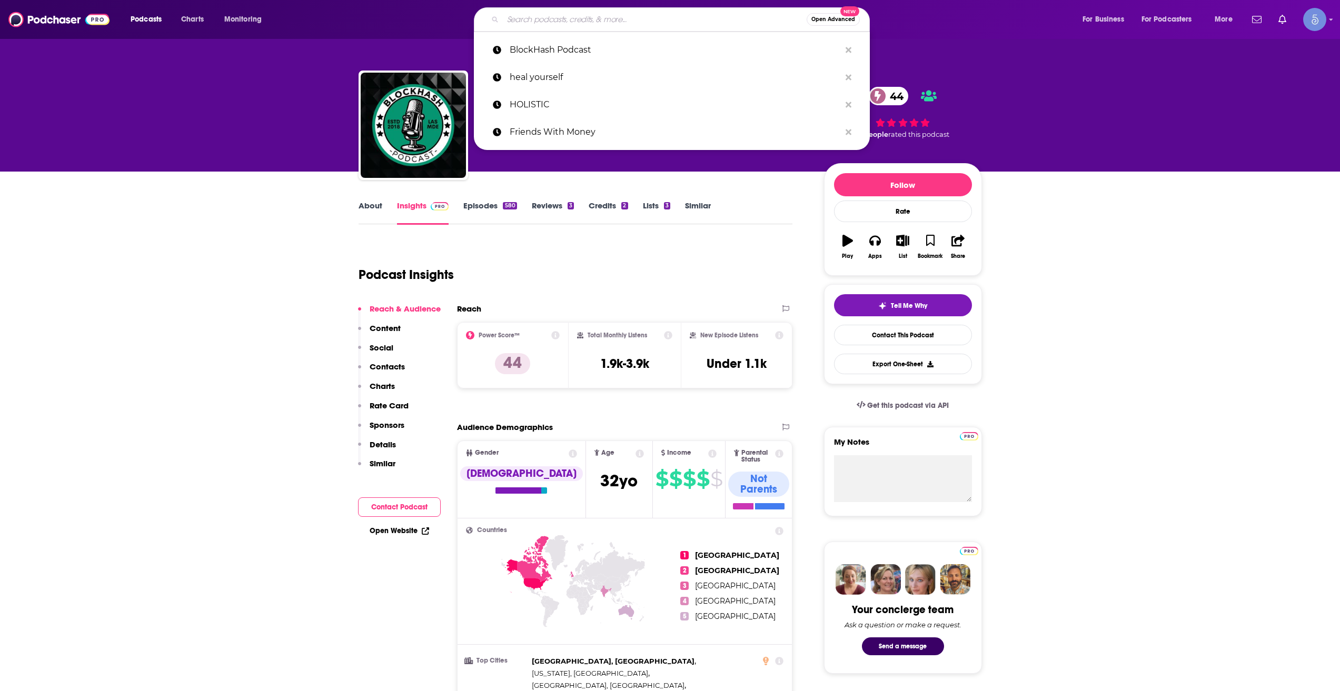
paste input "FI Minded: Achieve Financial Independence & Have Fun Doing It"
type input "FI Minded: Achieve Financial Independence & Have Fun Doing It"
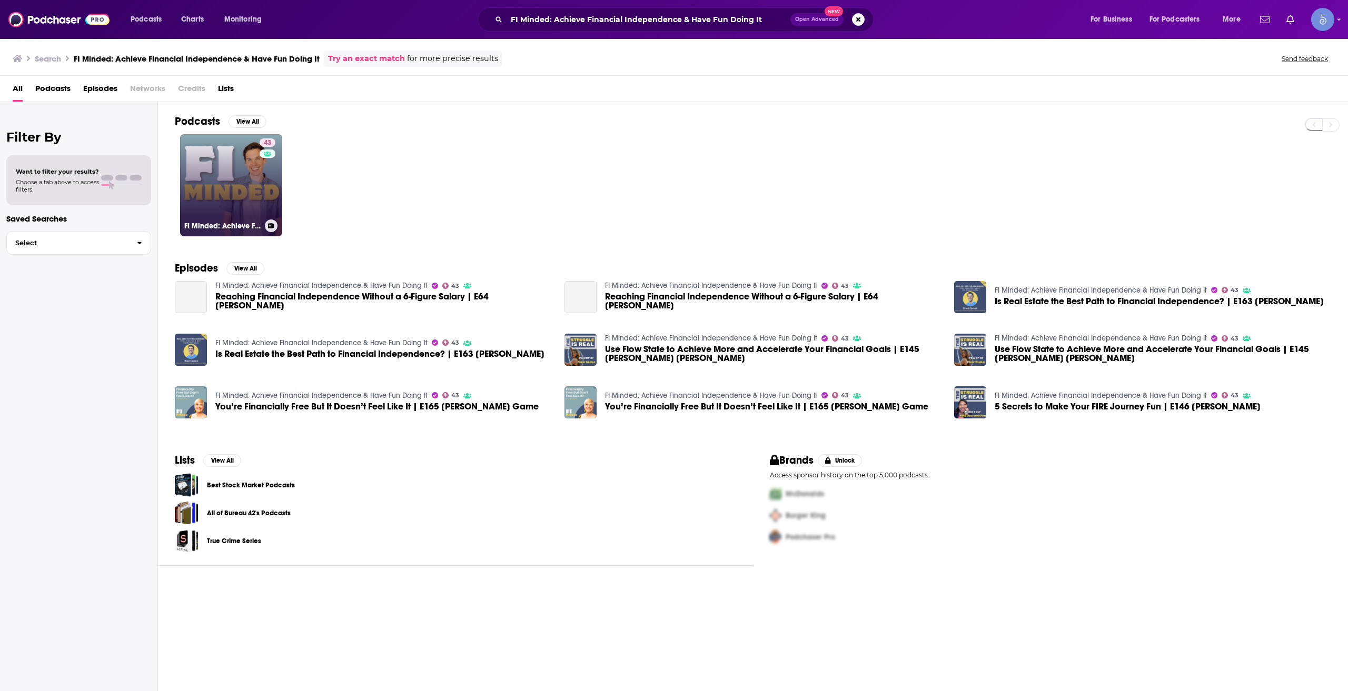
click at [266, 172] on div "43" at bounding box center [269, 178] width 18 height 81
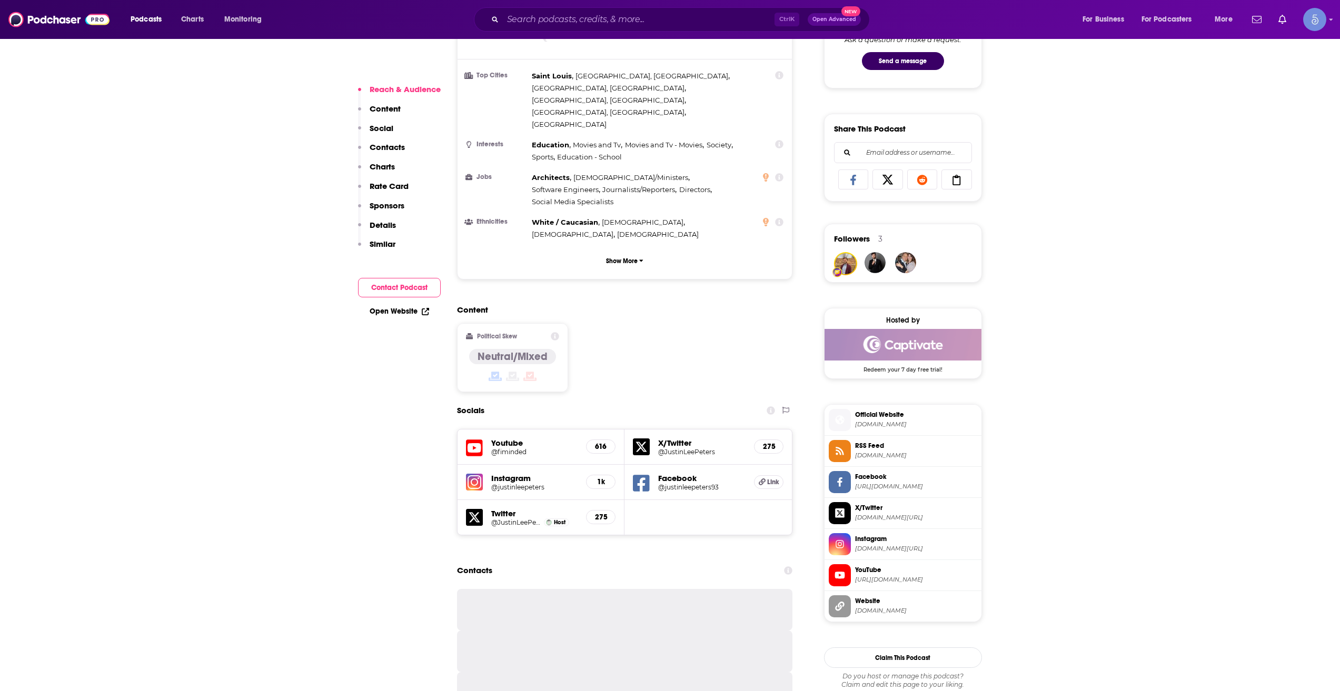
scroll to position [702, 0]
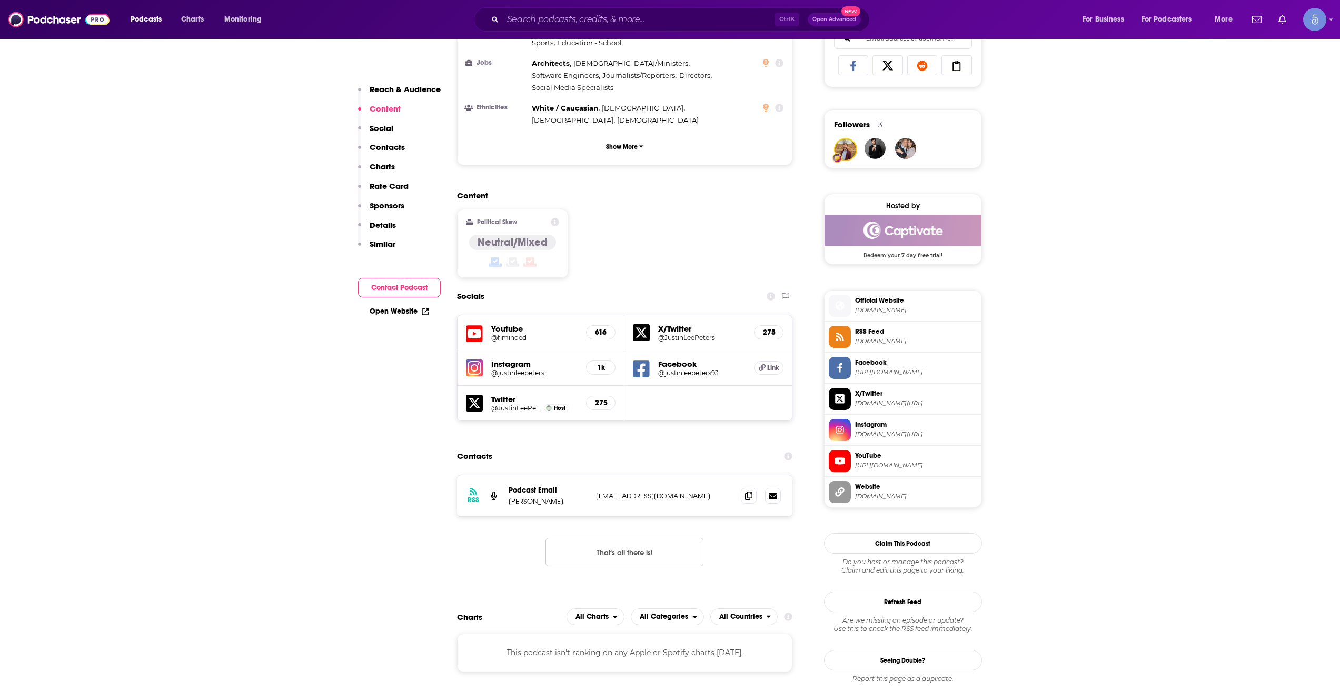
click at [518, 334] on h5 "@fiminded" at bounding box center [534, 338] width 87 height 8
